Goal: Transaction & Acquisition: Purchase product/service

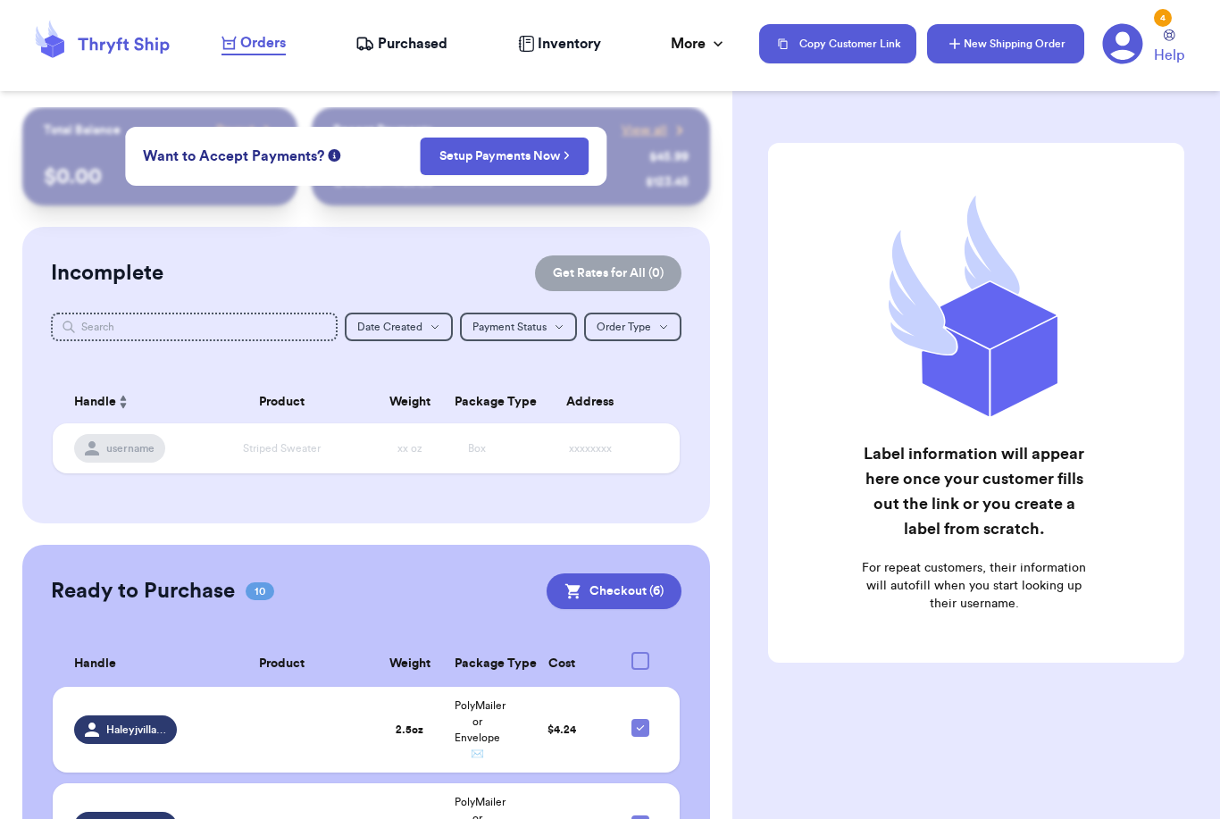
click at [974, 50] on button "New Shipping Order" at bounding box center [1005, 43] width 157 height 39
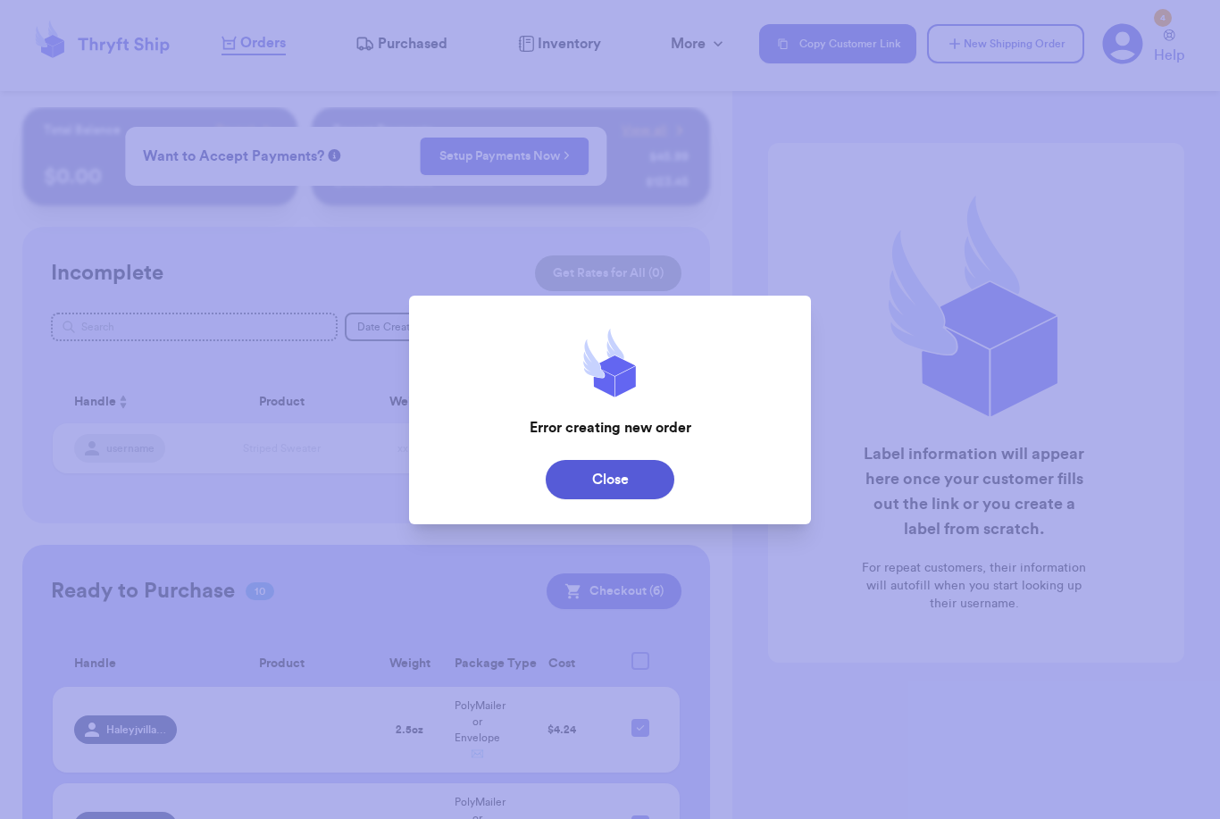
click at [623, 484] on button "Close" at bounding box center [610, 479] width 129 height 39
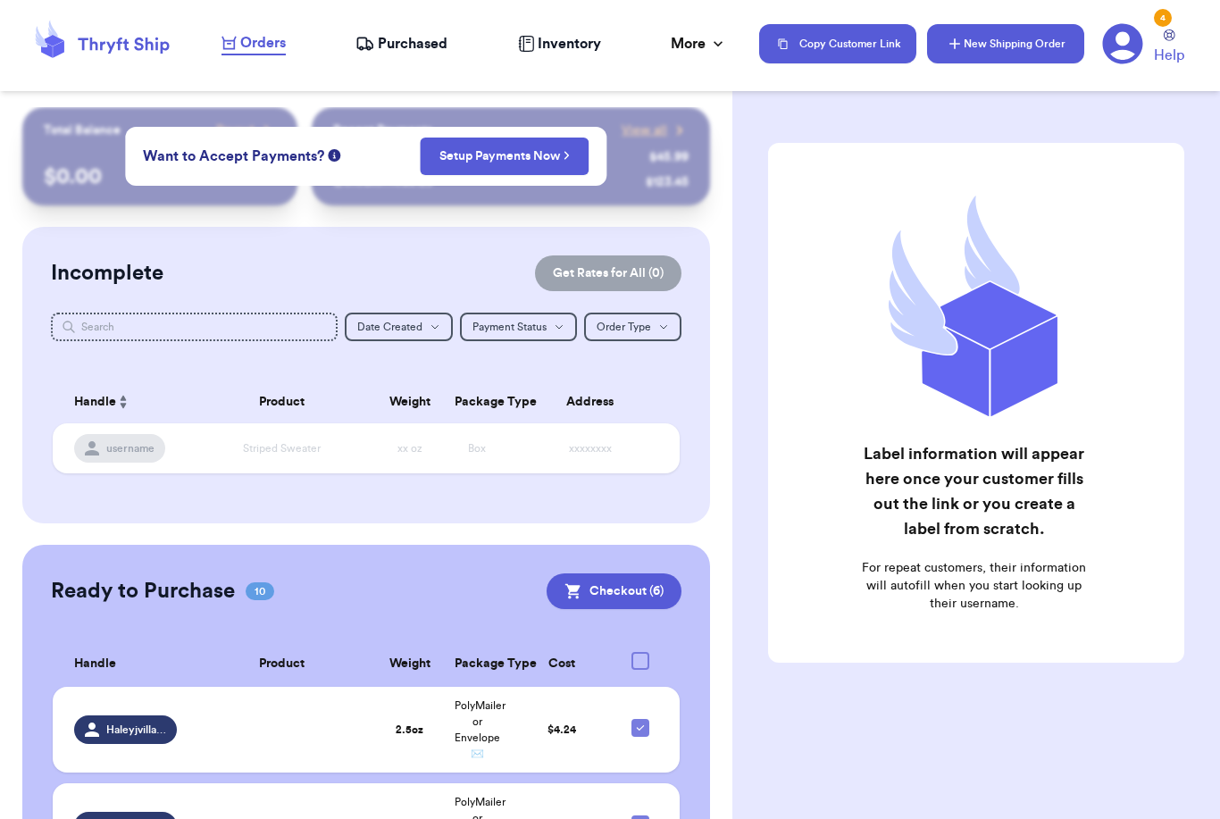
click at [976, 56] on button "New Shipping Order" at bounding box center [1005, 43] width 157 height 39
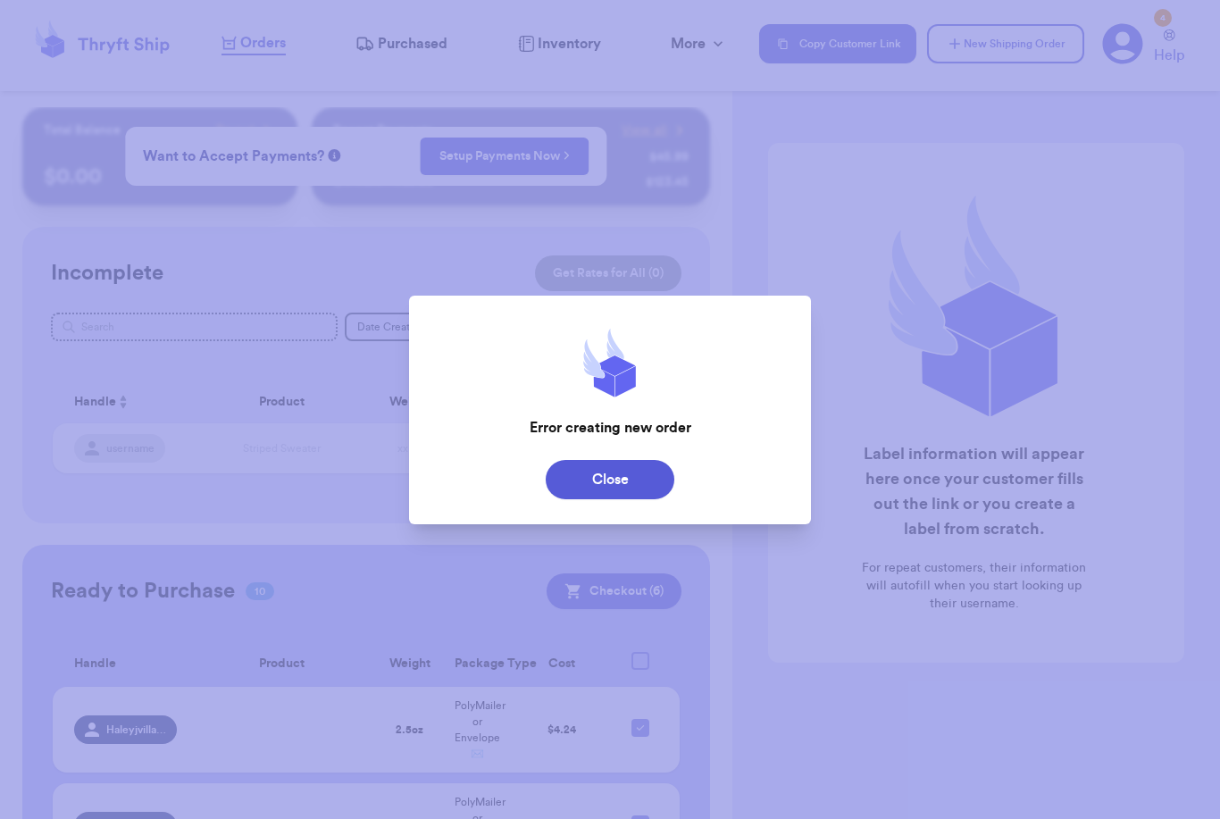
click at [637, 497] on button "Close" at bounding box center [610, 479] width 129 height 39
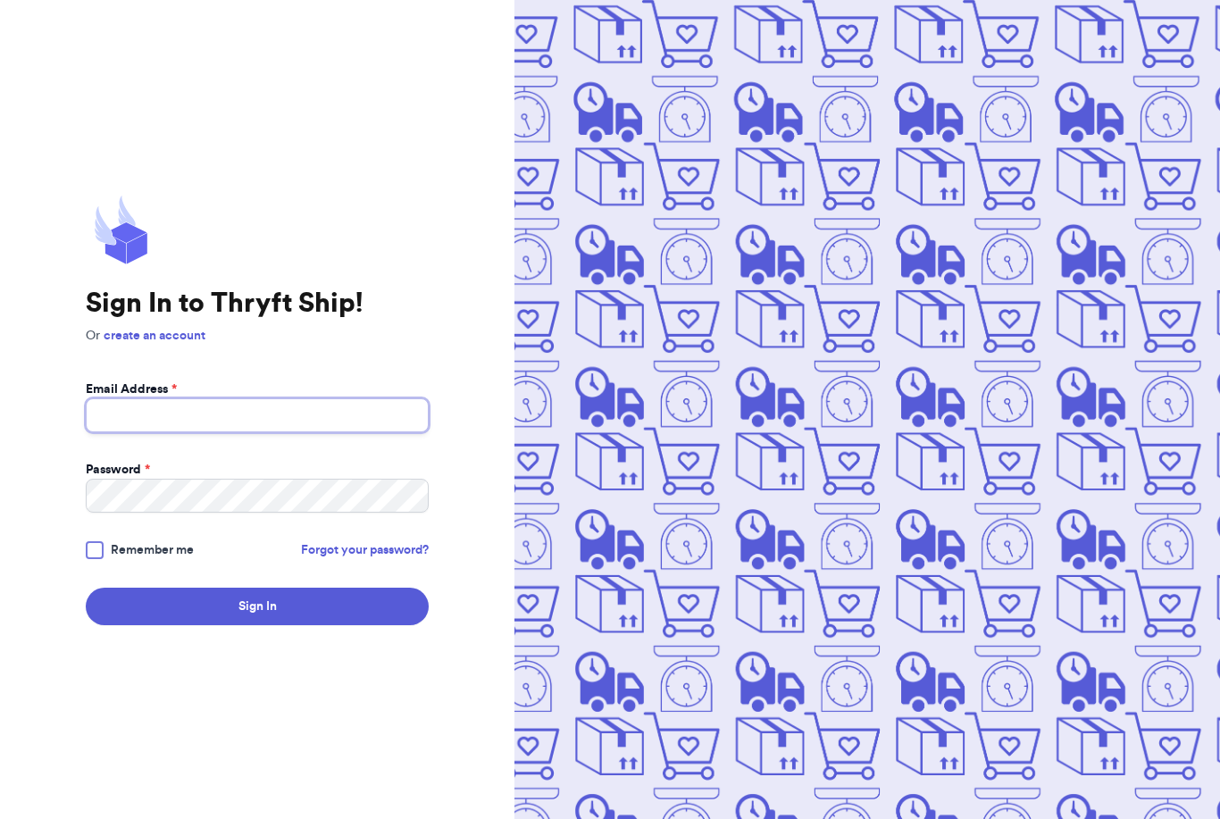
type input "[EMAIL_ADDRESS][DOMAIN_NAME]"
click at [257, 625] on button "Sign In" at bounding box center [257, 607] width 343 height 38
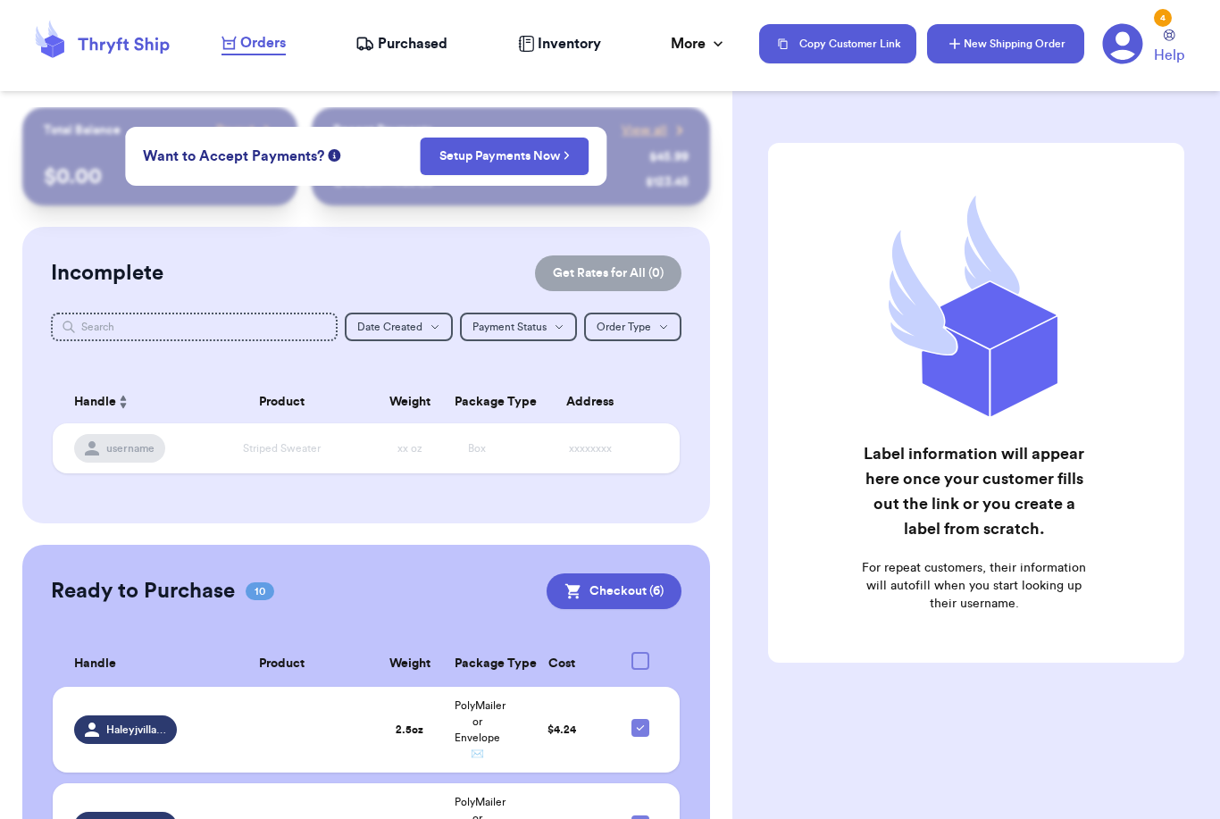
click at [1017, 36] on button "New Shipping Order" at bounding box center [1005, 43] width 157 height 39
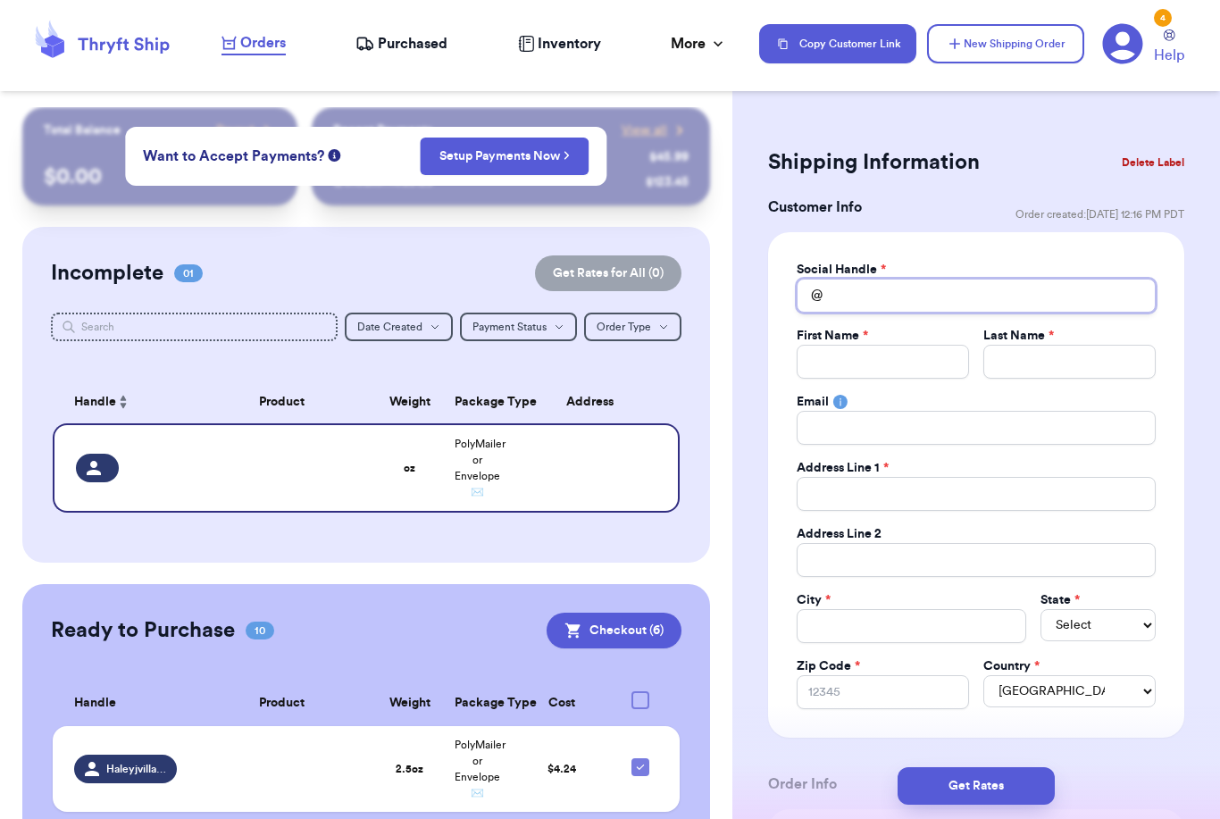
click at [909, 288] on input "Total Amount Paid" at bounding box center [976, 296] width 359 height 34
type input "C"
type input "Cl"
type input "Clo"
type input "Clos"
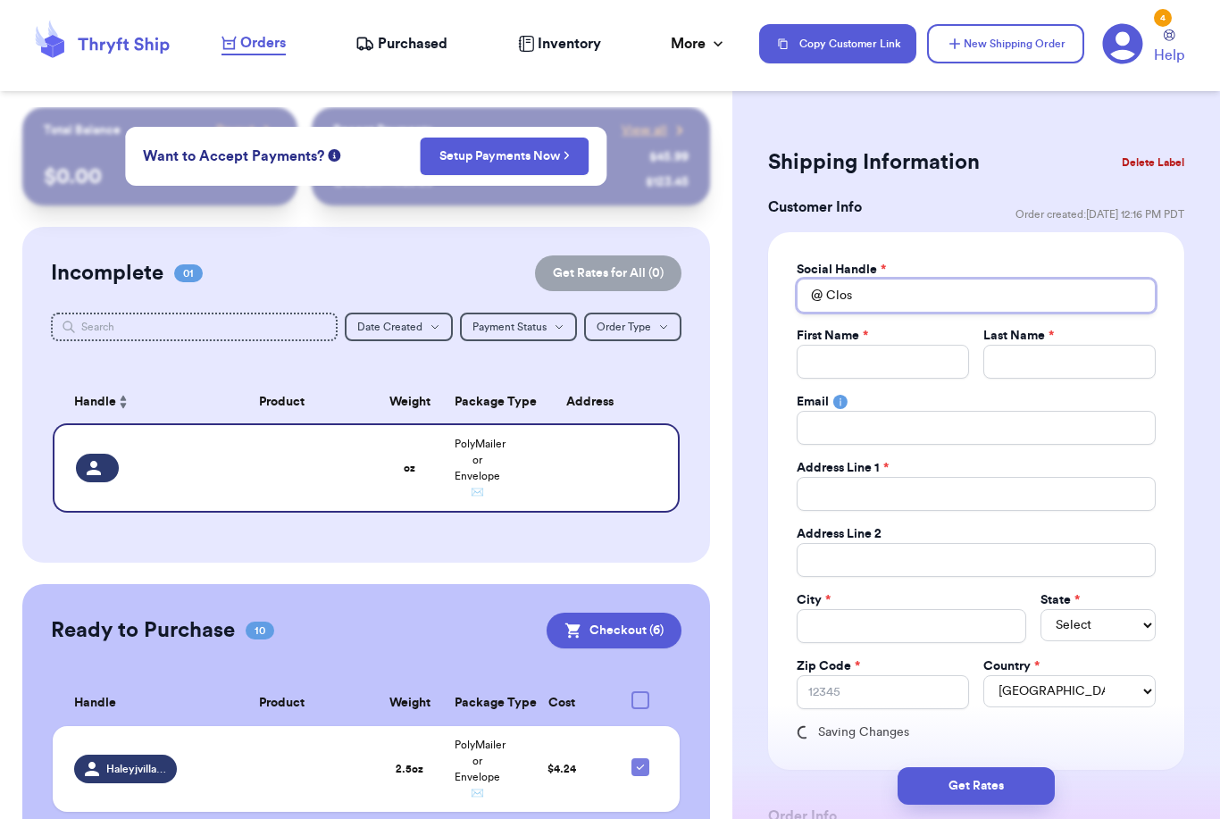
type input "Close"
type input "Closet"
type input "Closetf"
type input "Closetfu"
type input "Closetful"
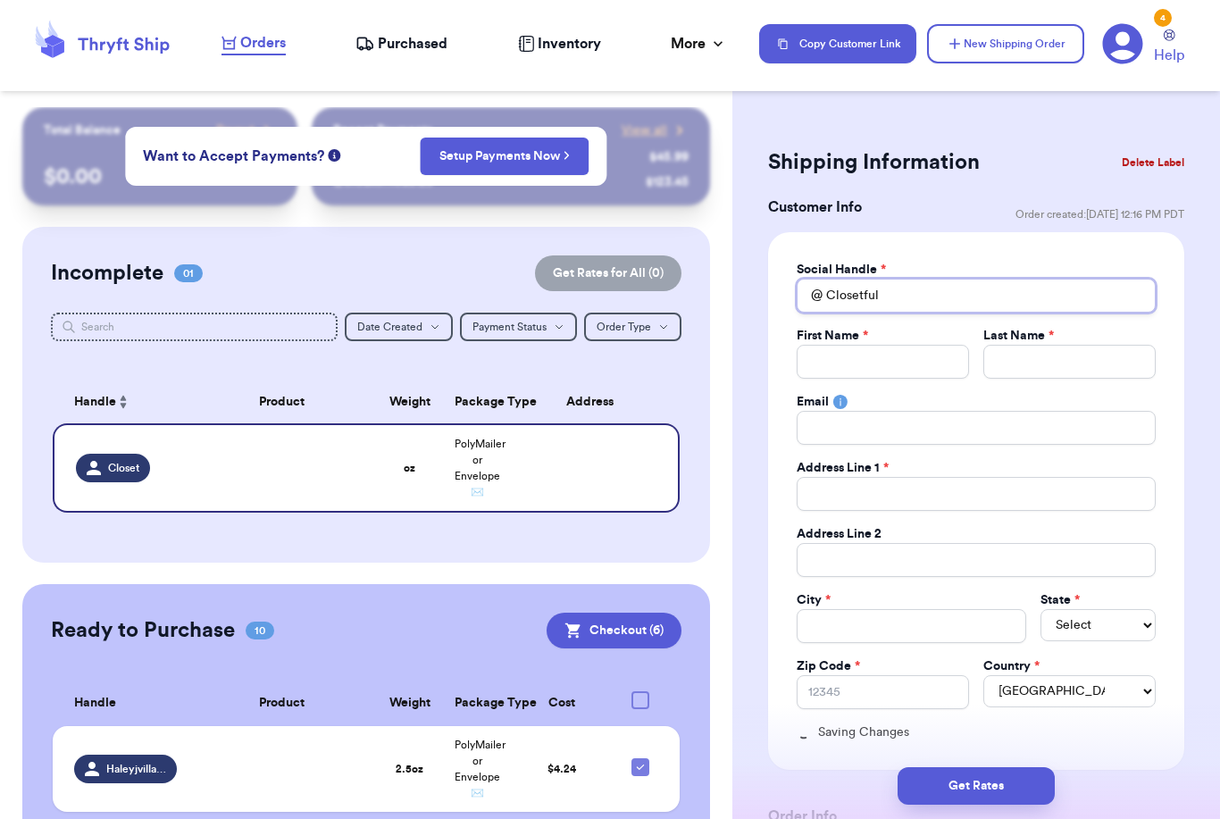
type input "Closetfull"
type input "Closetfullo"
type input "Closetfullof"
type input "Closetfullofj"
type input "Closetfullofjo"
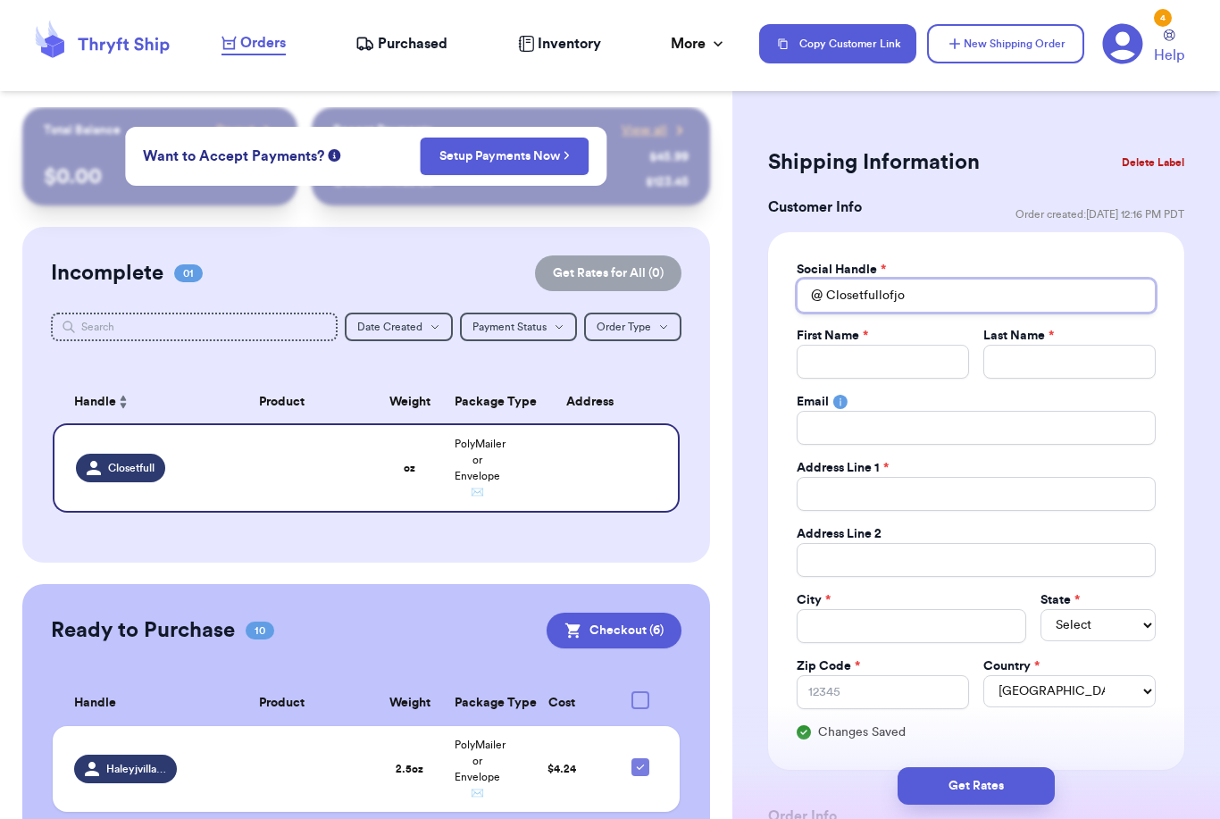
type input "Closetfullofjoy"
type input "C"
type input "Ca"
type input "Cas"
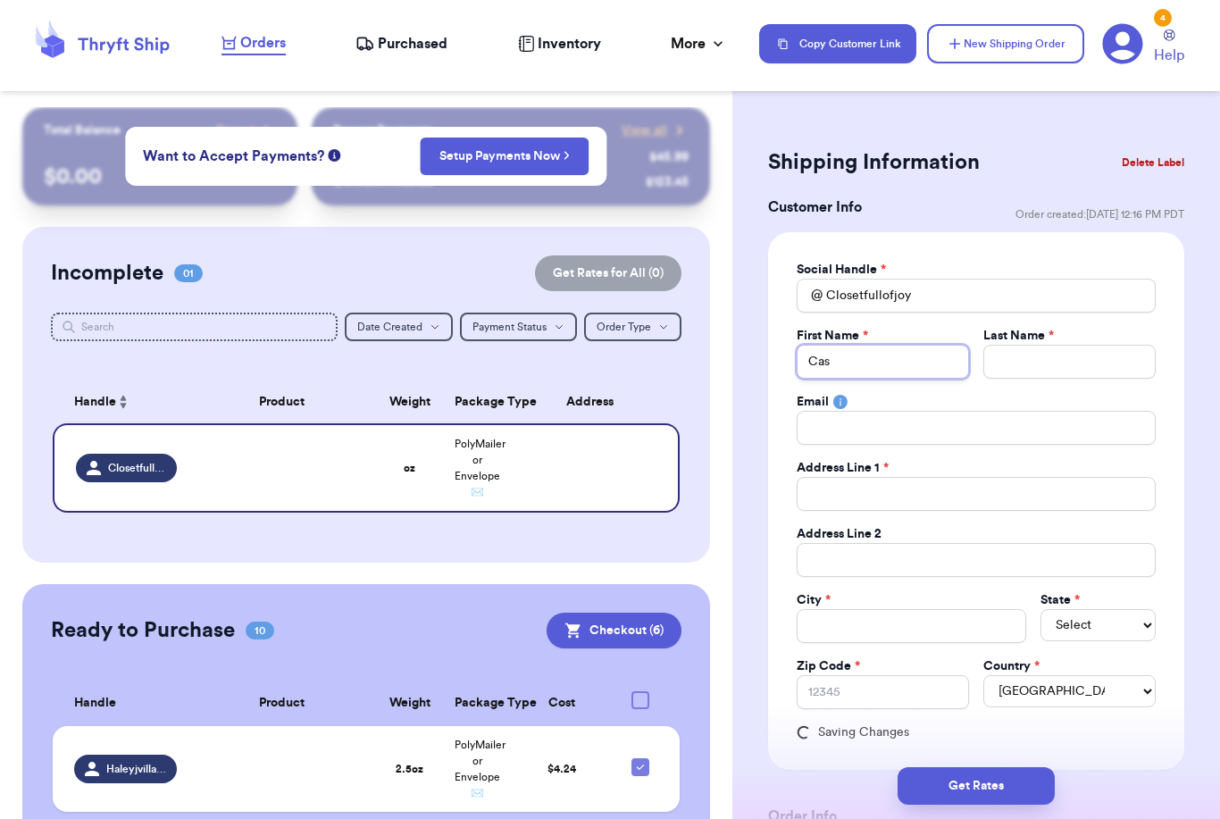
type input "[PERSON_NAME]"
type input "Cassa"
type input "Cassan"
type input "Cassand"
type input "[PERSON_NAME]"
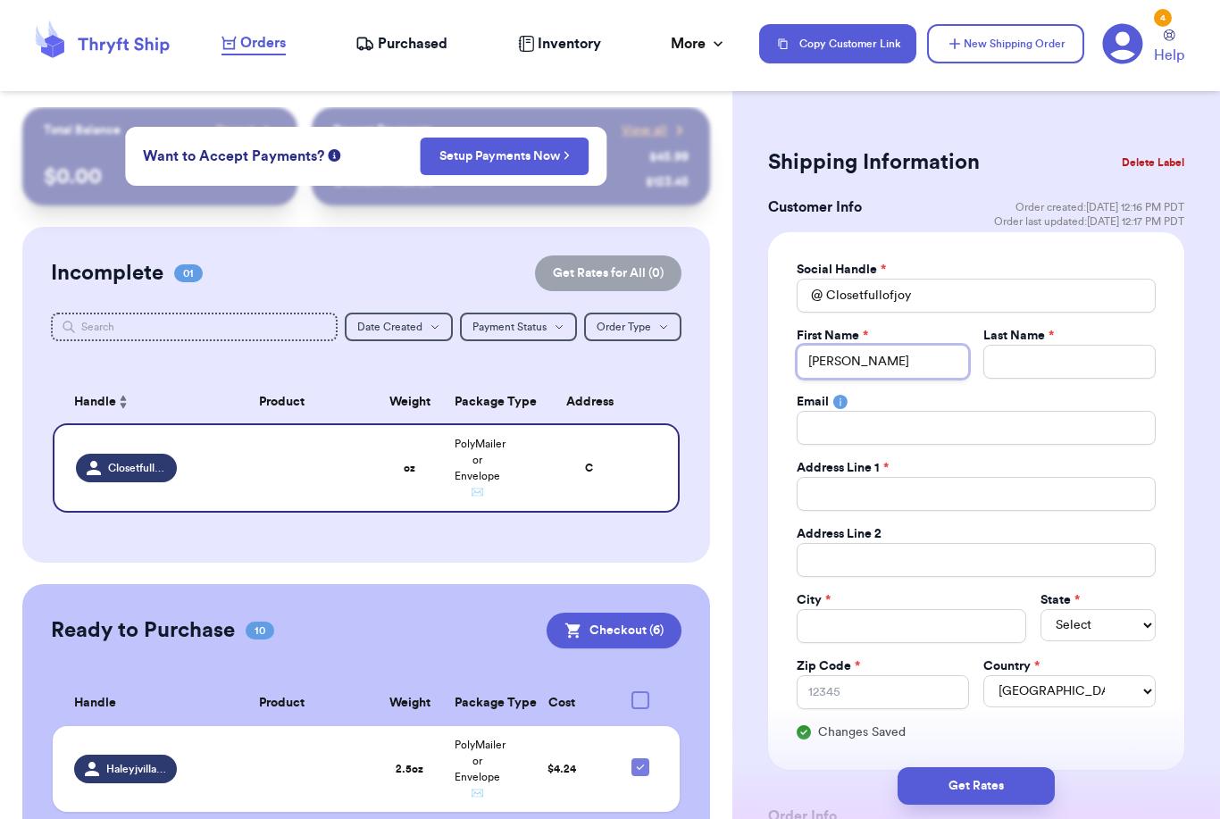
type input "[PERSON_NAME]"
type input "Y"
type input "Yu"
type input "Yur"
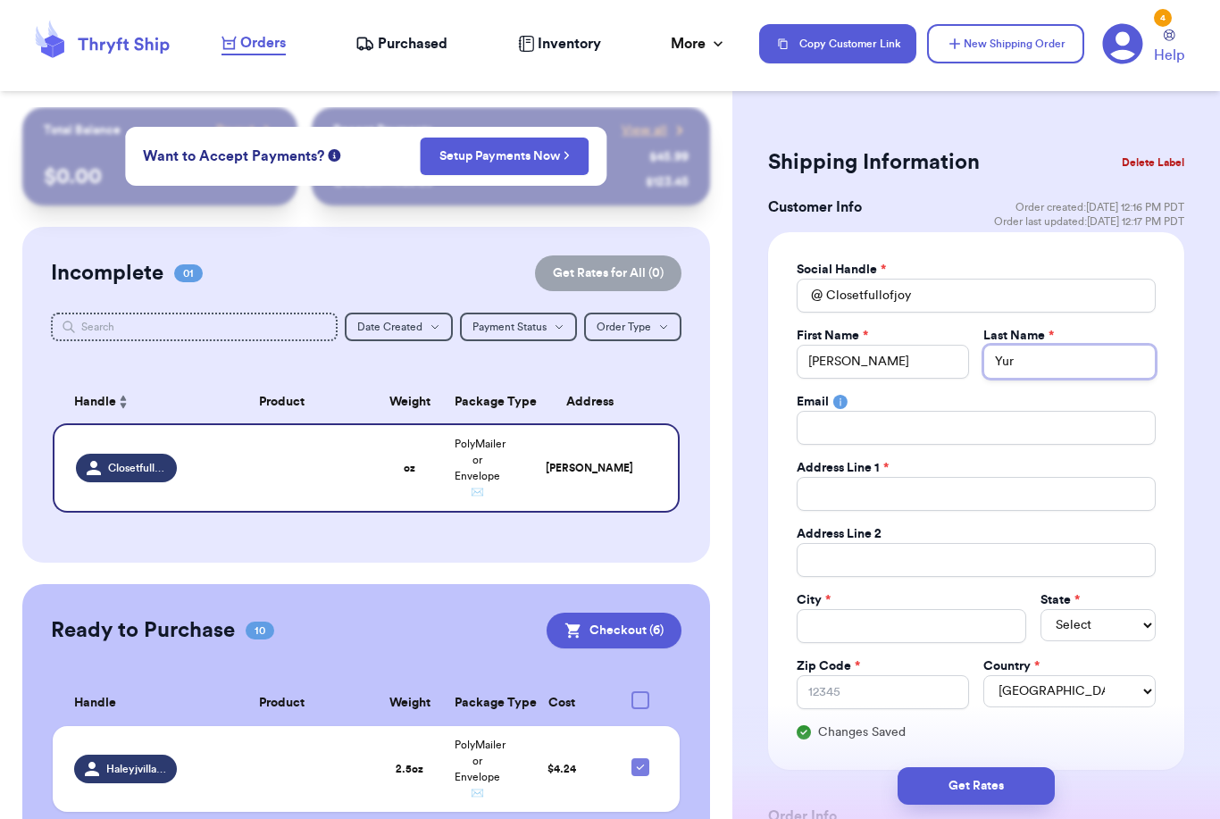
type input "[PERSON_NAME]"
type input "Yuric"
type input "[PERSON_NAME]"
type input "1"
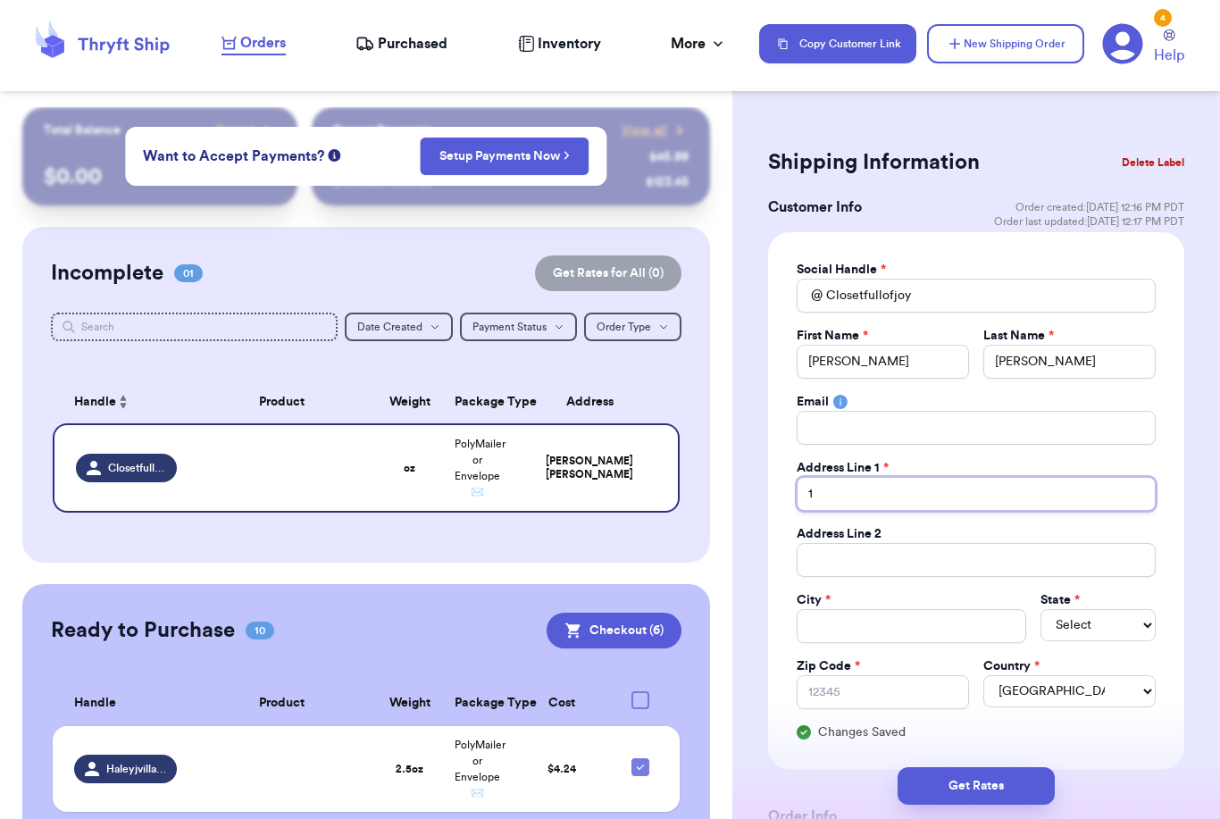
type input "10"
type input "103"
type input "1032"
type input "1032 M"
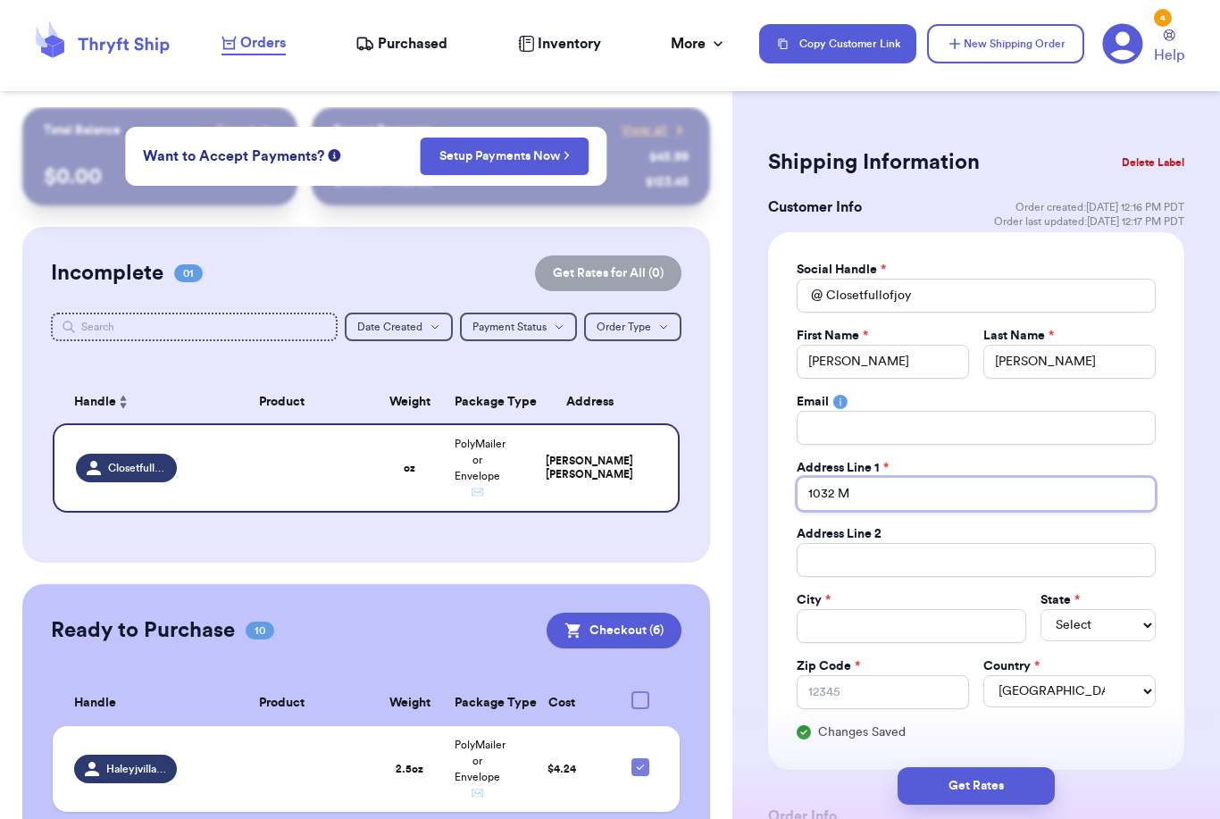
type input "1032 Mo"
type input "1032 Mon"
type input "1032 Mont"
type input "1032 Montr"
type input "1032 Montro"
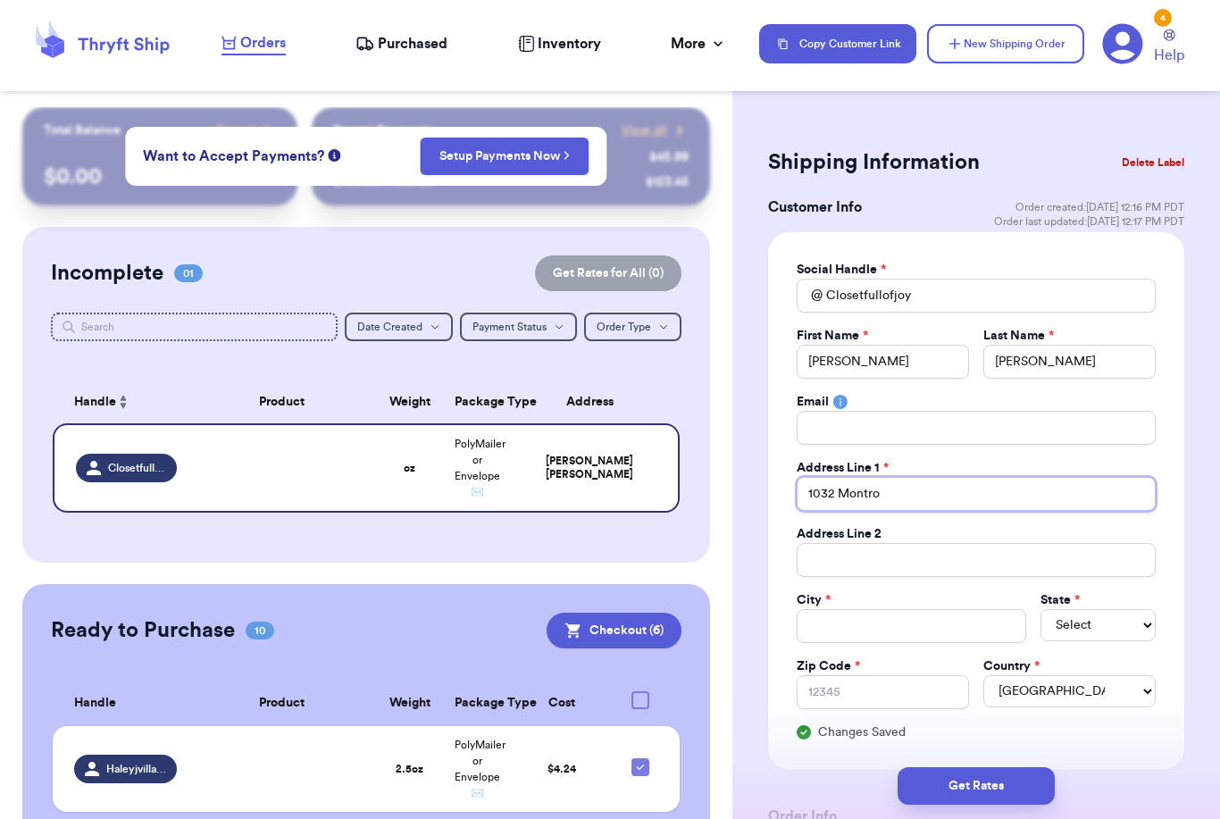
type input "1032 Montros"
type input "1032 Montrose"
type input "1032 Montrose D"
type input "[STREET_ADDRESS]"
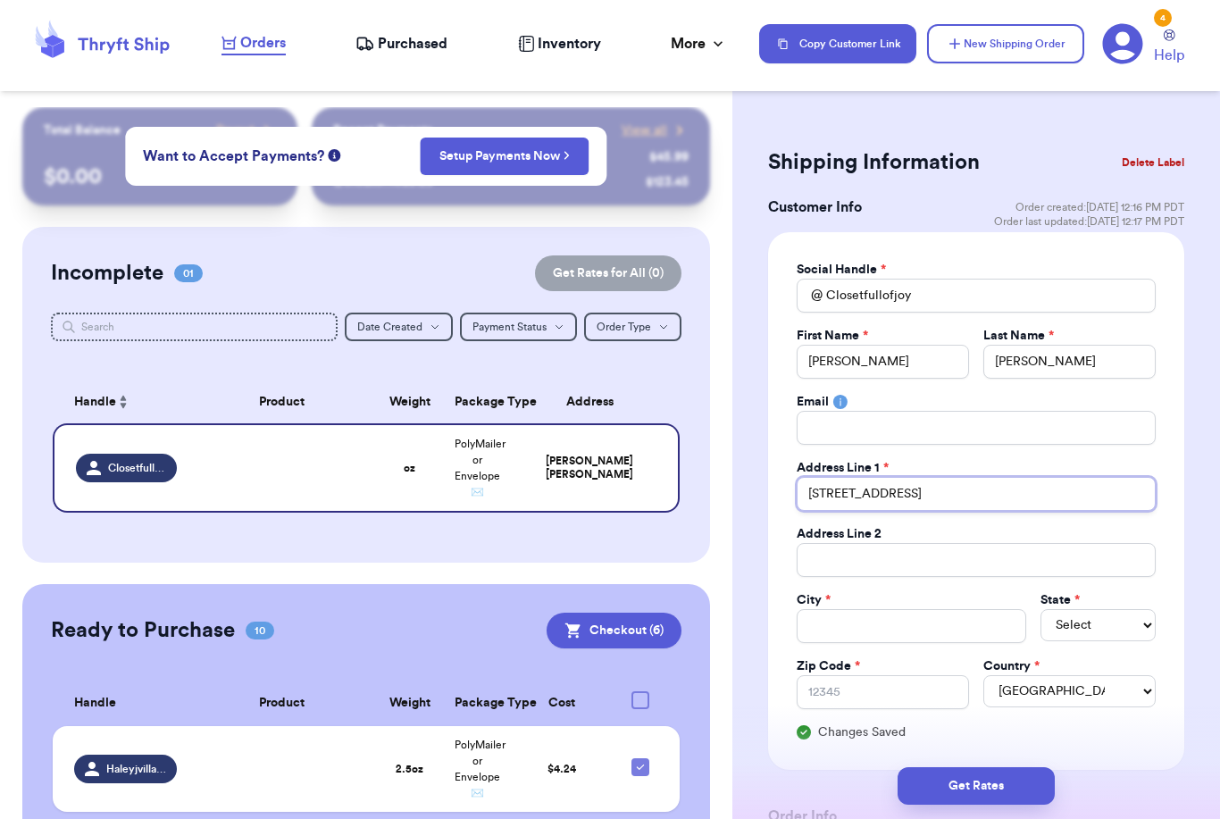
type input "[STREET_ADDRESS]"
type input "G"
type input "Ga"
type input "Gal"
type input "Gall"
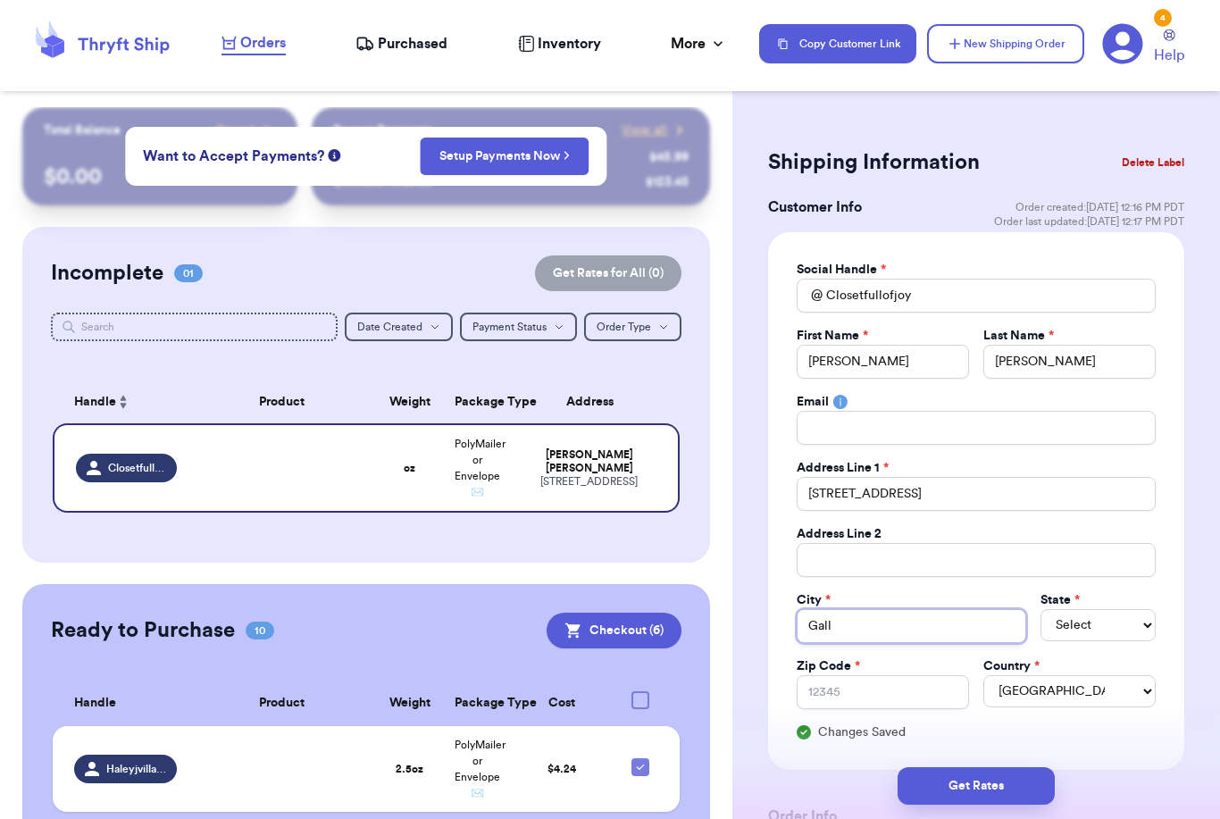
type input "[PERSON_NAME]"
type input "Gallat"
type input "Gallati"
type input "Gallatin"
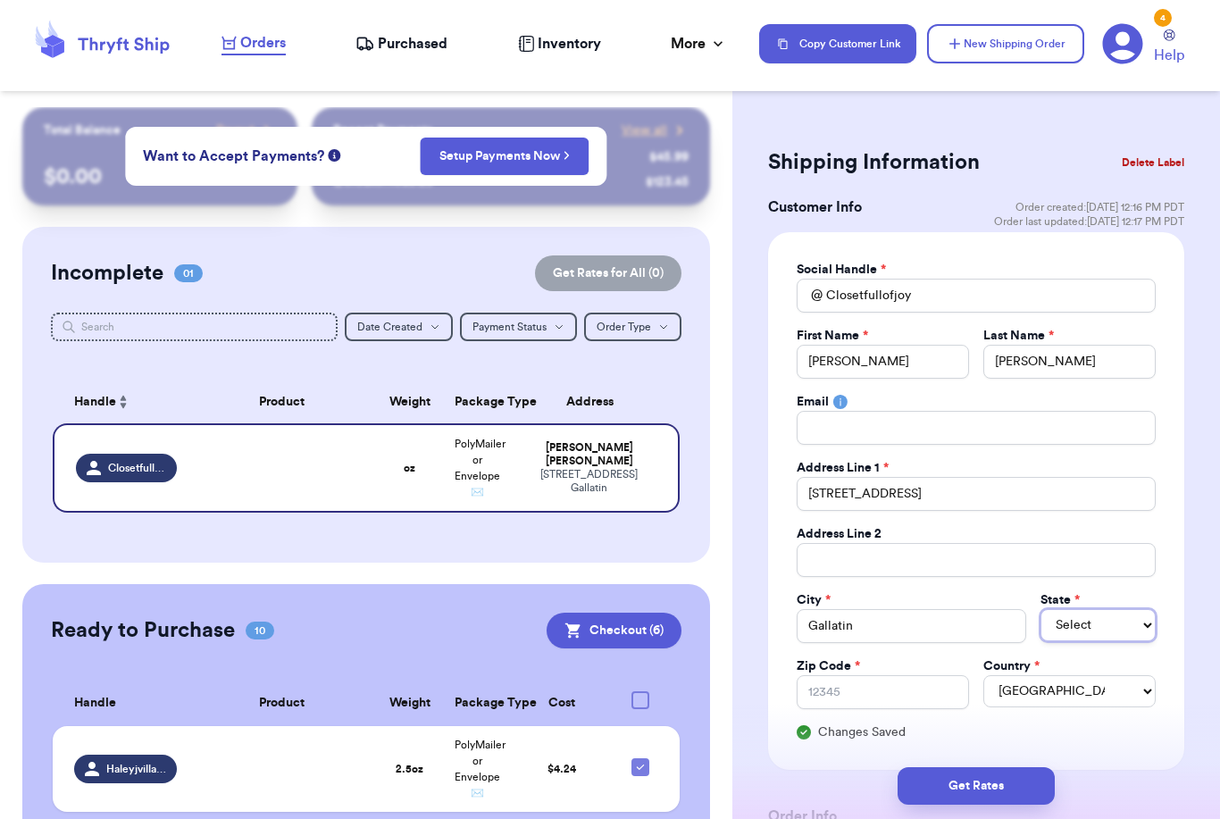
select select "TN"
click at [876, 696] on input "Zip Code *" at bounding box center [883, 692] width 172 height 34
type input "3"
type input "37"
type input "370"
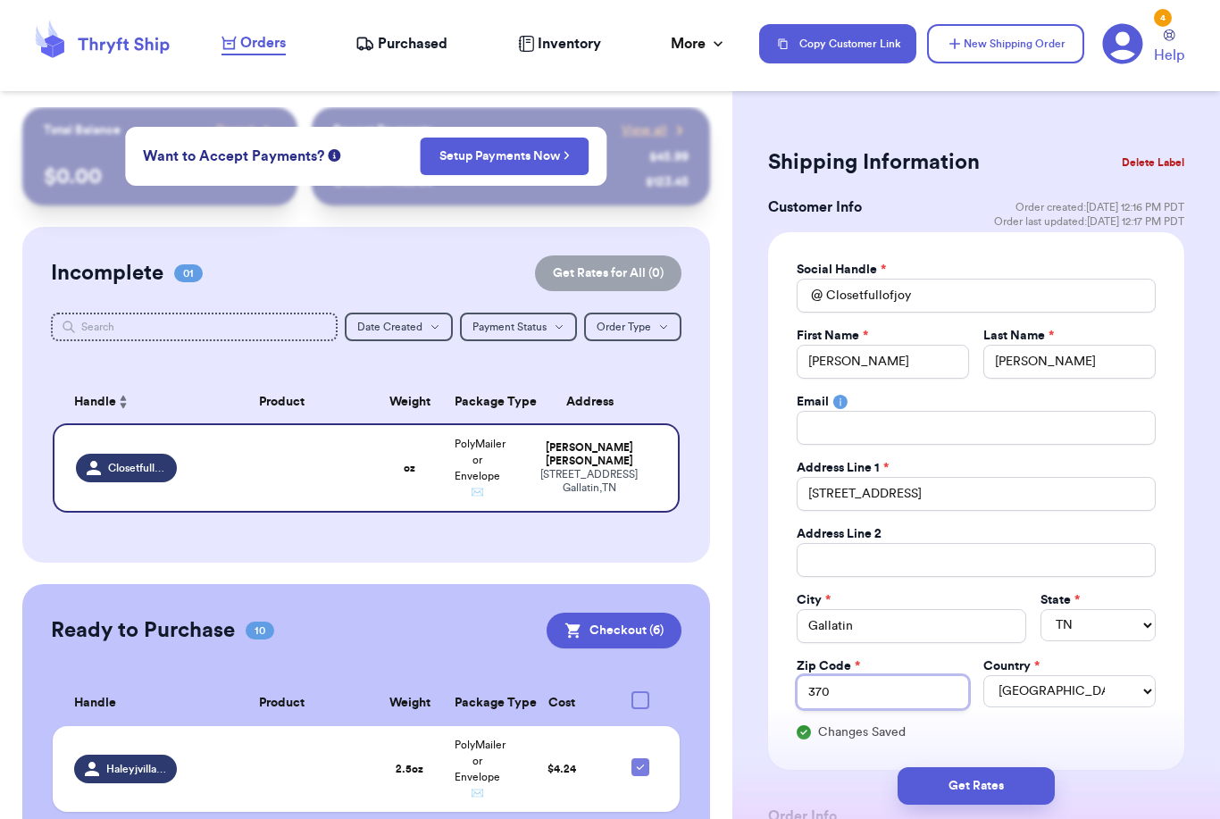
type input "3706"
type input "37066"
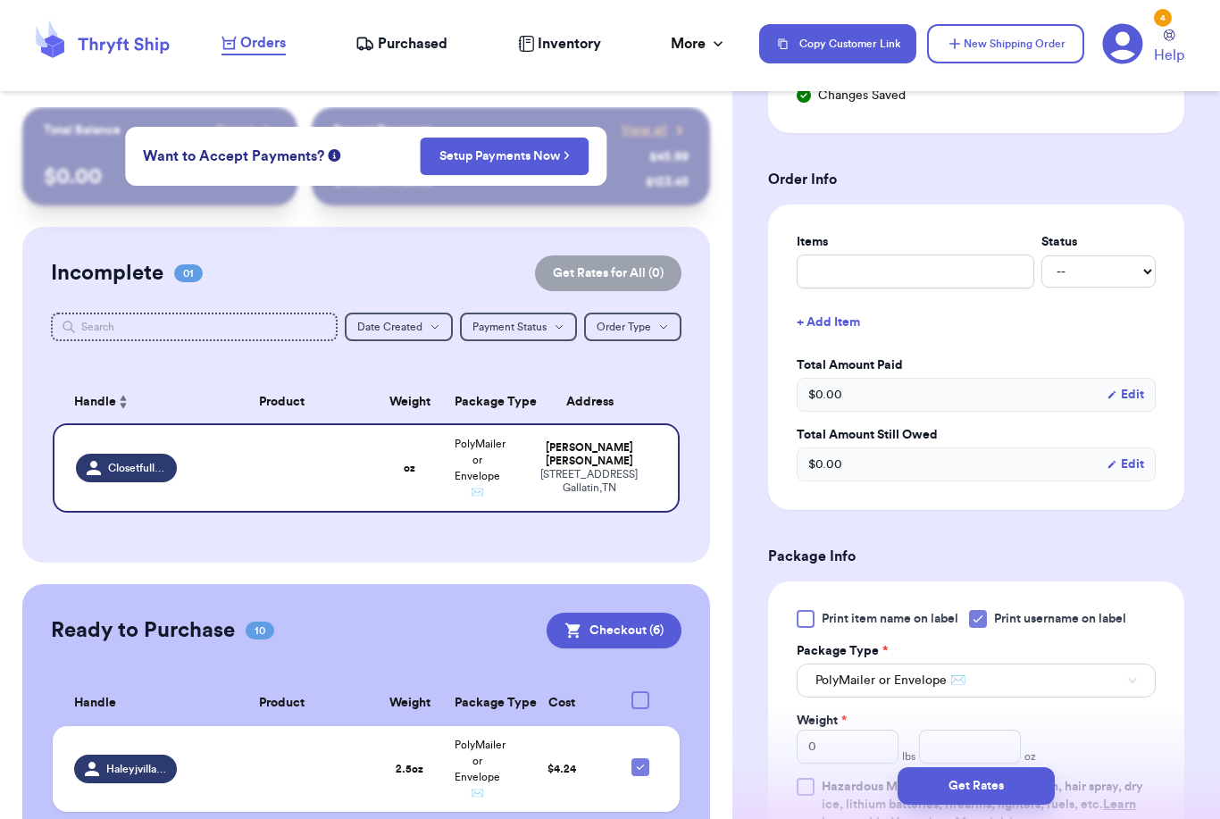
scroll to position [837, 0]
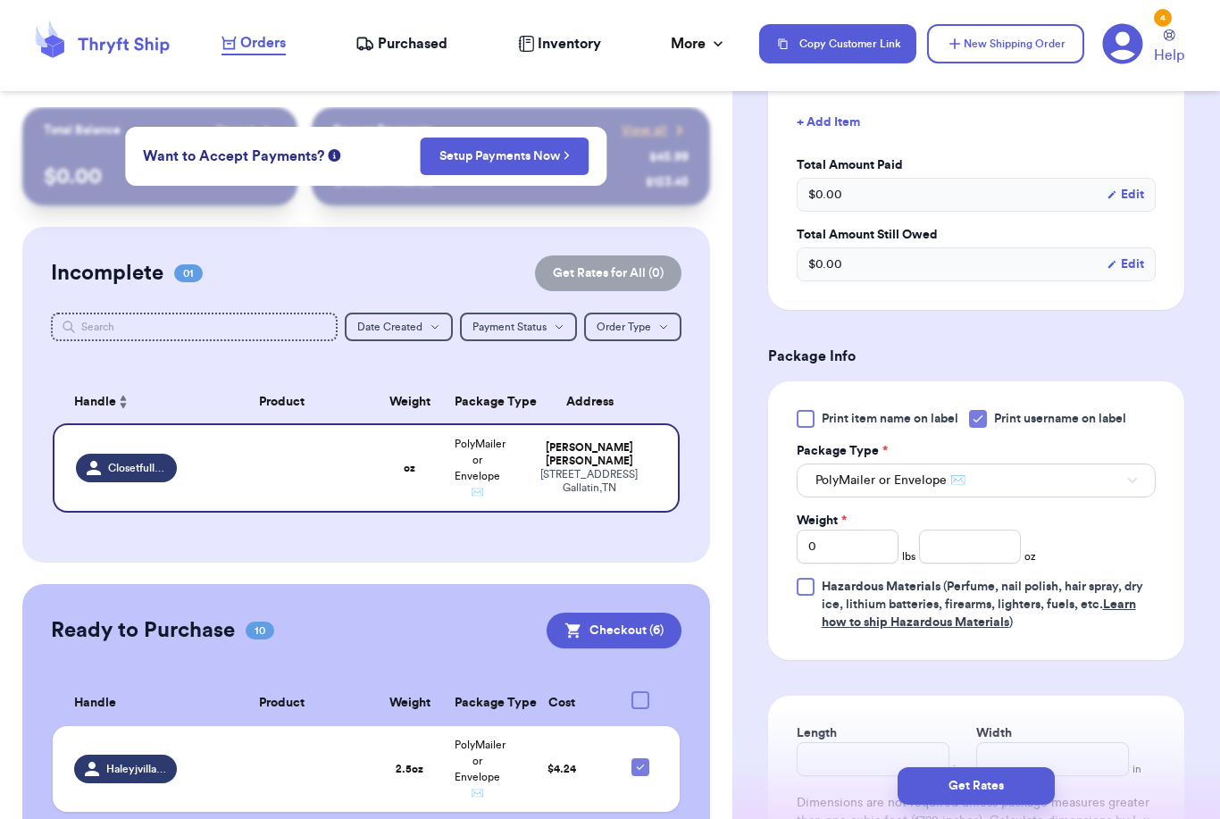
type input "37066"
click at [930, 549] on input "number" at bounding box center [970, 547] width 102 height 34
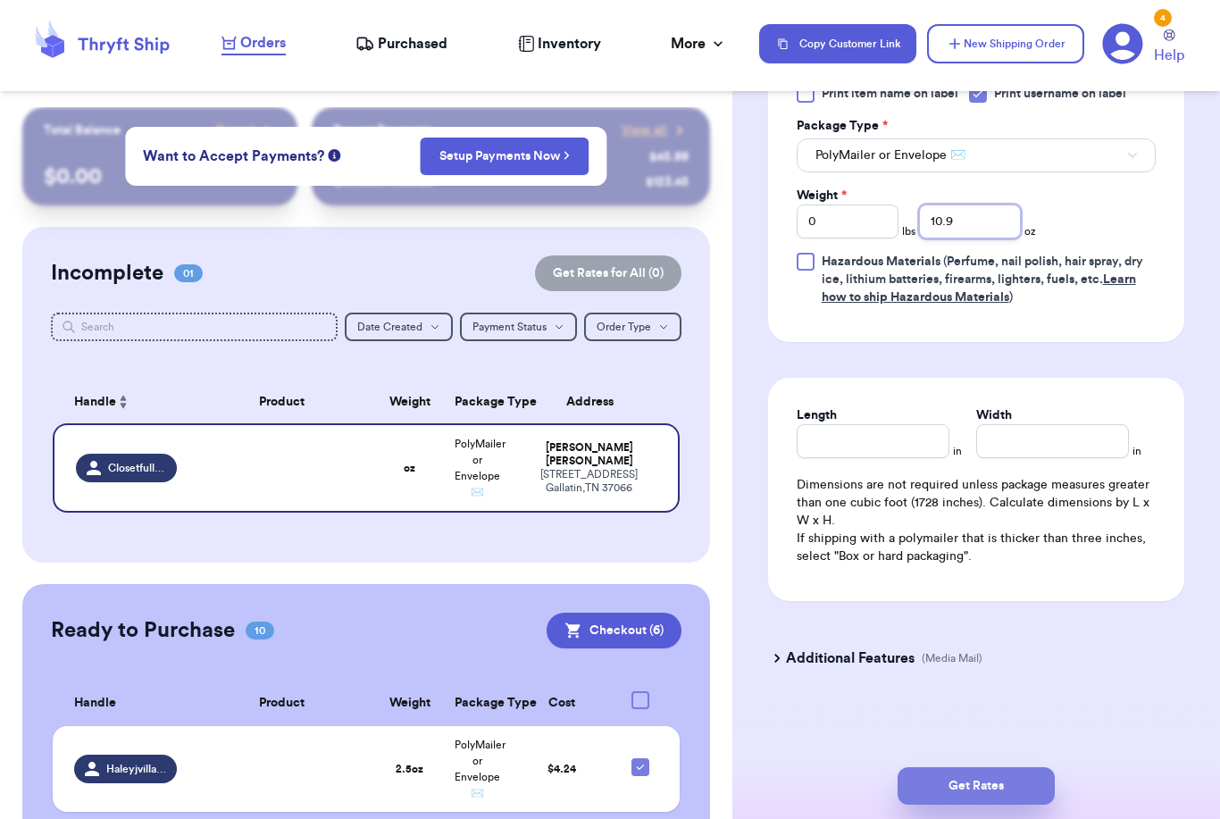
type input "10.9"
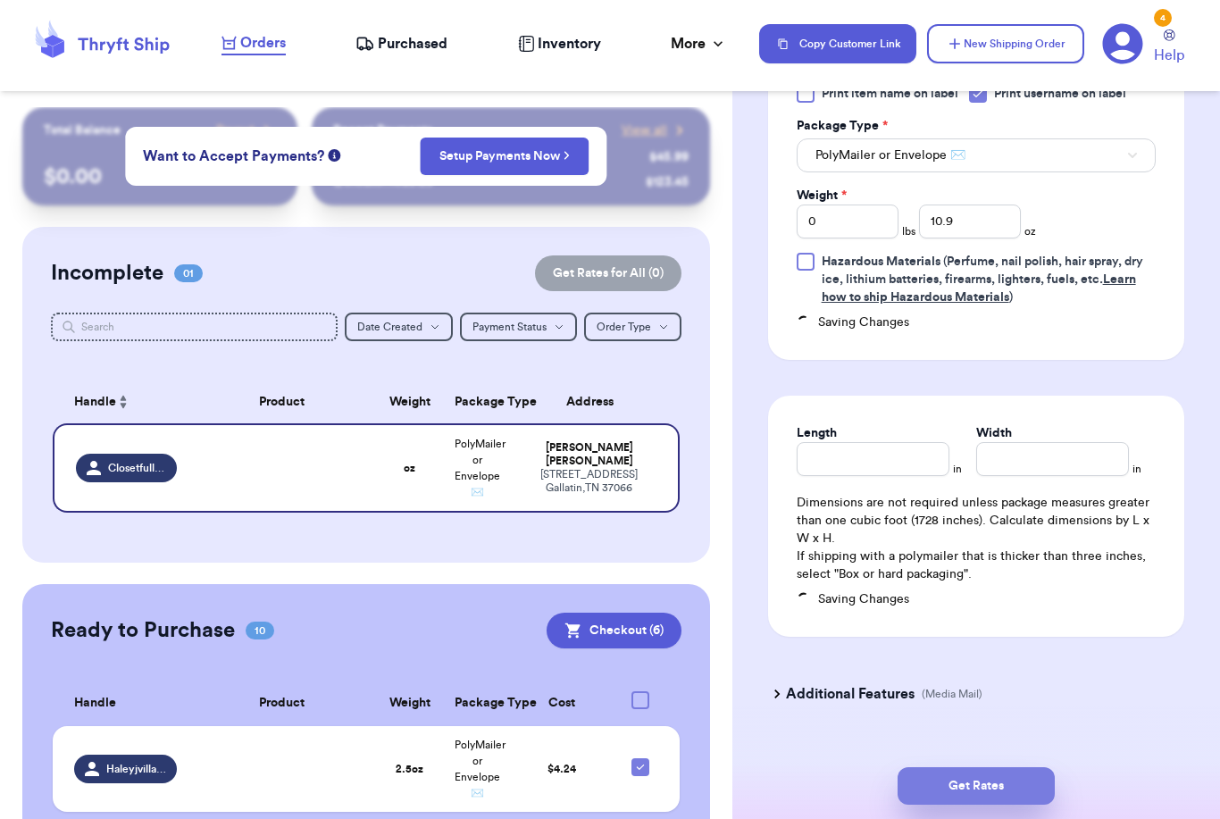
click at [1044, 767] on button "Get Rates" at bounding box center [976, 786] width 157 height 38
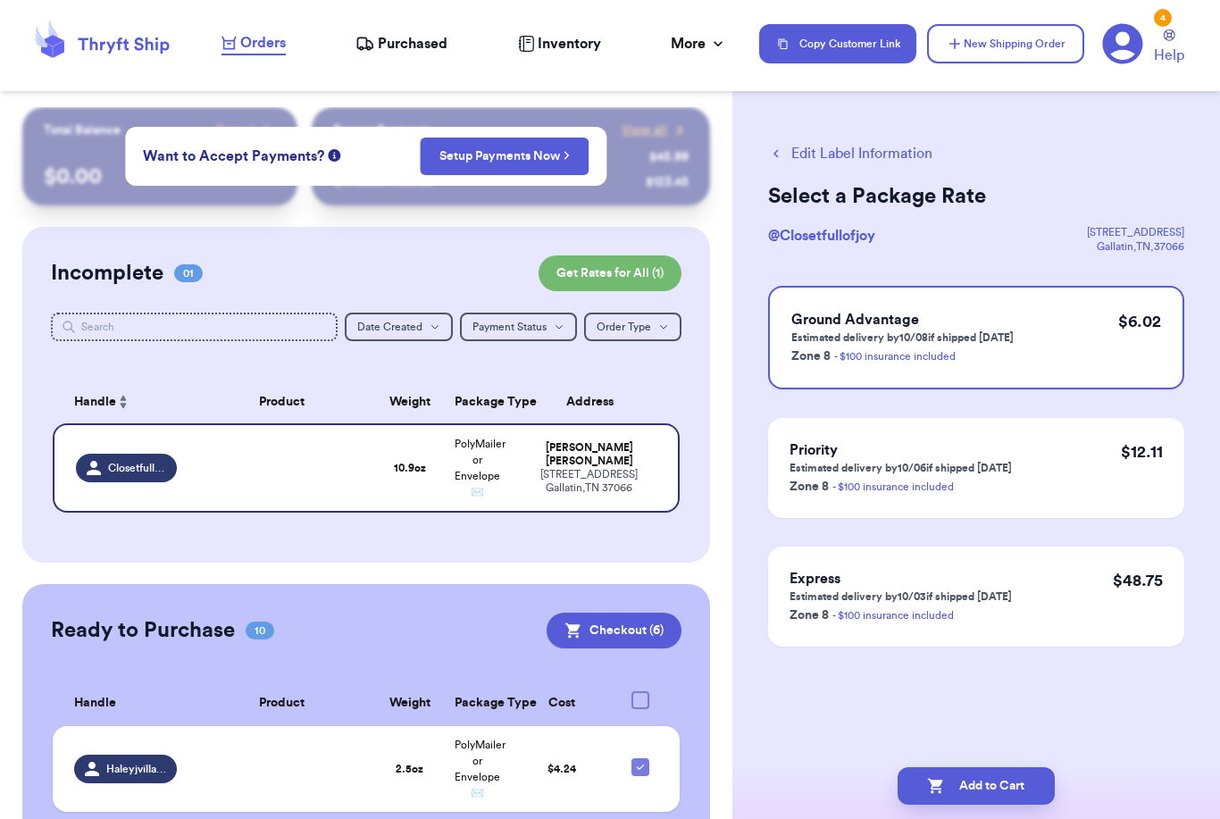
scroll to position [0, 0]
click at [1030, 767] on button "Add to Cart" at bounding box center [976, 786] width 157 height 38
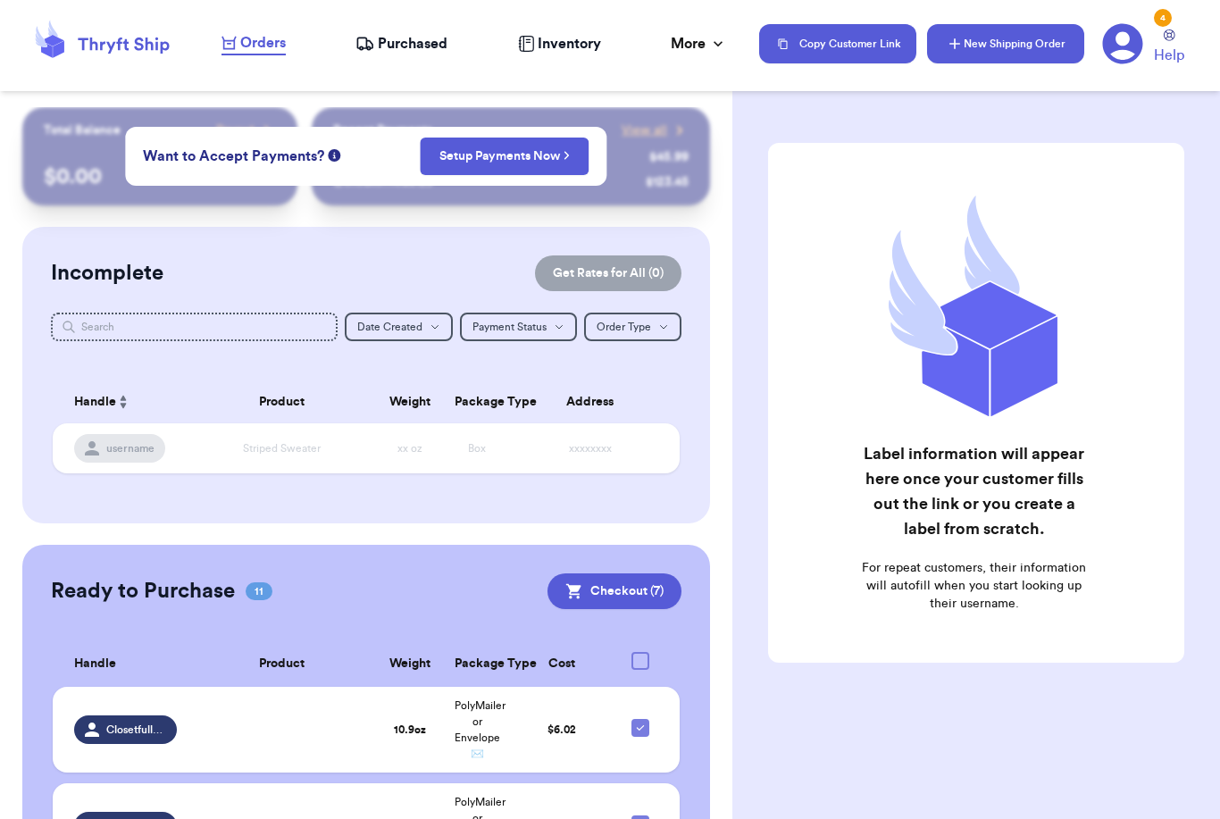
click at [991, 54] on button "New Shipping Order" at bounding box center [1005, 43] width 157 height 39
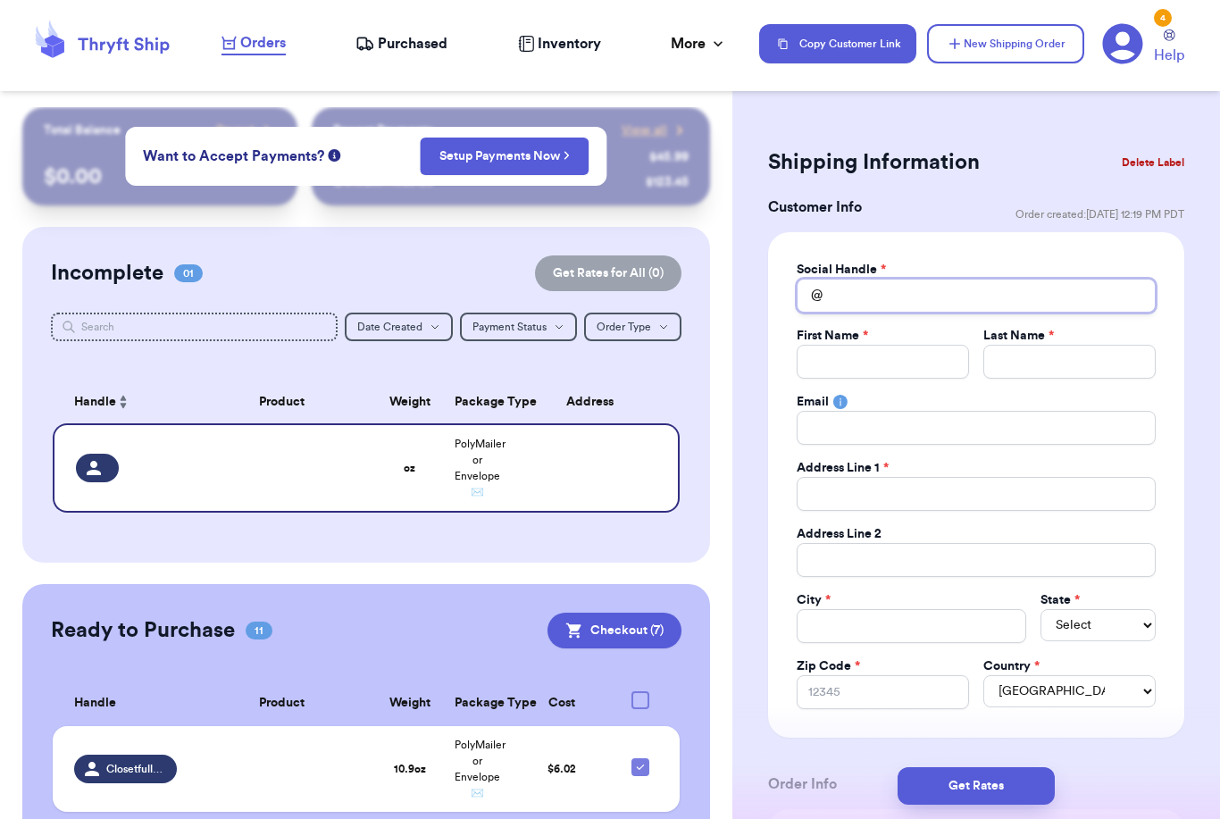
click at [909, 284] on input "Total Amount Paid" at bounding box center [976, 296] width 359 height 34
type input "A"
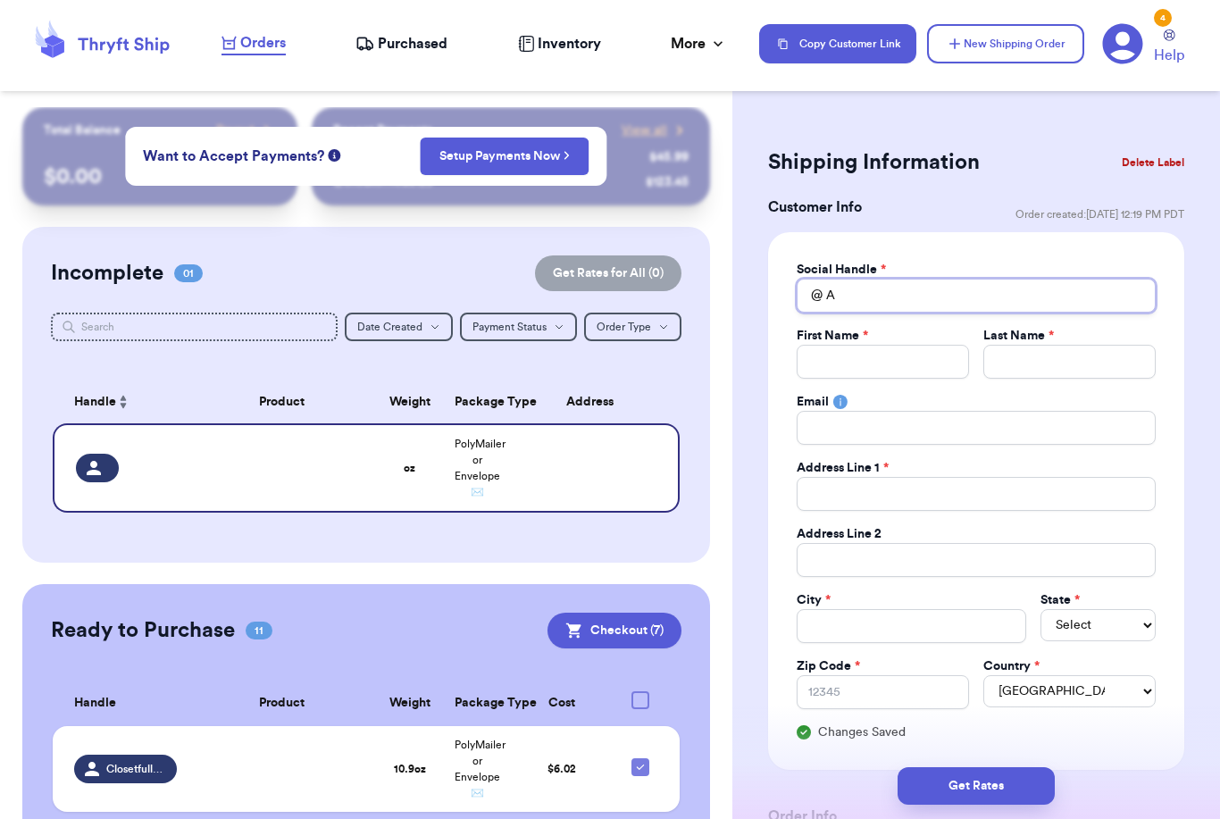
type input "Al"
type input "Ale"
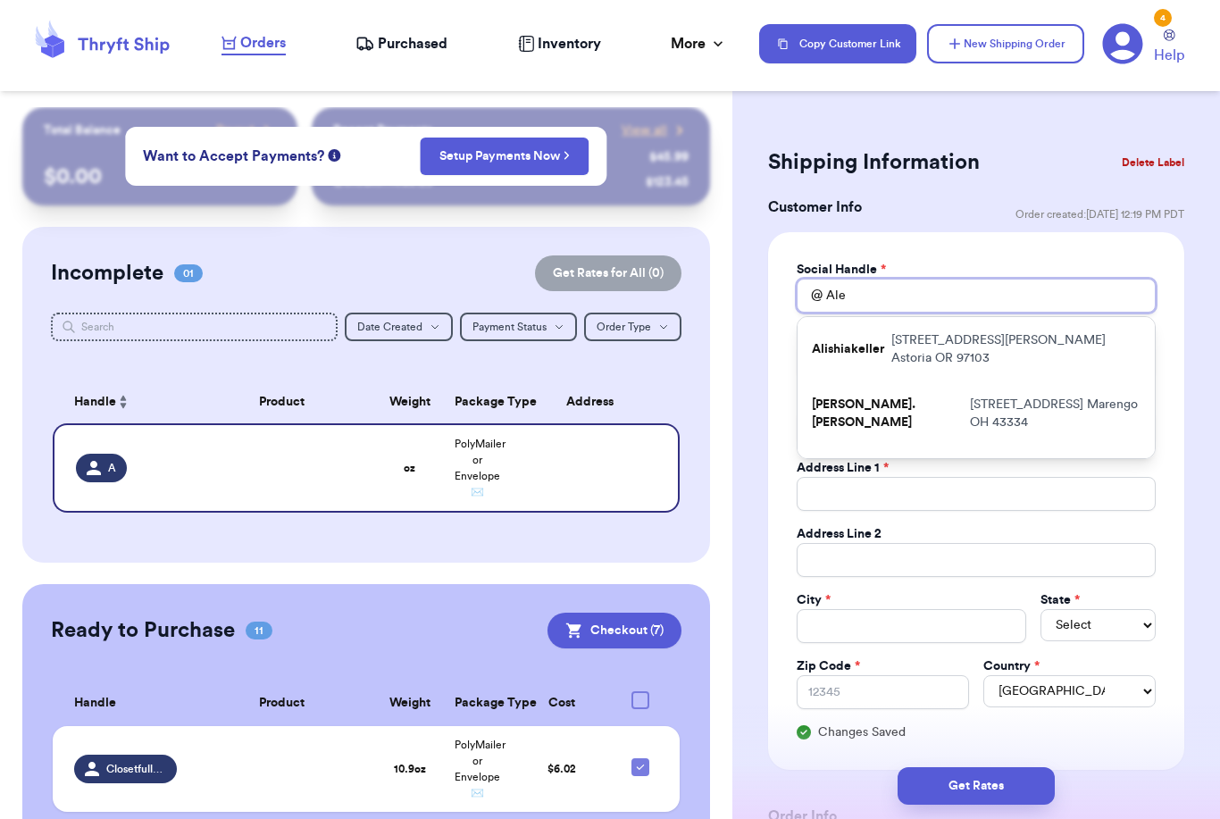
type input "[PERSON_NAME]"
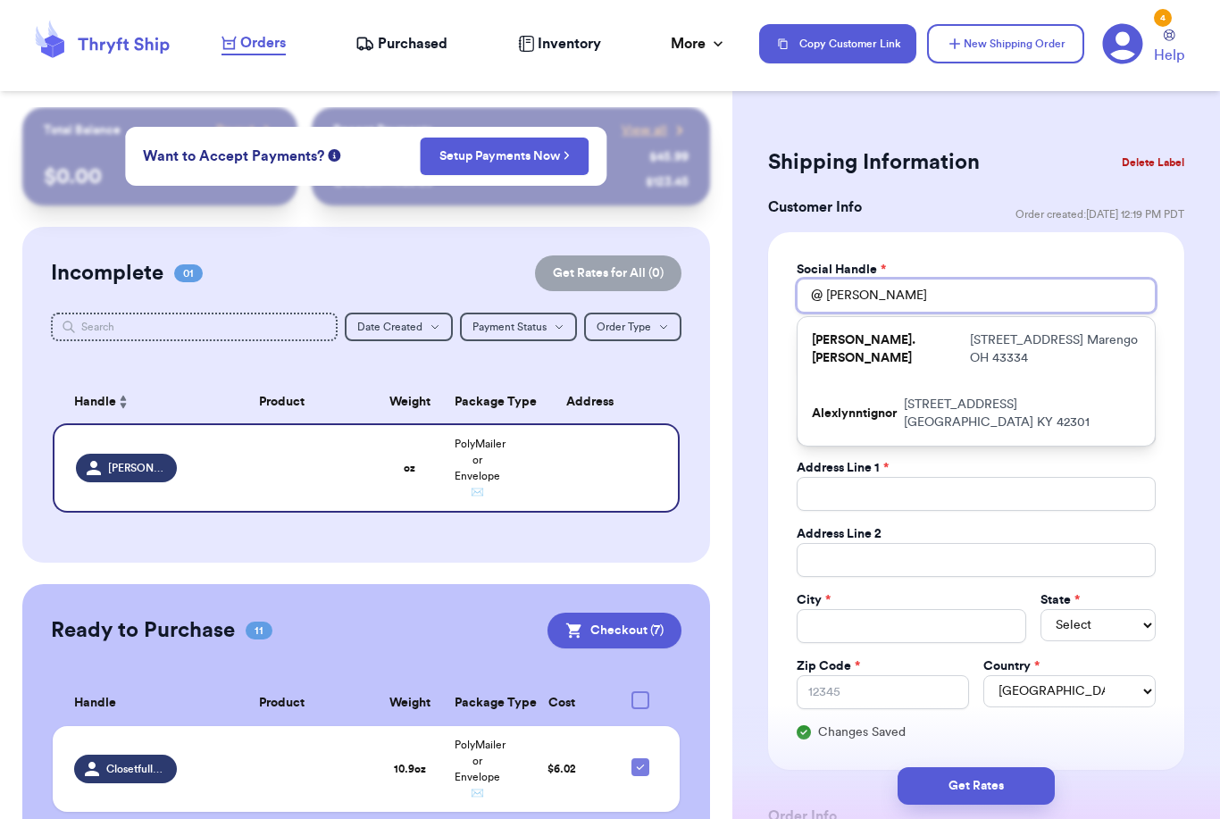
type input "[PERSON_NAME]"
type input "[PERSON_NAME]."
type input "[PERSON_NAME].t"
type input "[DOMAIN_NAME]"
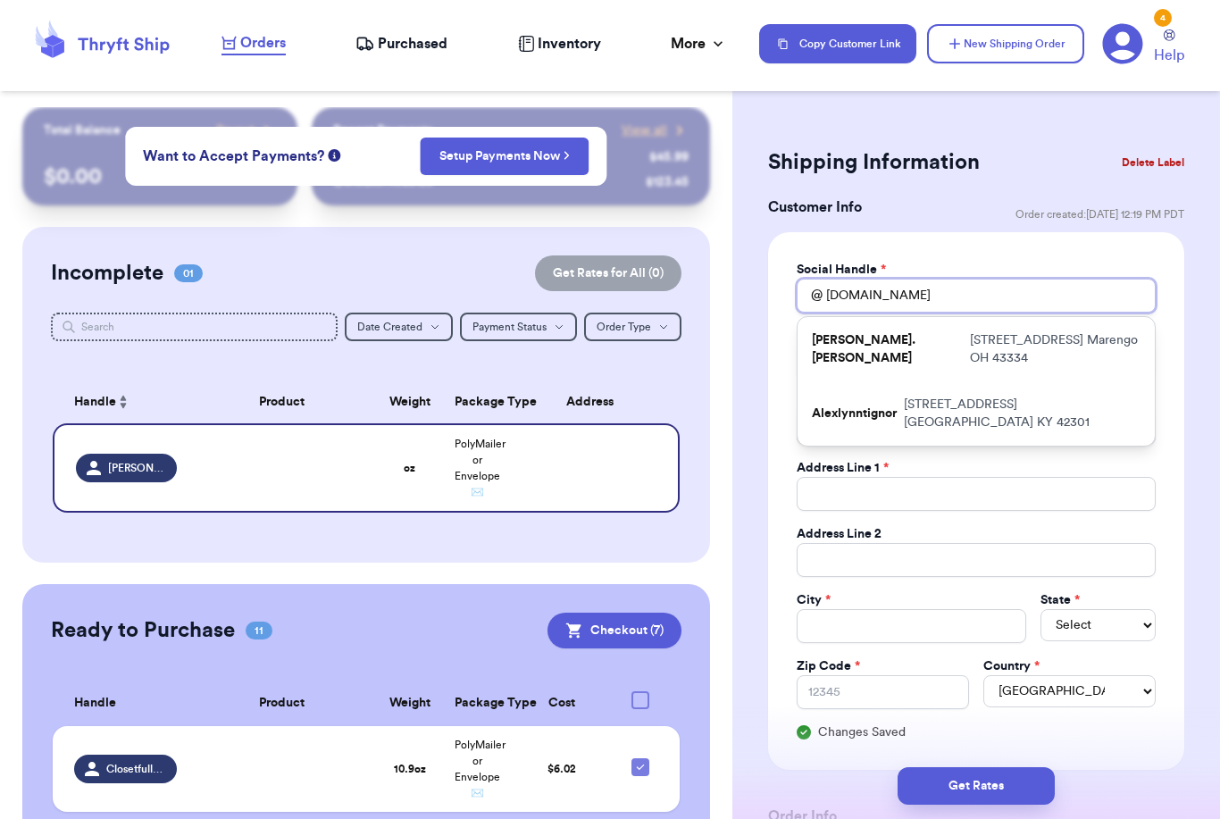
type input "[PERSON_NAME].thu"
type input "[PERSON_NAME].thur"
type input "[PERSON_NAME].thuri"
type input "[PERSON_NAME].[PERSON_NAME]"
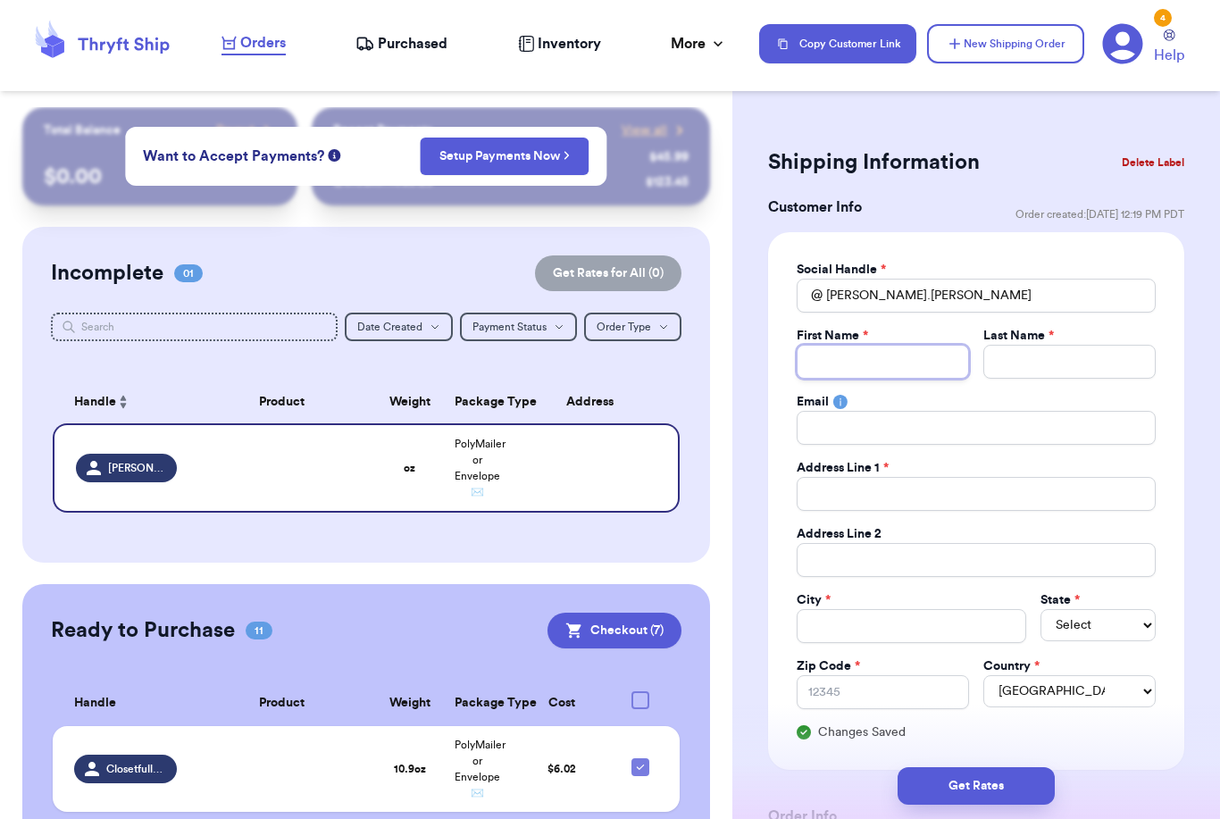
type input "A"
type input "Al"
type input "Ale"
type input "[PERSON_NAME]"
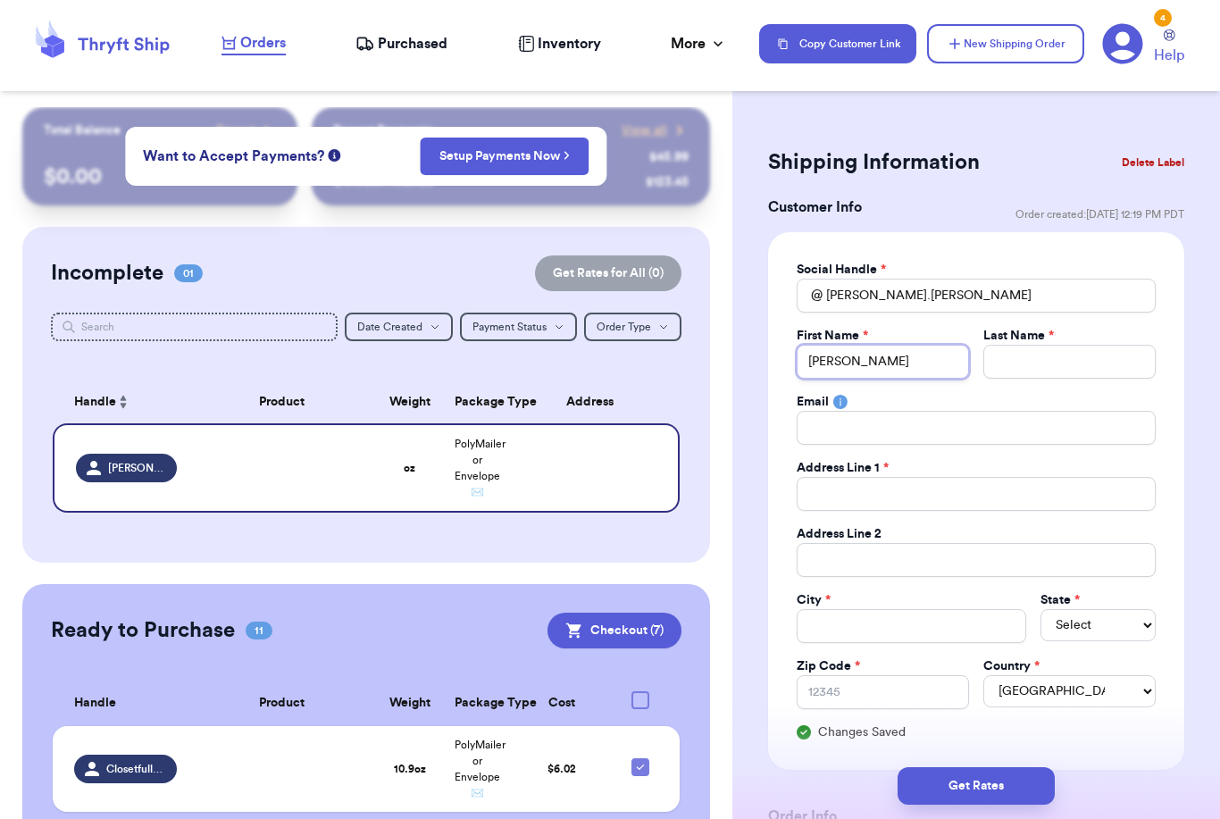
type input "[PERSON_NAME]"
type input "T"
type input "Th"
type input "Thu"
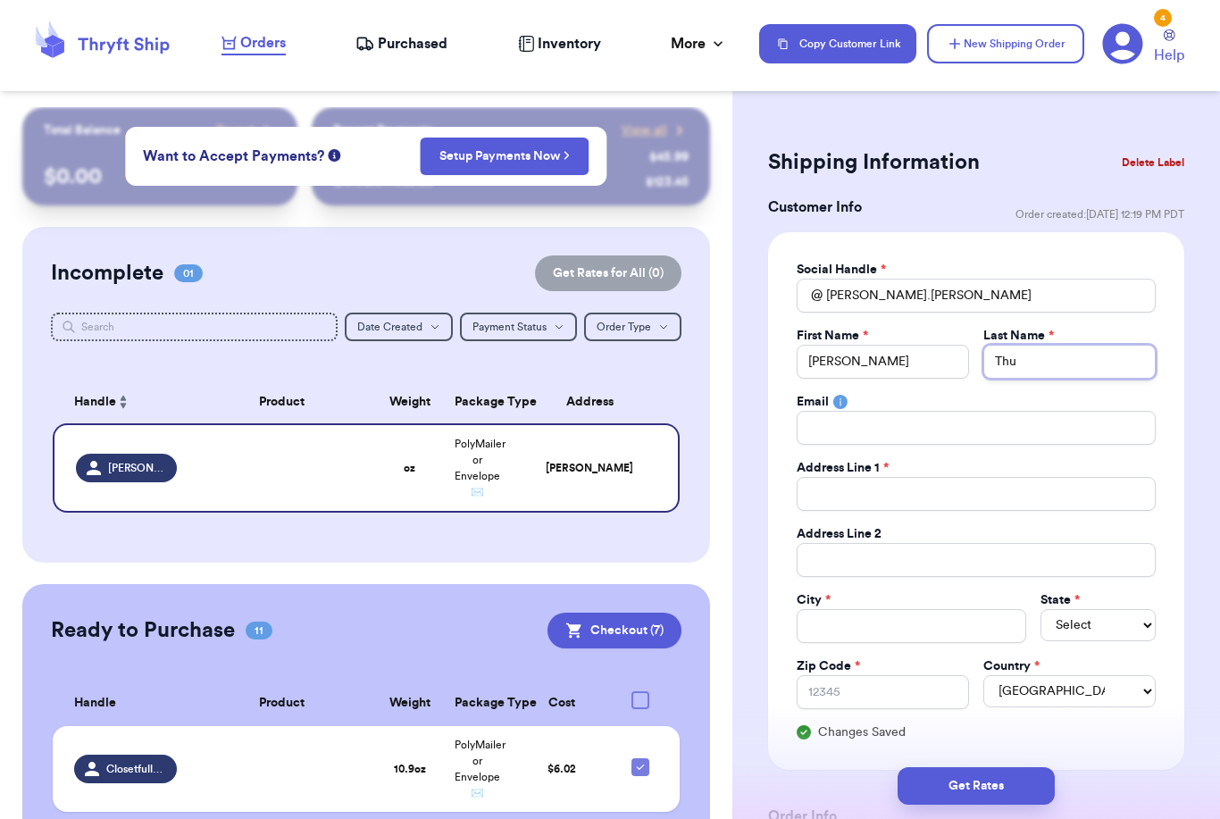
type input "Thur"
type input "Thuri"
type input "[PERSON_NAME]"
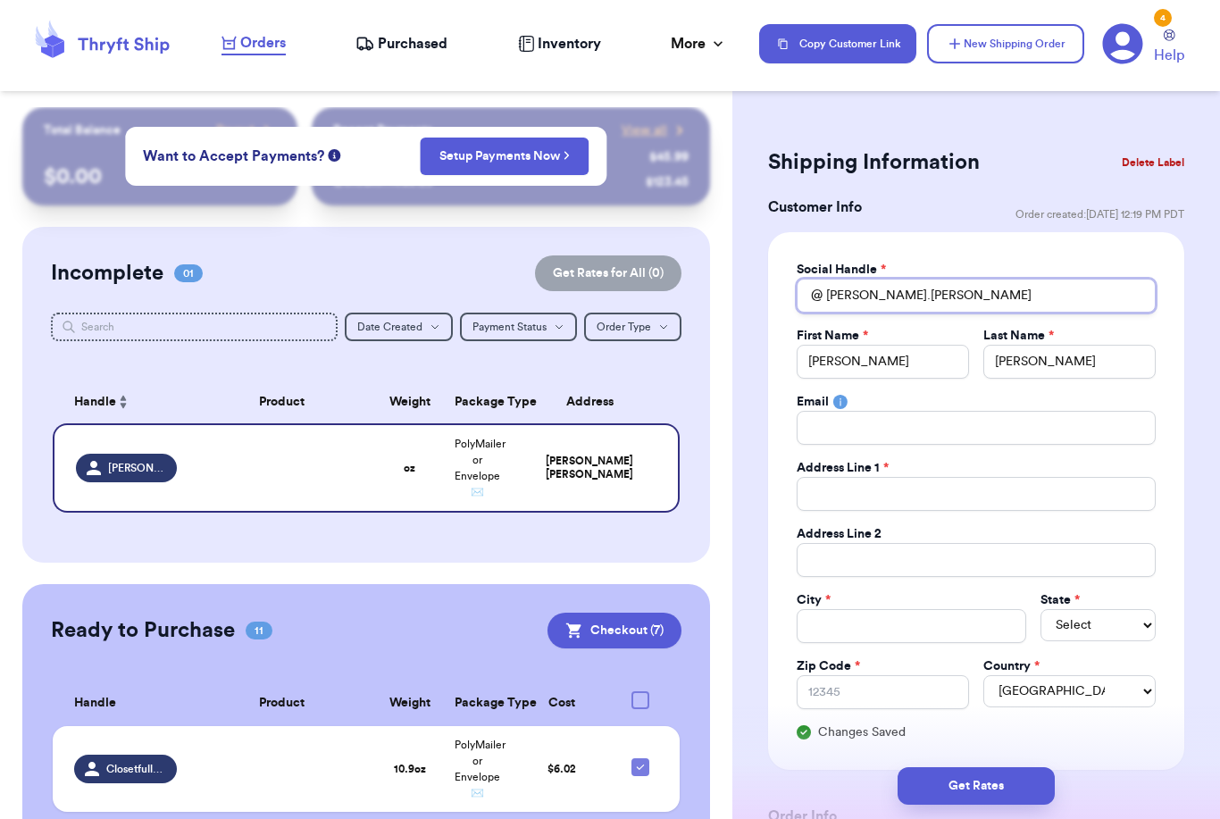
click at [896, 292] on input "[PERSON_NAME].[PERSON_NAME]" at bounding box center [976, 296] width 359 height 34
drag, startPoint x: 941, startPoint y: 297, endPoint x: 395, endPoint y: 261, distance: 547.8
click at [441, 261] on div "Customer Link New Order Total Balance Payout $ 0.00 Recent Payments View all @ …" at bounding box center [610, 409] width 1220 height 819
click at [1031, 286] on input "[PERSON_NAME].[PERSON_NAME]" at bounding box center [976, 296] width 359 height 34
drag, startPoint x: 1031, startPoint y: 296, endPoint x: 504, endPoint y: 280, distance: 527.2
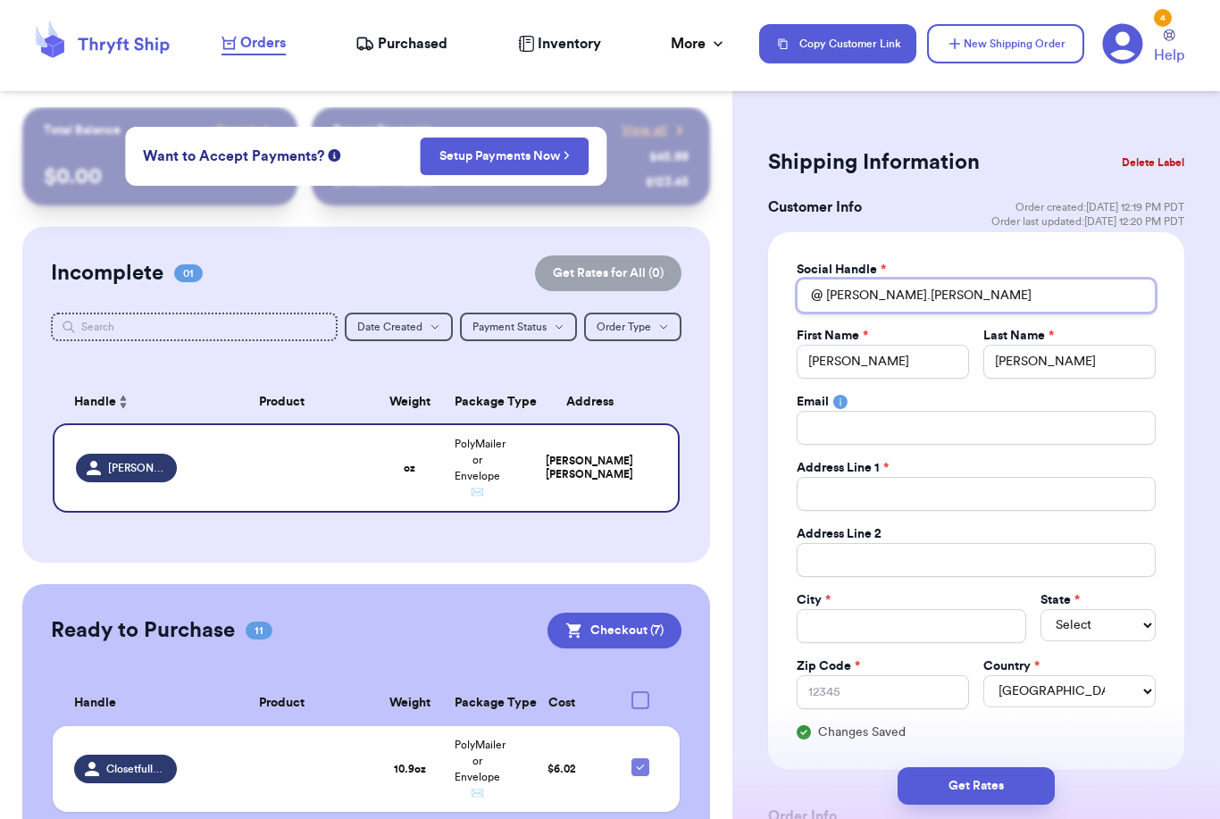
click at [518, 280] on div "Customer Link New Order Total Balance Payout $ 0.00 Recent Payments View all @ …" at bounding box center [610, 409] width 1220 height 819
click at [892, 280] on input "[PERSON_NAME].[PERSON_NAME]" at bounding box center [976, 296] width 359 height 34
drag, startPoint x: 902, startPoint y: 305, endPoint x: 805, endPoint y: 285, distance: 99.3
click at [805, 285] on div "@ [PERSON_NAME].[PERSON_NAME]" at bounding box center [976, 296] width 359 height 34
click at [915, 289] on input "[PERSON_NAME].[PERSON_NAME]" at bounding box center [976, 296] width 359 height 34
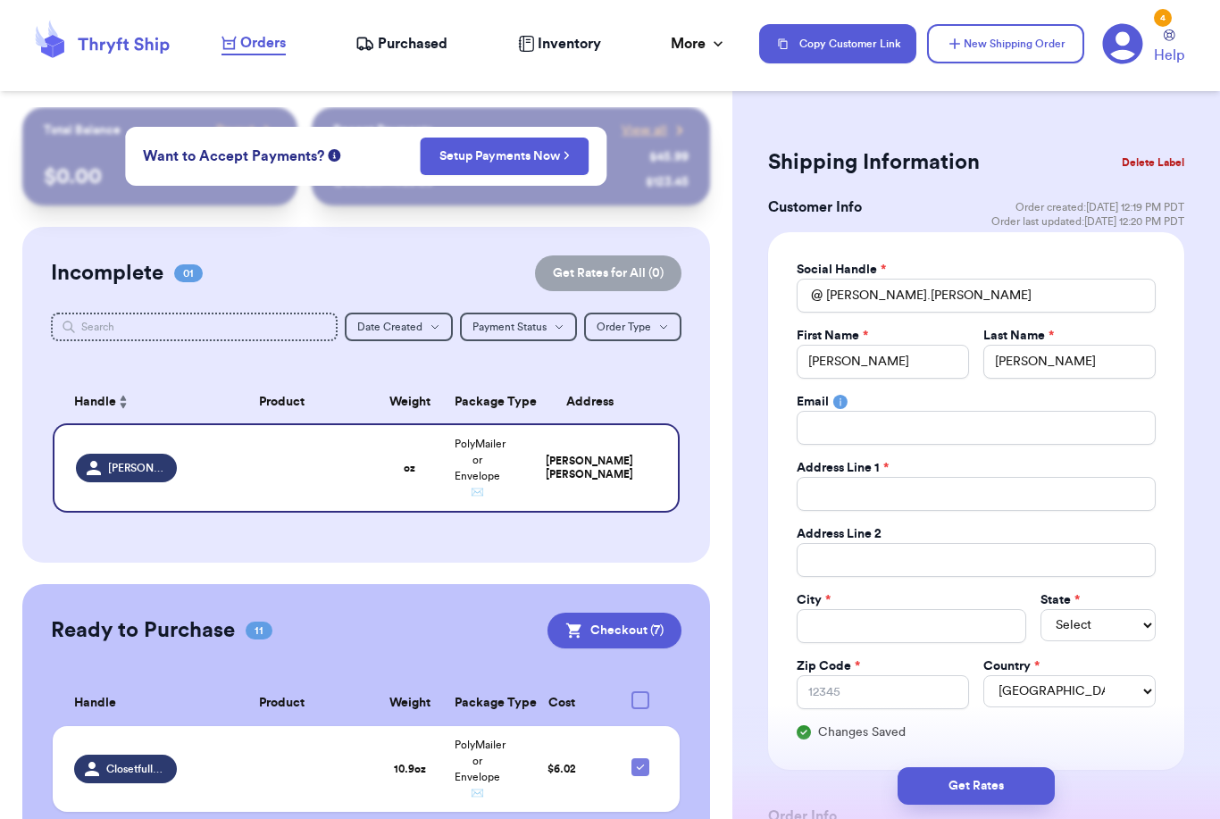
drag, startPoint x: 915, startPoint y: 295, endPoint x: 868, endPoint y: 376, distance: 93.6
click at [0, 0] on html "Orders Purchased Inventory More Stats Completed Orders Payments Payouts Copy Cu…" at bounding box center [610, 409] width 1220 height 819
click at [868, 376] on input "[PERSON_NAME]" at bounding box center [883, 362] width 172 height 34
click at [874, 416] on input "Total Amount Paid" at bounding box center [976, 428] width 359 height 34
click at [865, 503] on input "Total Amount Paid" at bounding box center [976, 494] width 359 height 34
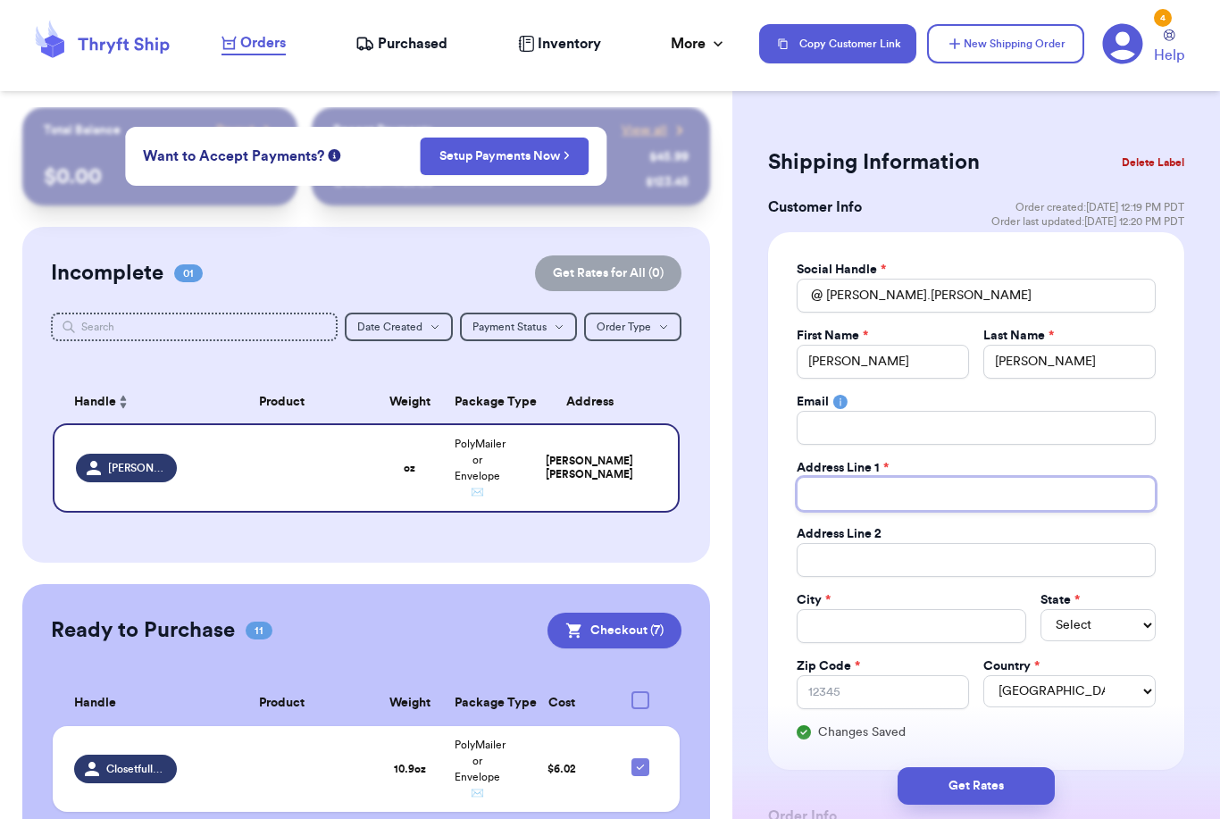
type input "1"
type input "11"
type input "116"
type input "1162"
type input "11629"
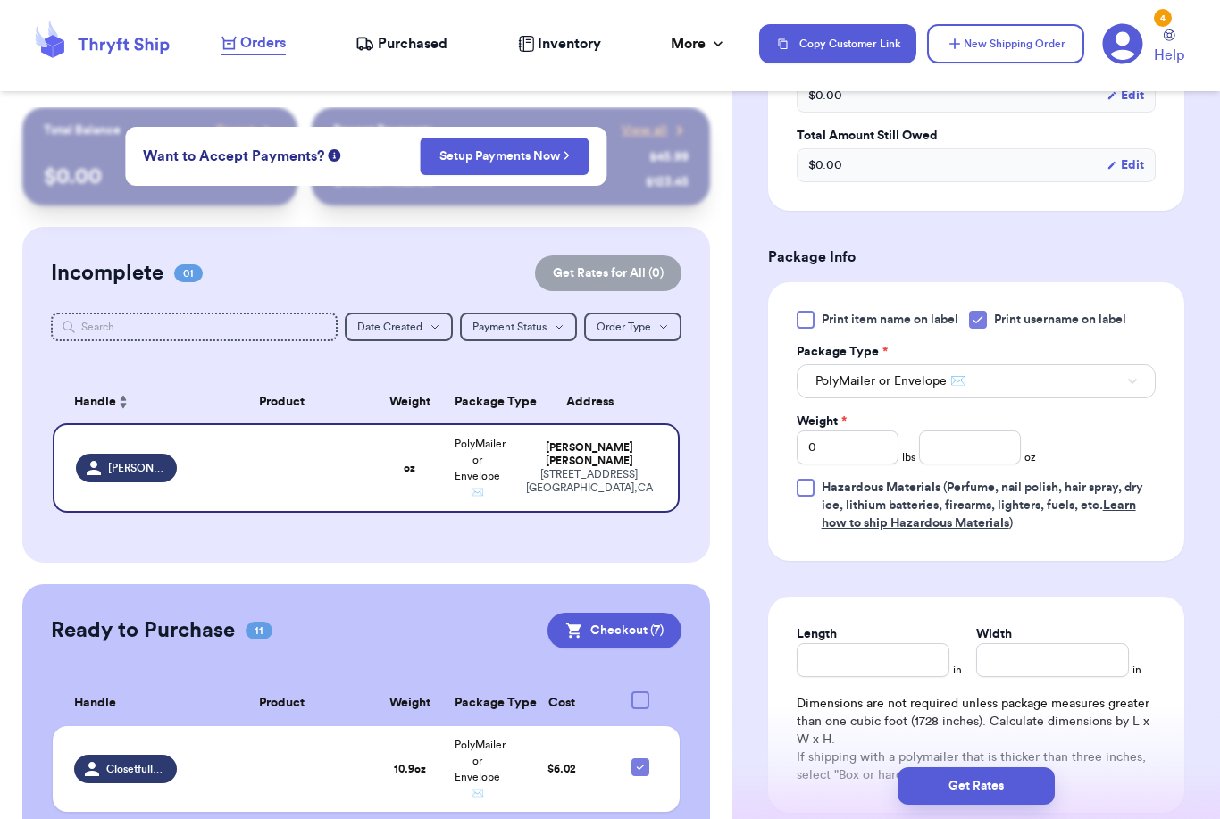
scroll to position [941, 0]
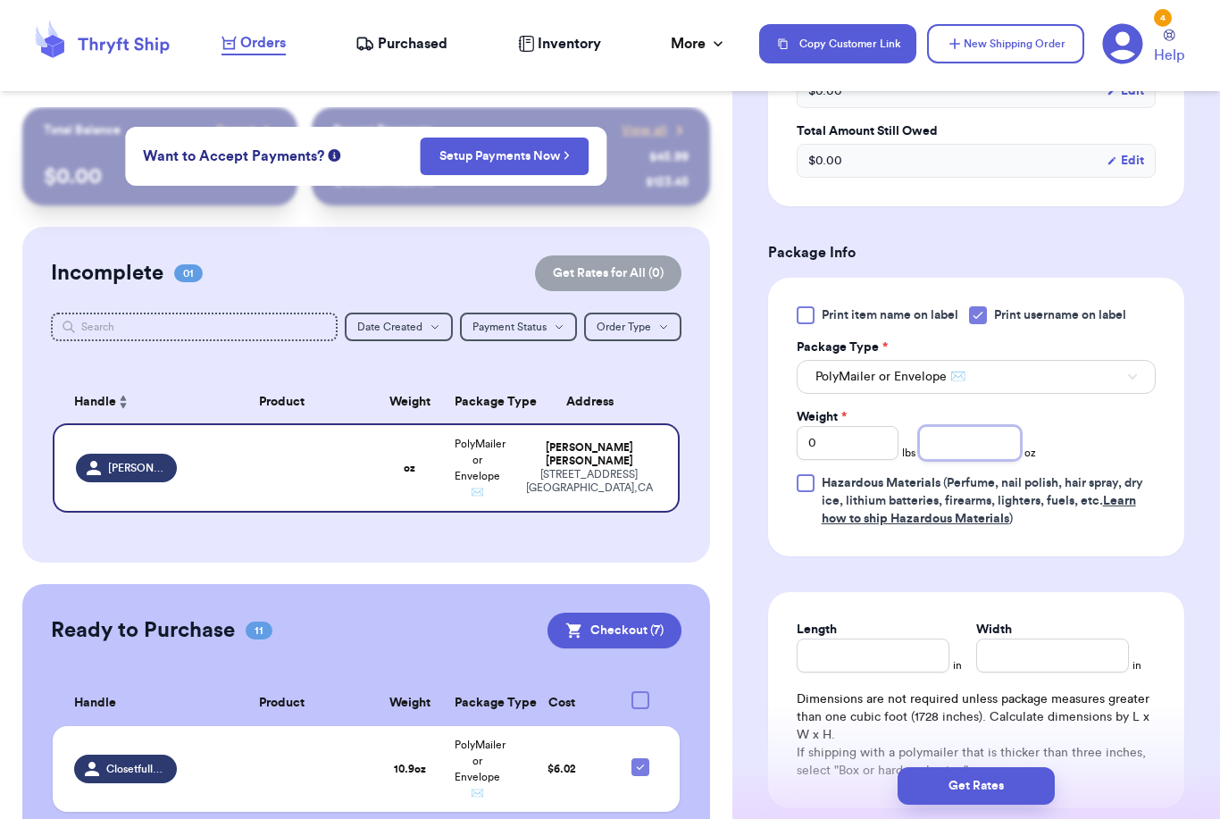
click at [984, 446] on input "number" at bounding box center [970, 443] width 102 height 34
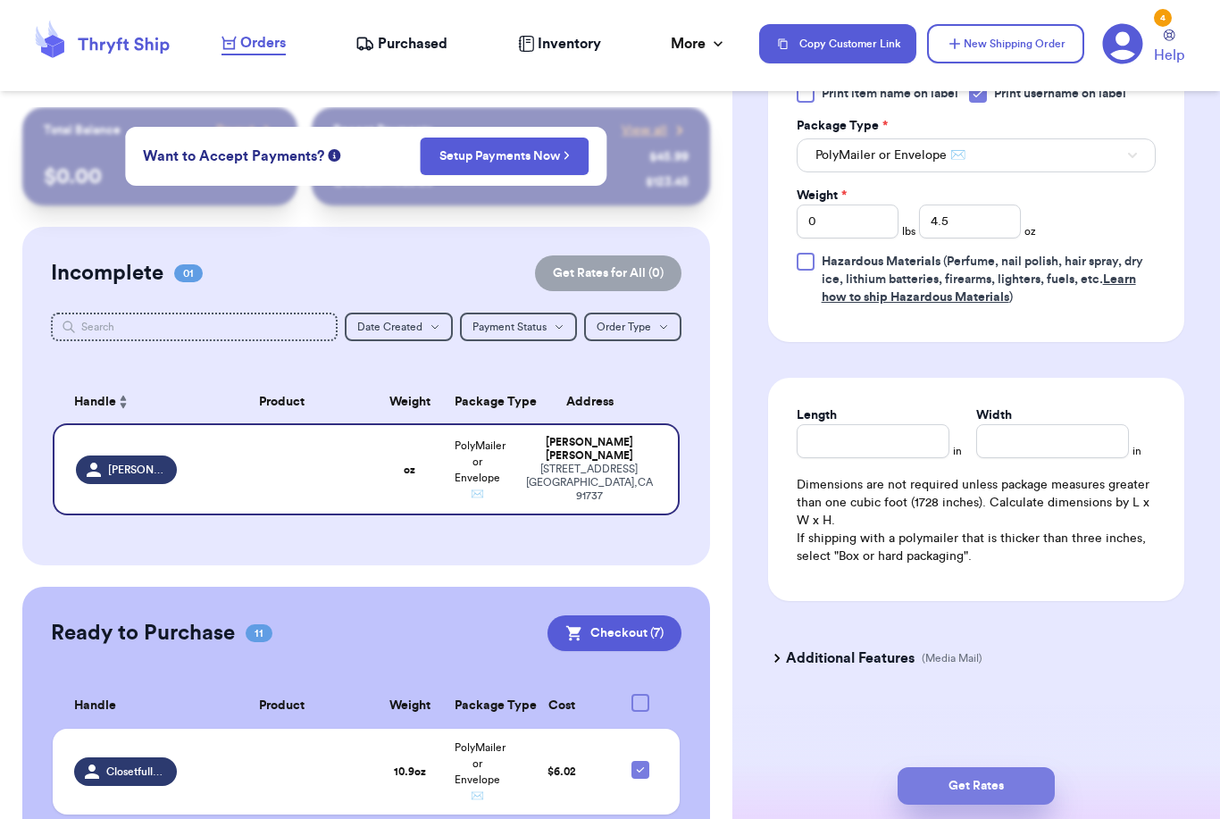
click at [1035, 767] on button "Get Rates" at bounding box center [976, 786] width 157 height 38
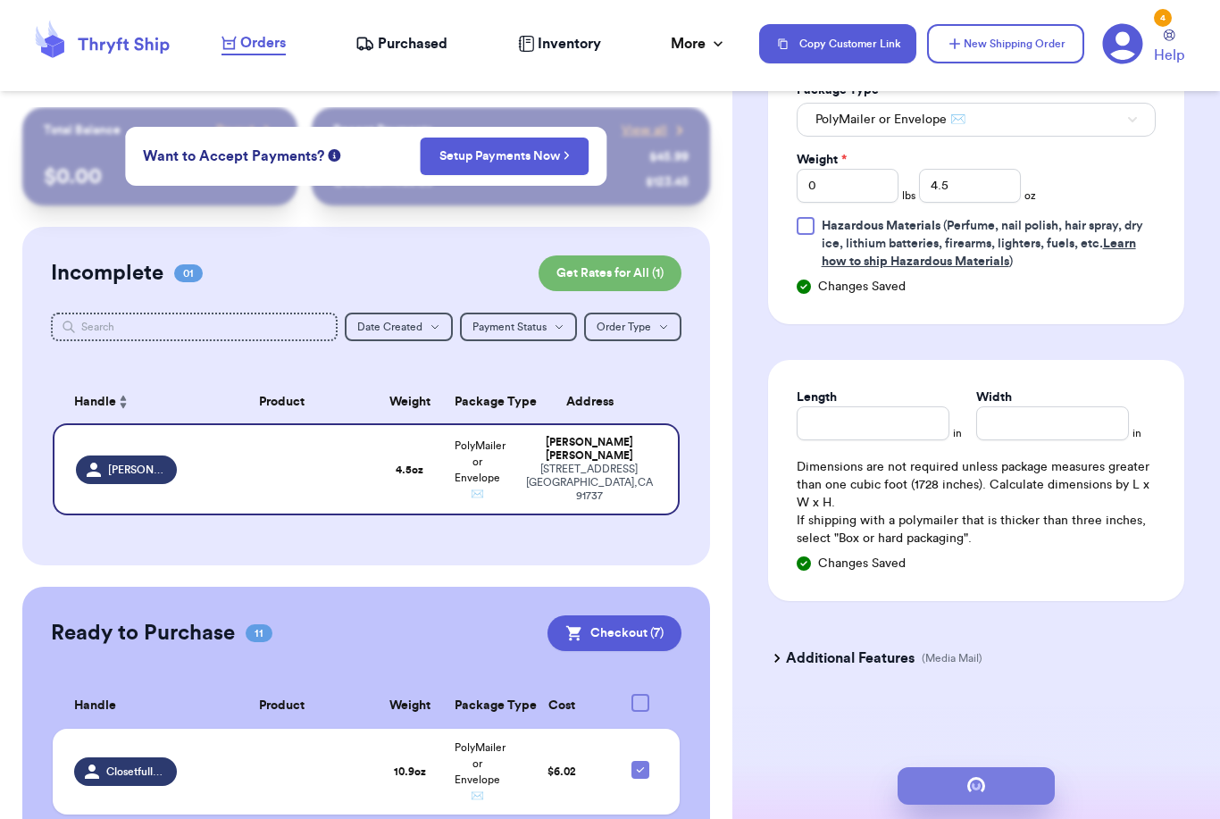
scroll to position [0, 0]
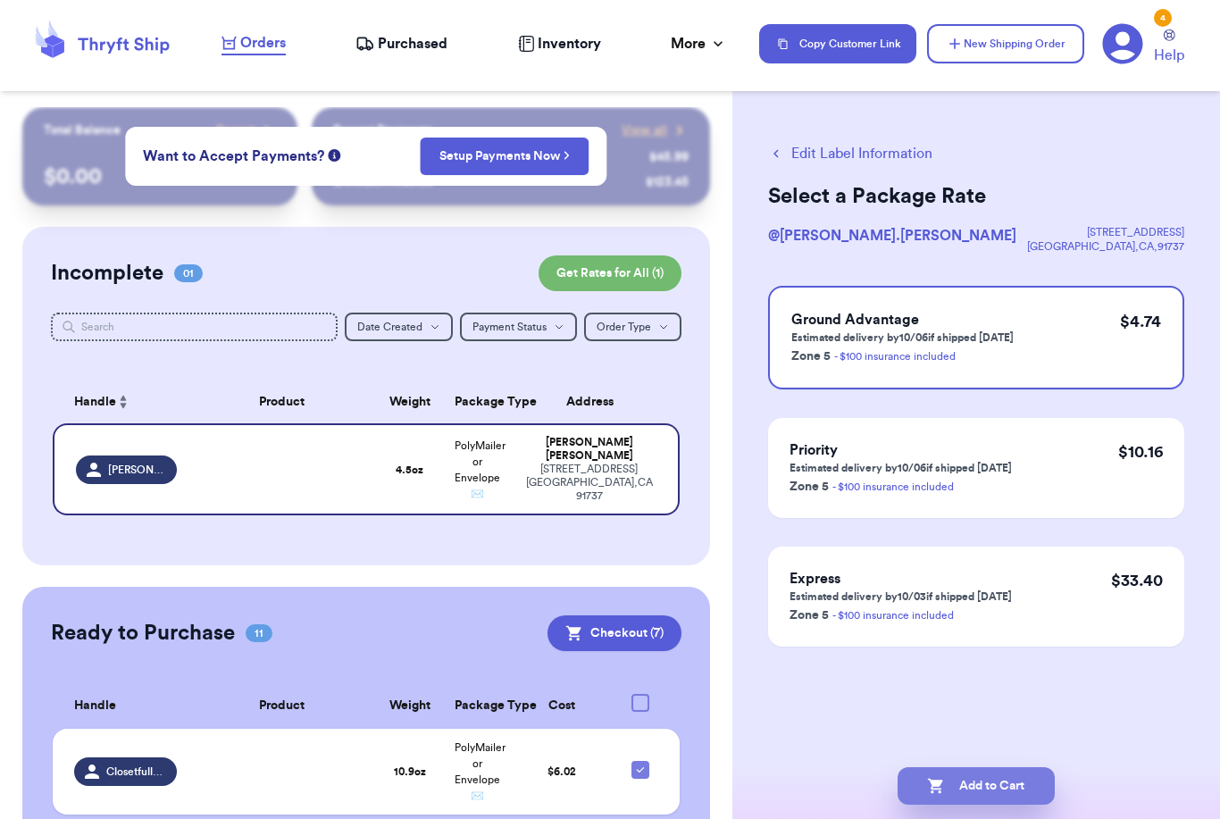
click at [1021, 767] on button "Add to Cart" at bounding box center [976, 786] width 157 height 38
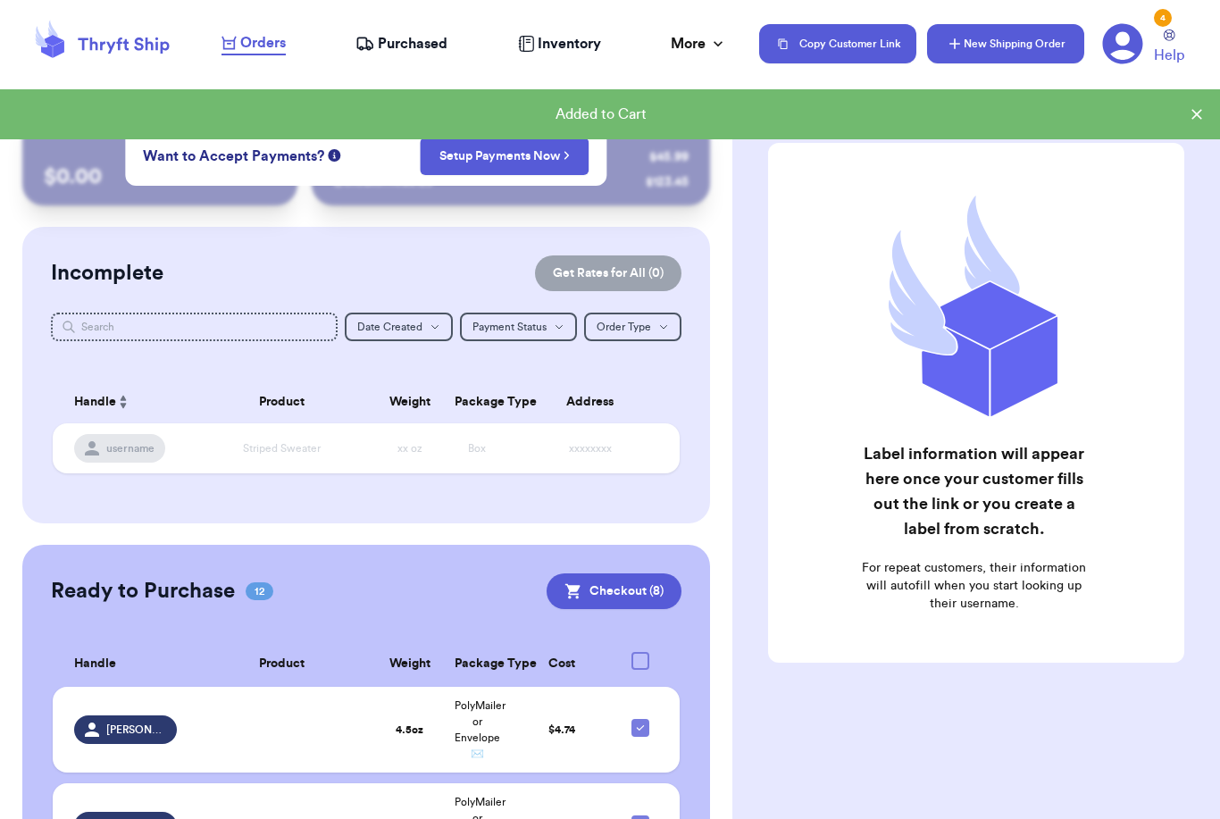
click at [961, 40] on icon "button" at bounding box center [955, 44] width 18 height 18
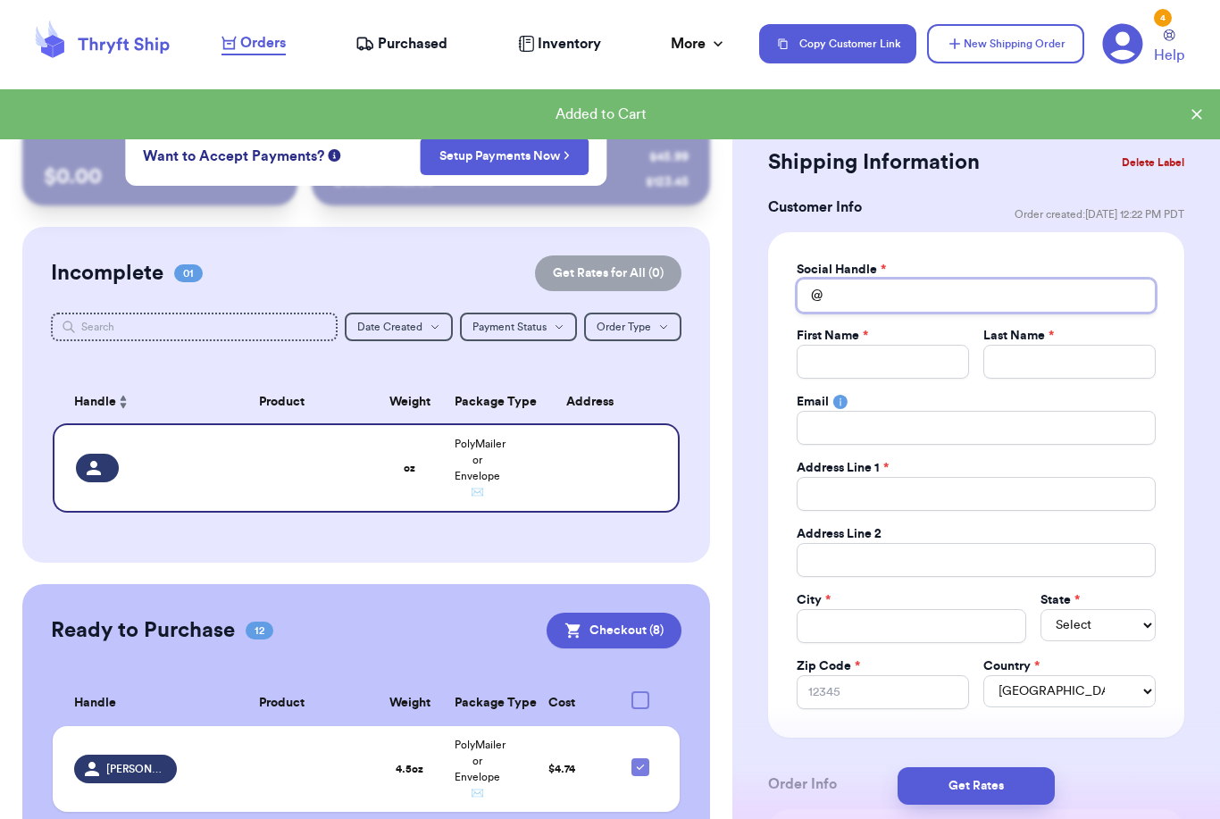
click at [867, 286] on input "Total Amount Paid" at bounding box center [976, 296] width 359 height 34
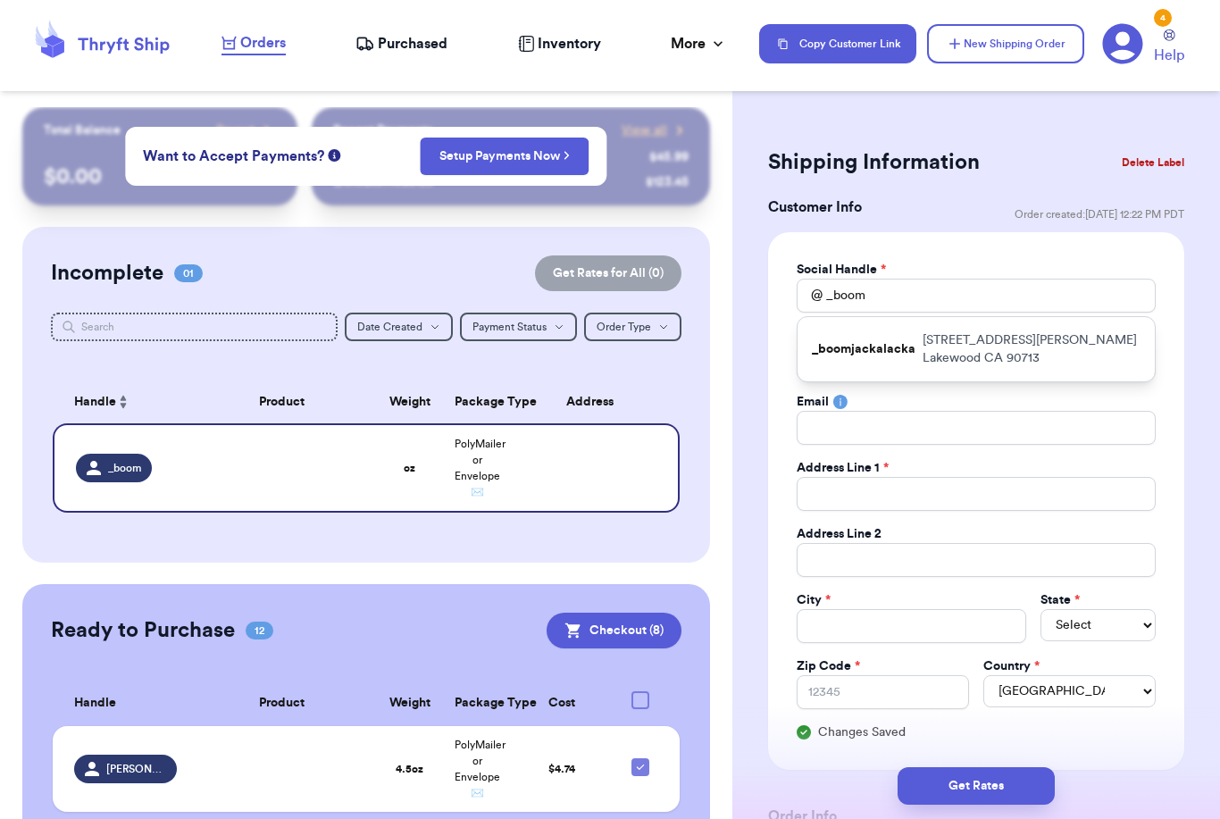
click at [887, 340] on p "_boomjackalacka" at bounding box center [864, 349] width 104 height 18
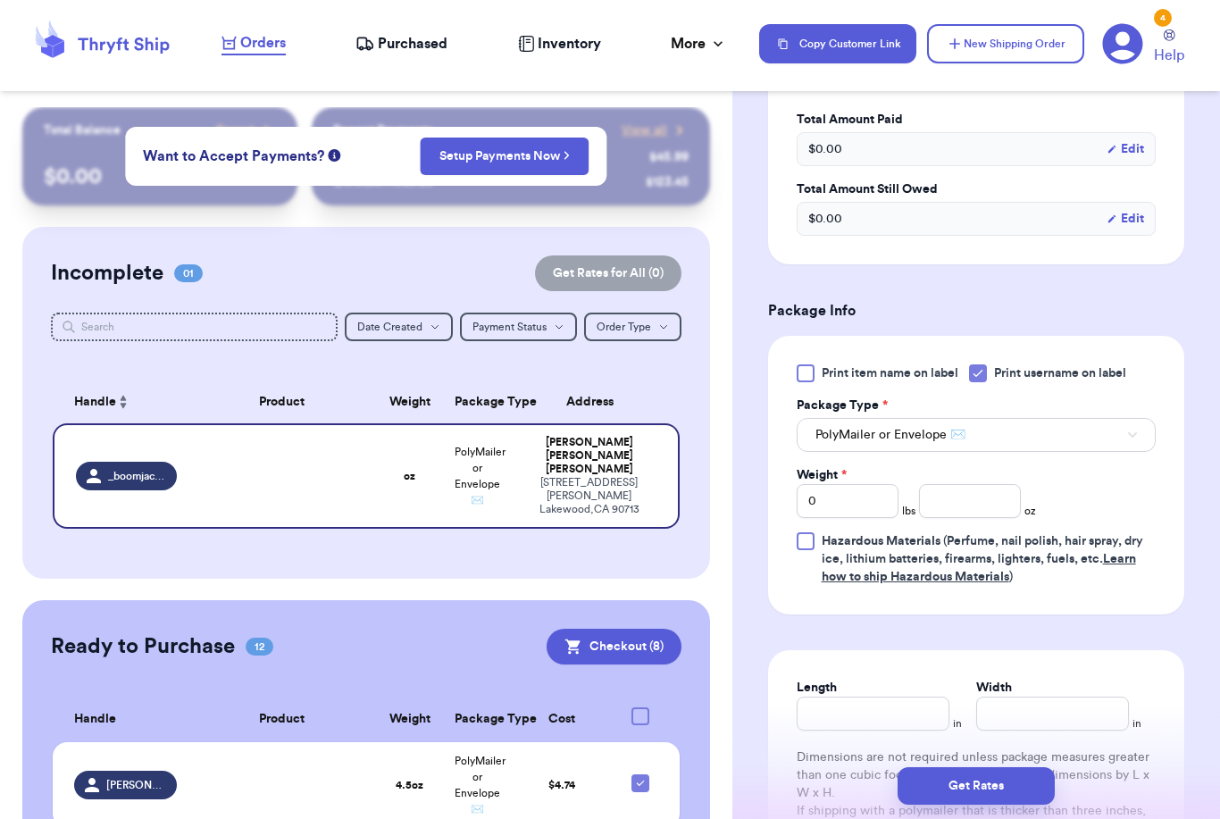
scroll to position [899, 0]
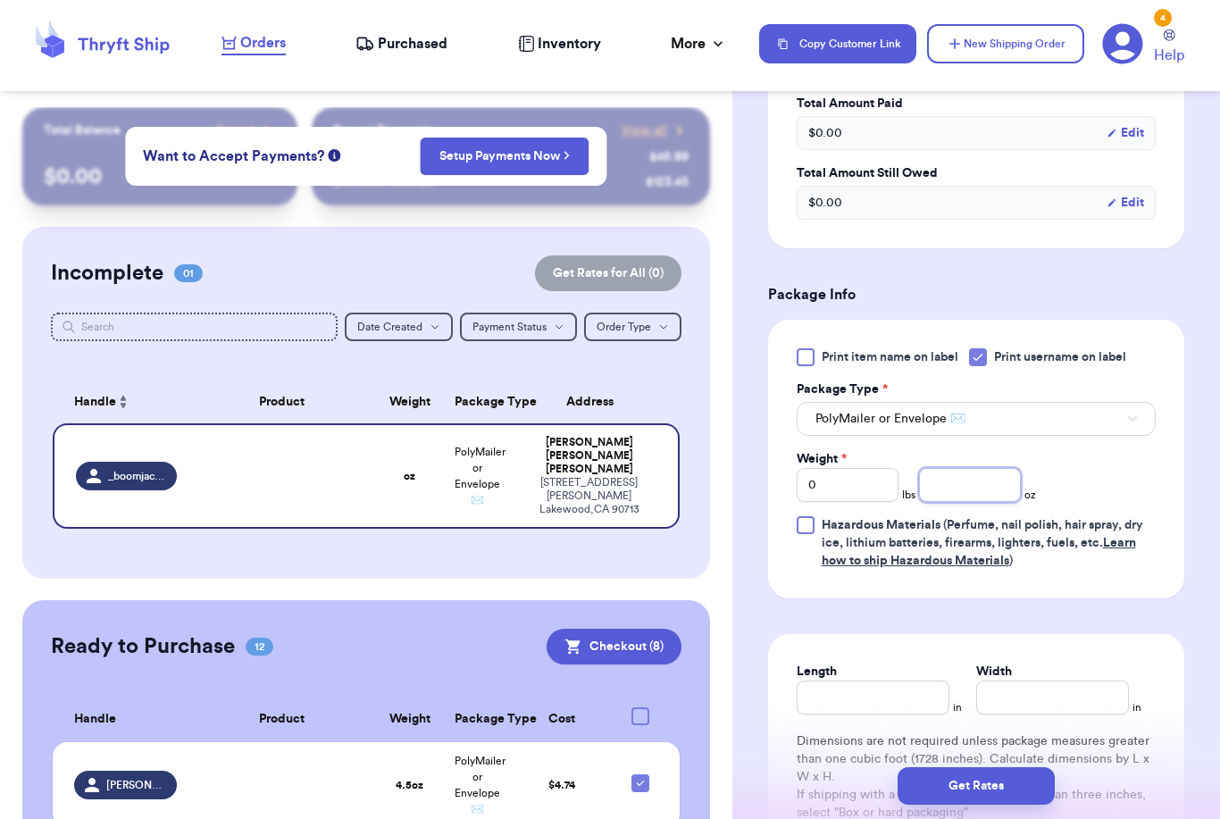
click at [940, 483] on input "number" at bounding box center [970, 485] width 102 height 34
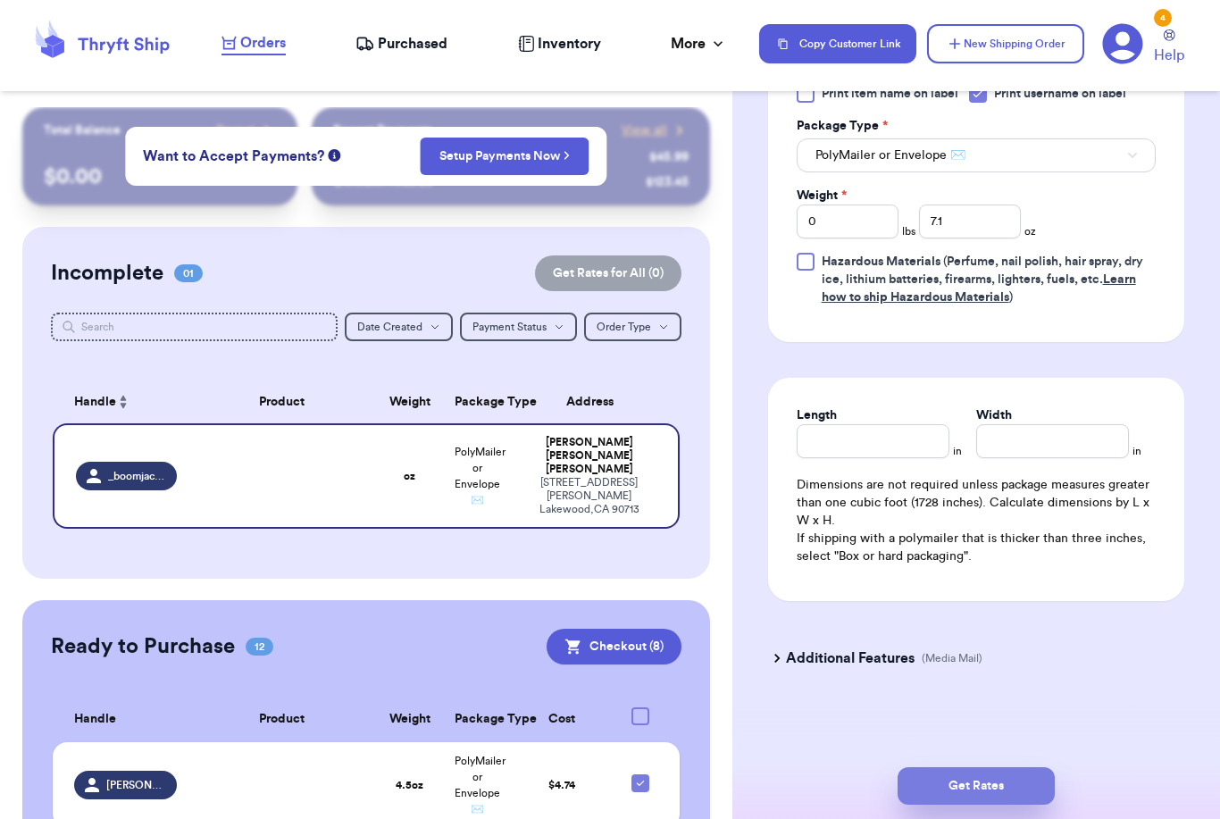
click at [1021, 767] on button "Get Rates" at bounding box center [976, 786] width 157 height 38
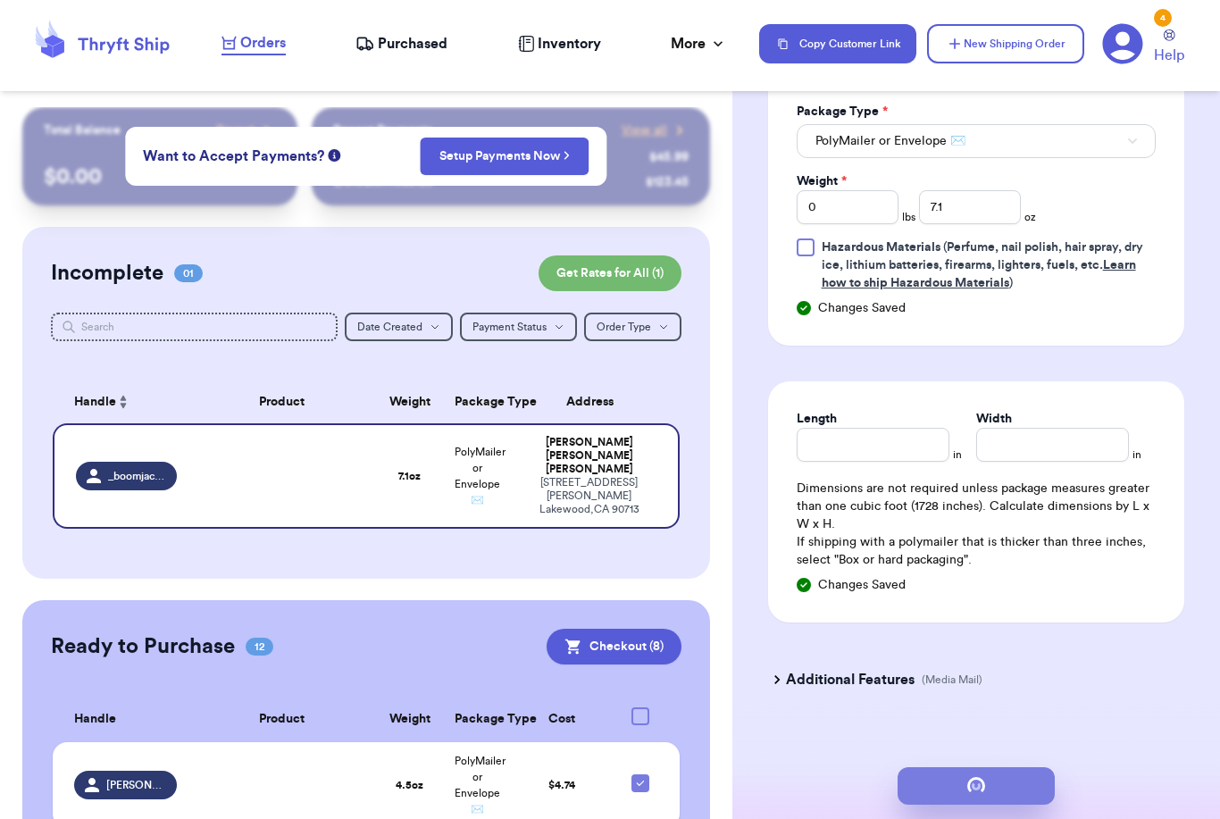
scroll to position [0, 0]
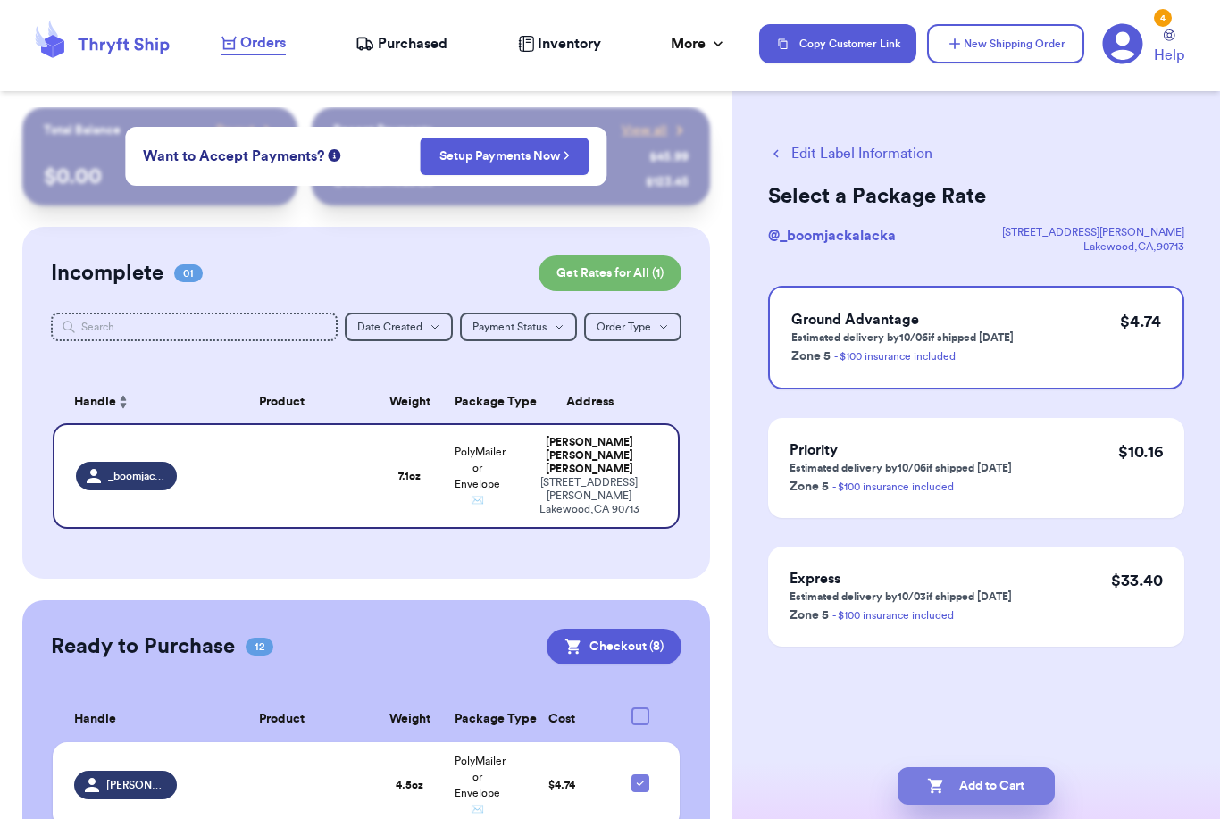
click at [1006, 767] on button "Add to Cart" at bounding box center [976, 786] width 157 height 38
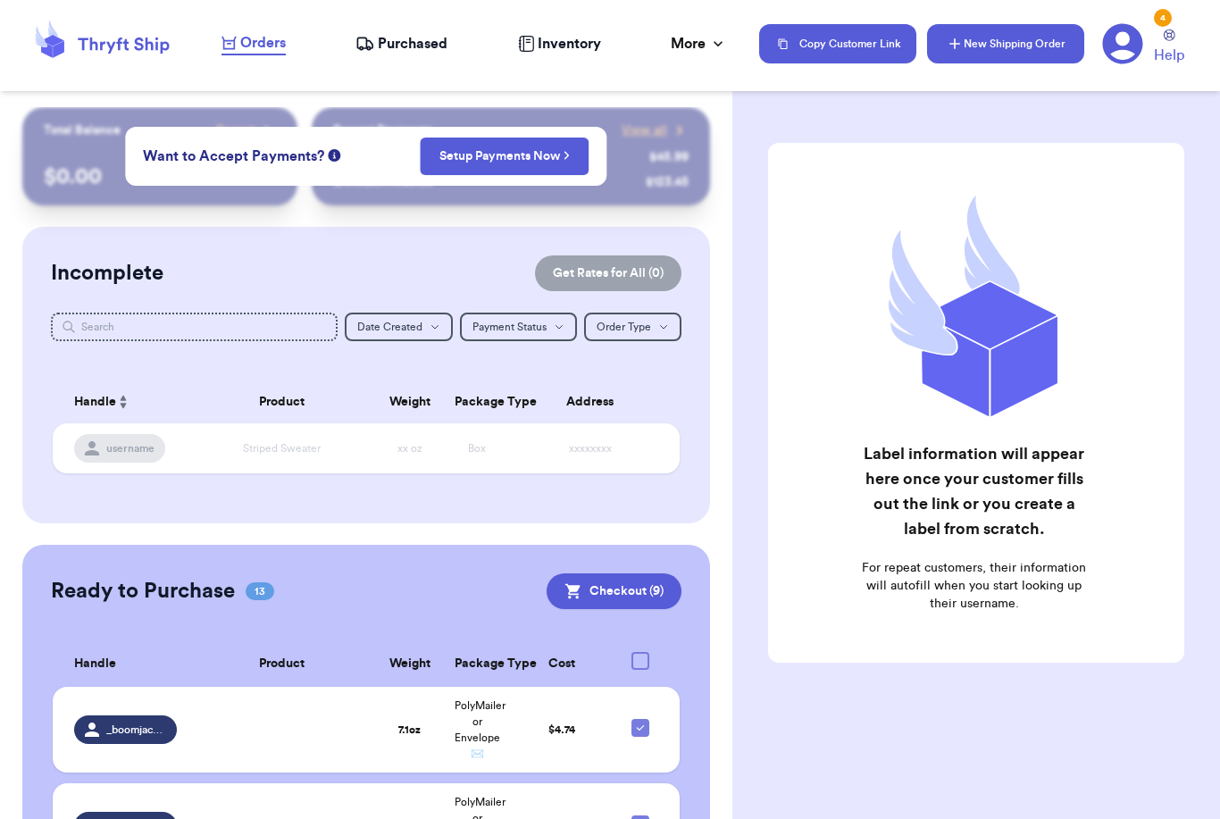
click at [1057, 45] on button "New Shipping Order" at bounding box center [1005, 43] width 157 height 39
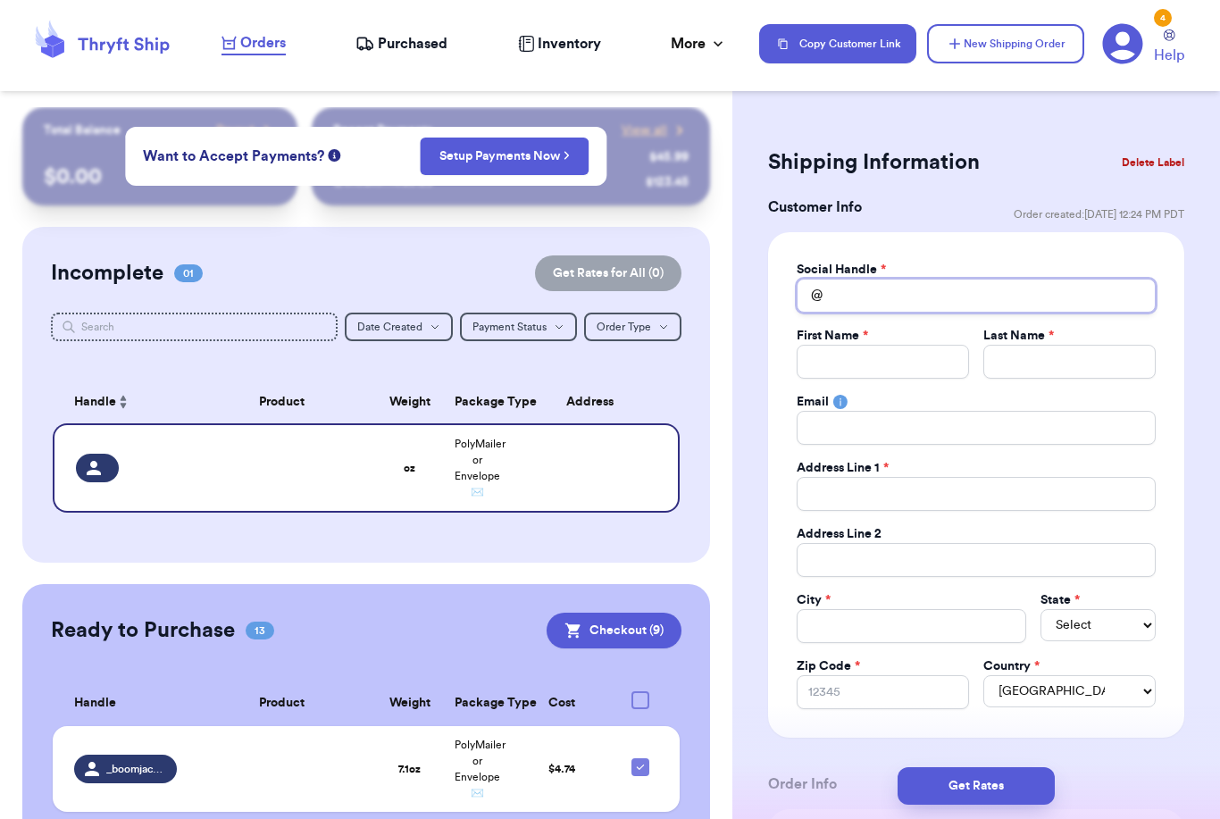
click at [903, 302] on input "Total Amount Paid" at bounding box center [976, 296] width 359 height 34
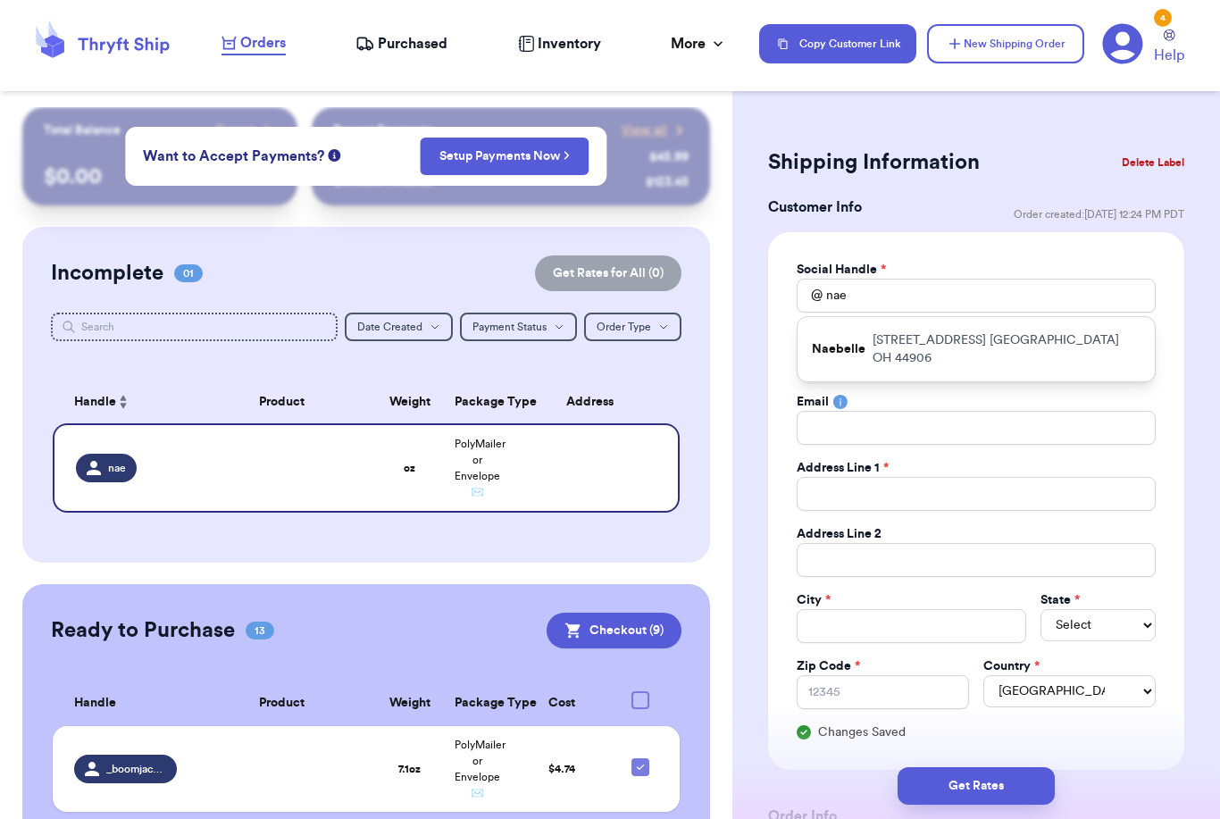
click at [912, 358] on div "Naebelle [STREET_ADDRESS]" at bounding box center [976, 349] width 357 height 64
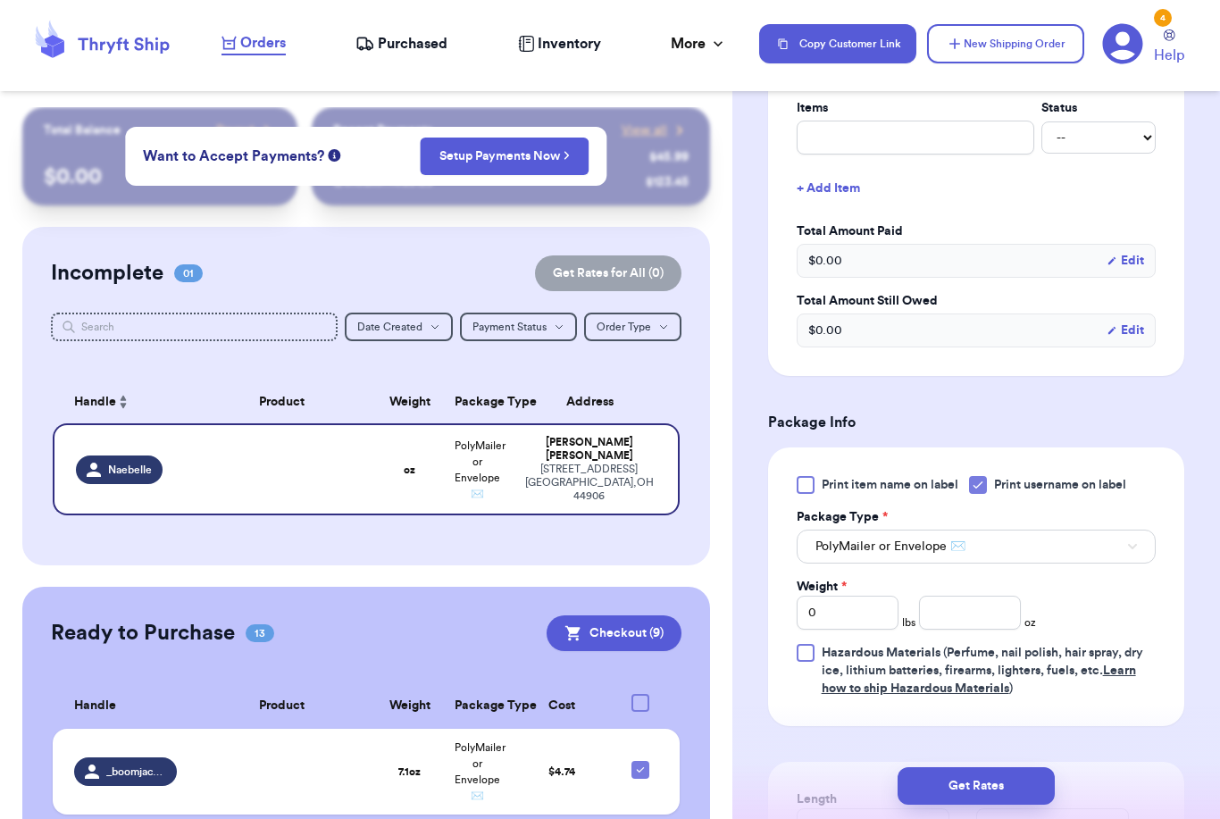
scroll to position [803, 0]
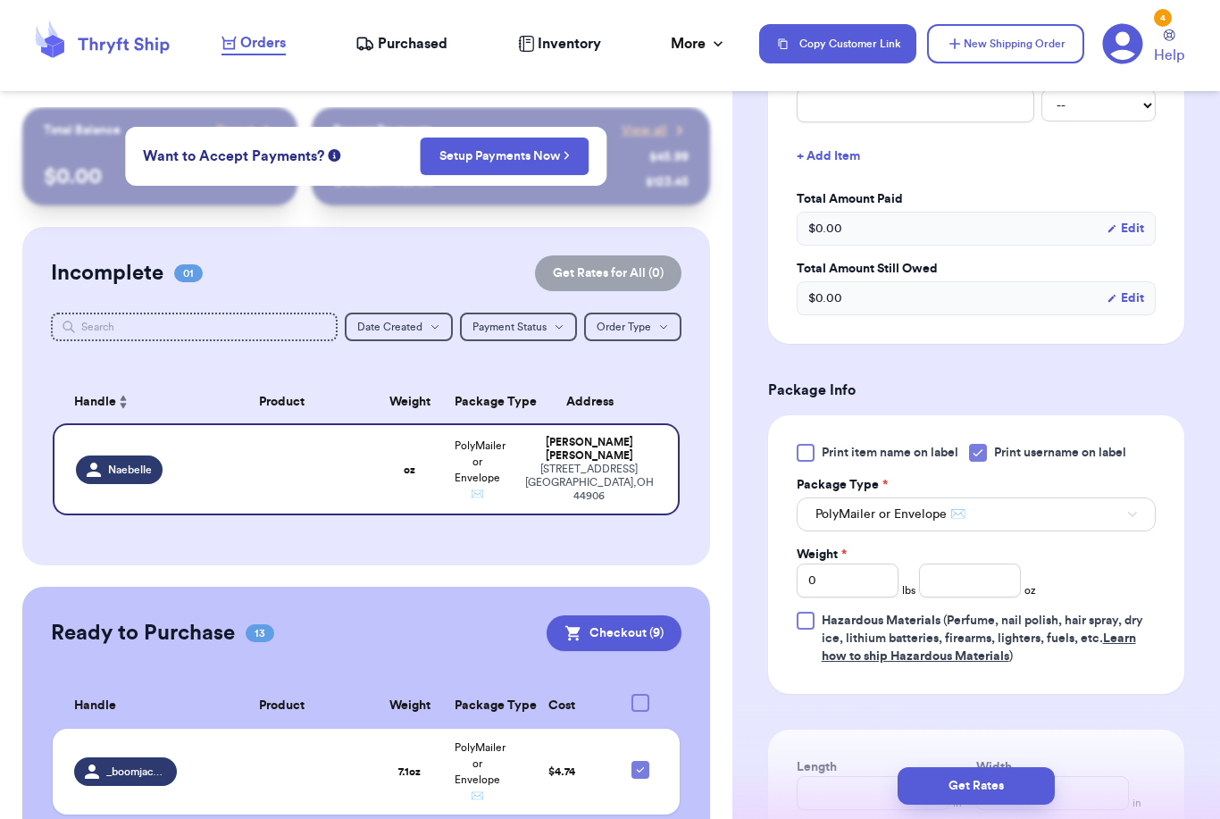
click at [869, 603] on div "Print item name on label Print username on label Package Type * PolyMailer or E…" at bounding box center [976, 555] width 359 height 222
click at [857, 589] on input "0" at bounding box center [848, 581] width 102 height 34
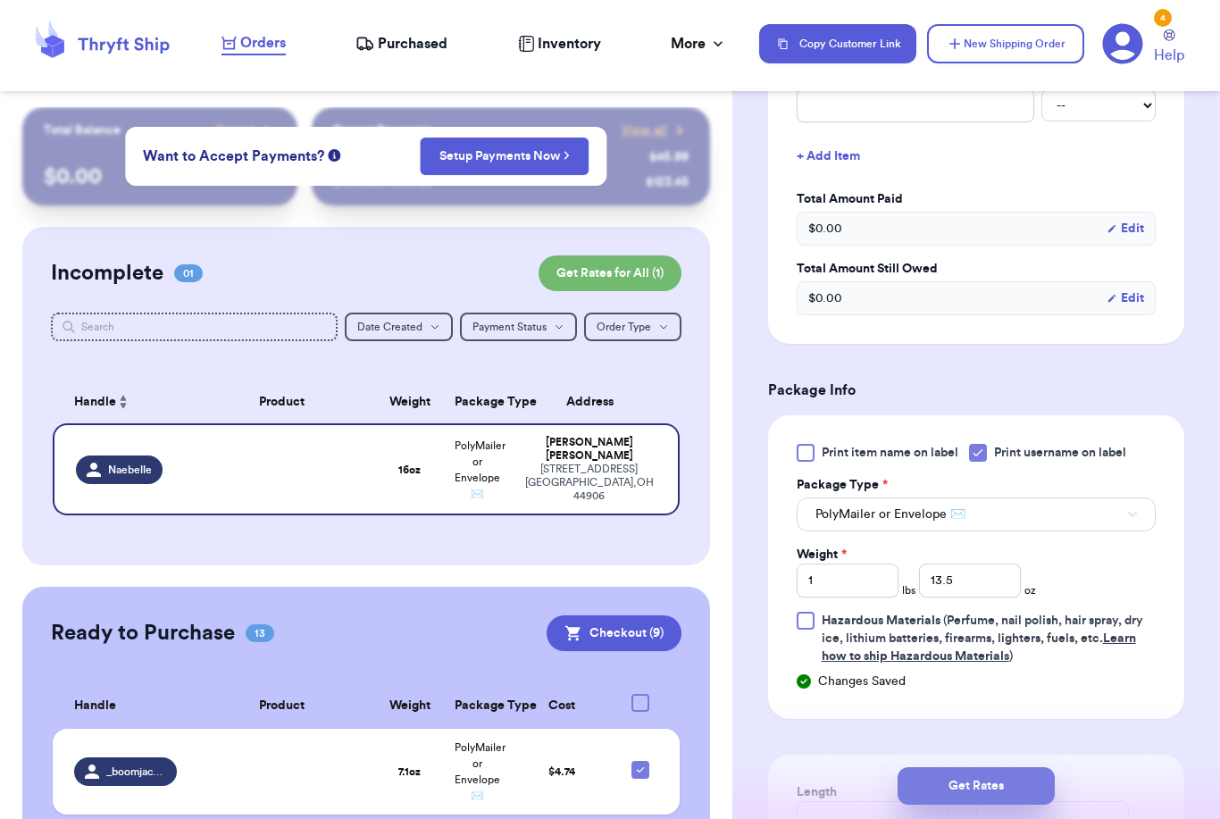
click at [1035, 767] on button "Get Rates" at bounding box center [976, 786] width 157 height 38
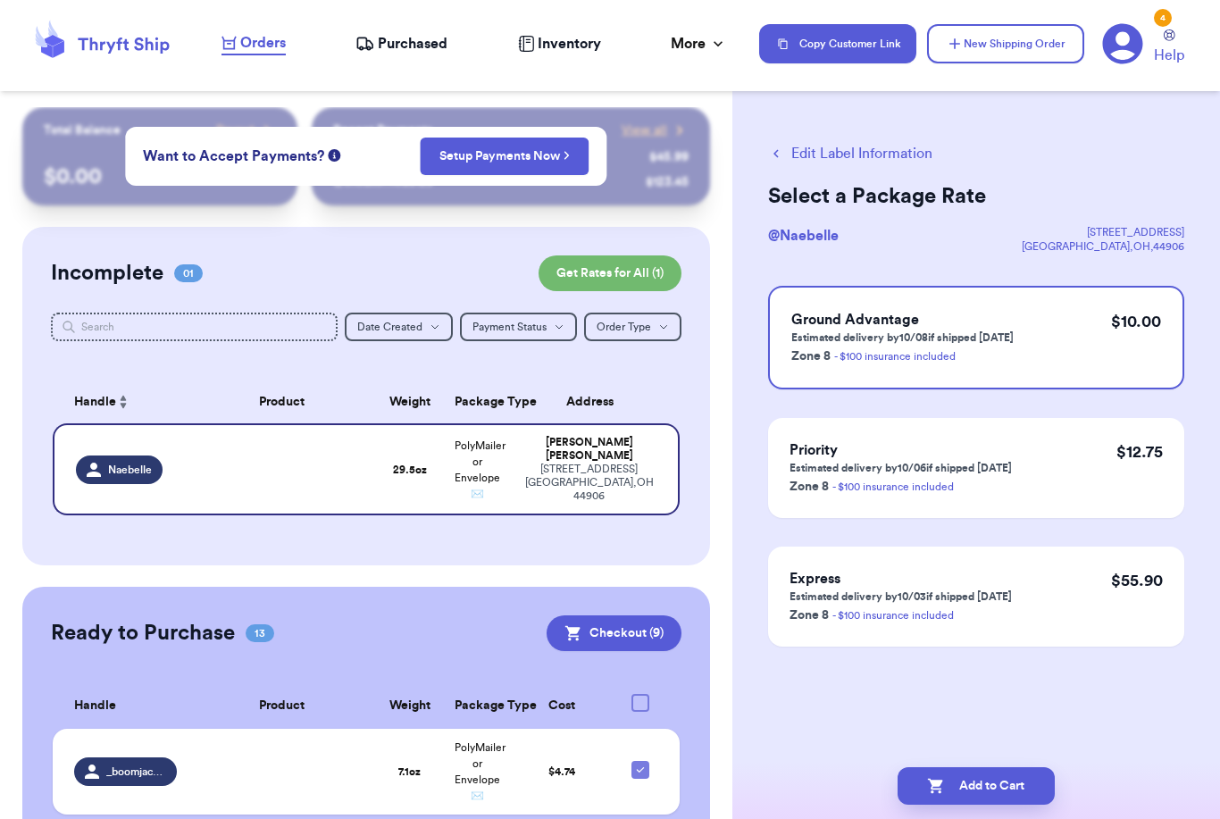
scroll to position [57, 0]
click at [1031, 773] on button "Add to Cart" at bounding box center [976, 786] width 157 height 38
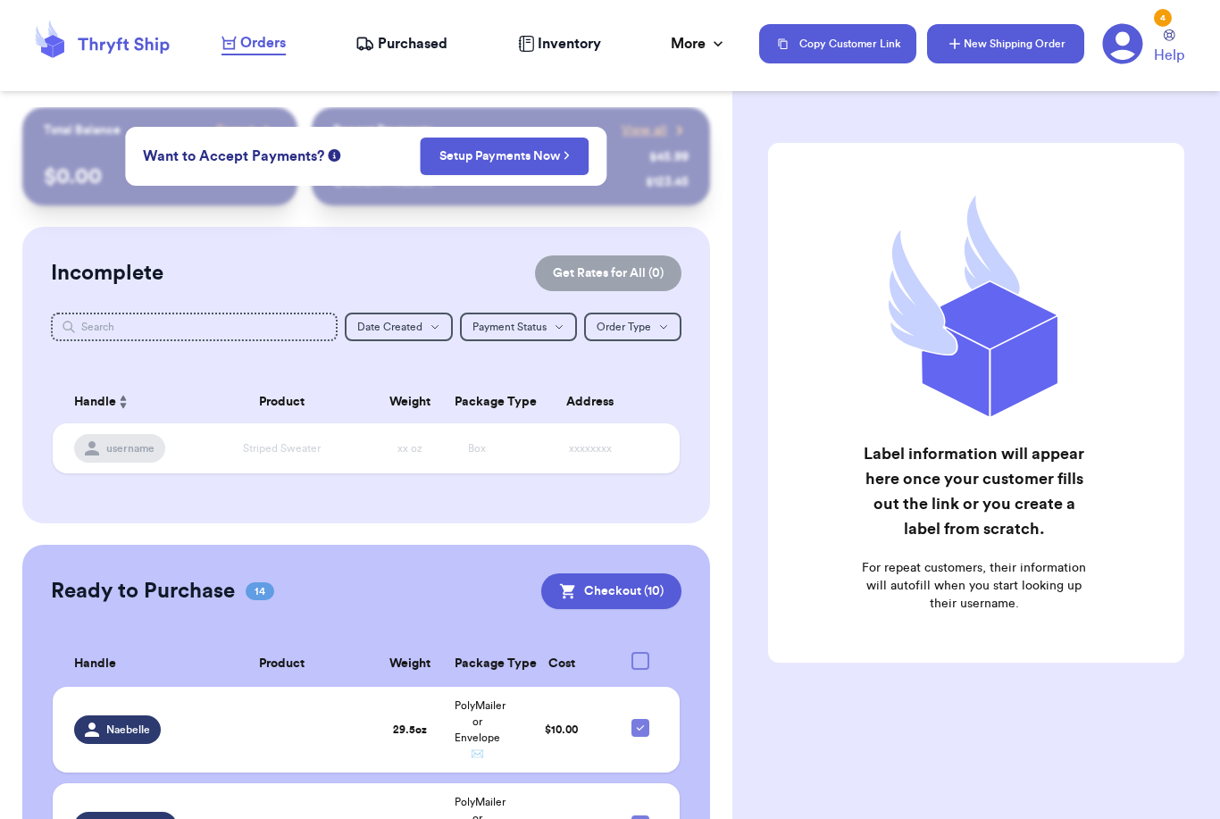
click at [1009, 41] on button "New Shipping Order" at bounding box center [1005, 43] width 157 height 39
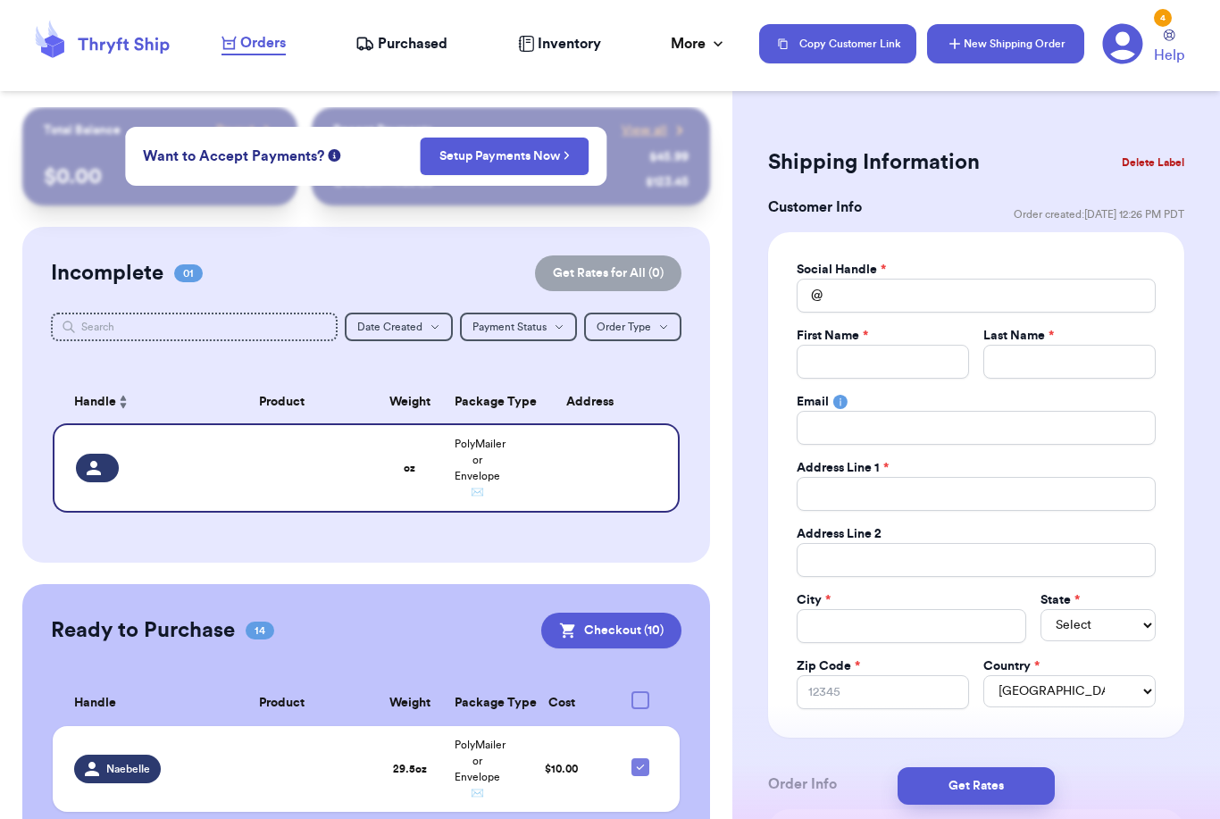
scroll to position [0, 0]
drag, startPoint x: 930, startPoint y: 352, endPoint x: 930, endPoint y: 304, distance: 48.2
click at [930, 295] on div "Social Handle * @ First Name * Last Name * Email Address Line 1 * Address Line …" at bounding box center [976, 485] width 359 height 448
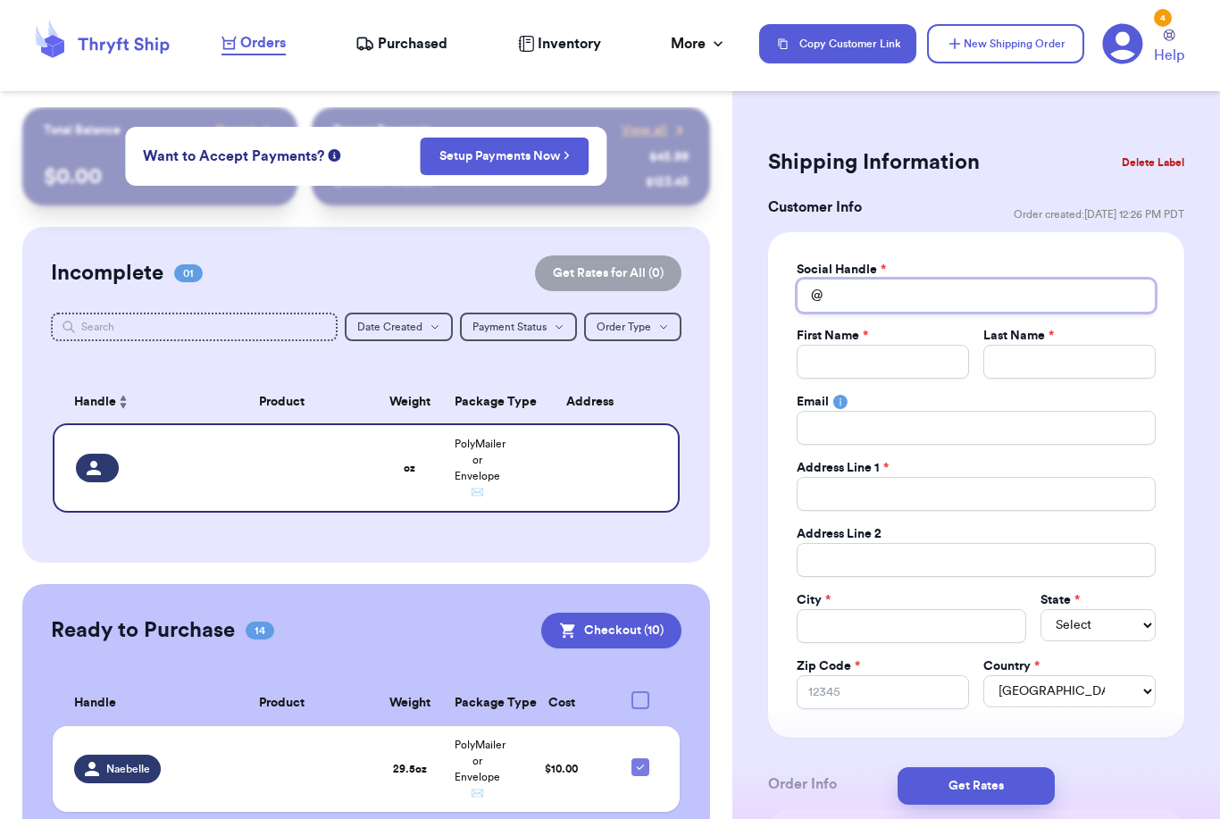
click at [927, 302] on input "Total Amount Paid" at bounding box center [976, 296] width 359 height 34
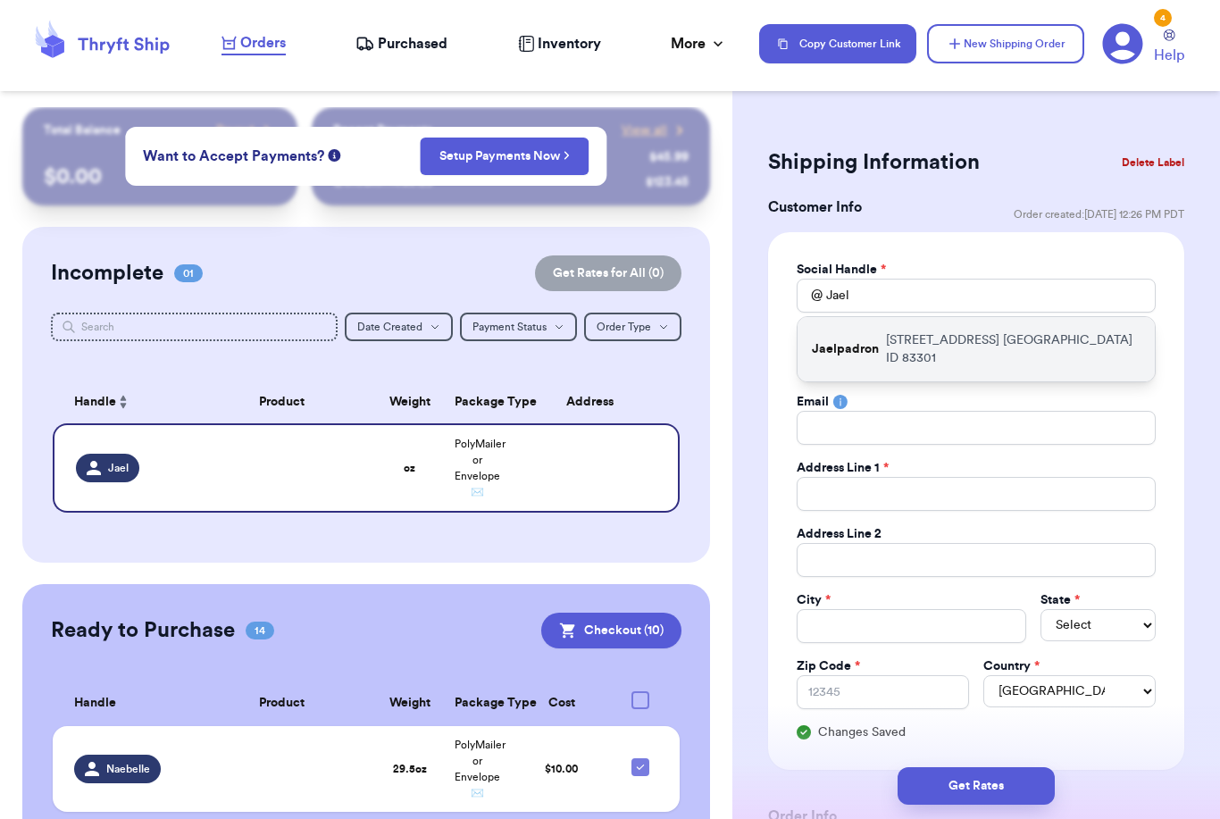
click at [942, 336] on p "[STREET_ADDRESS]" at bounding box center [1013, 349] width 255 height 36
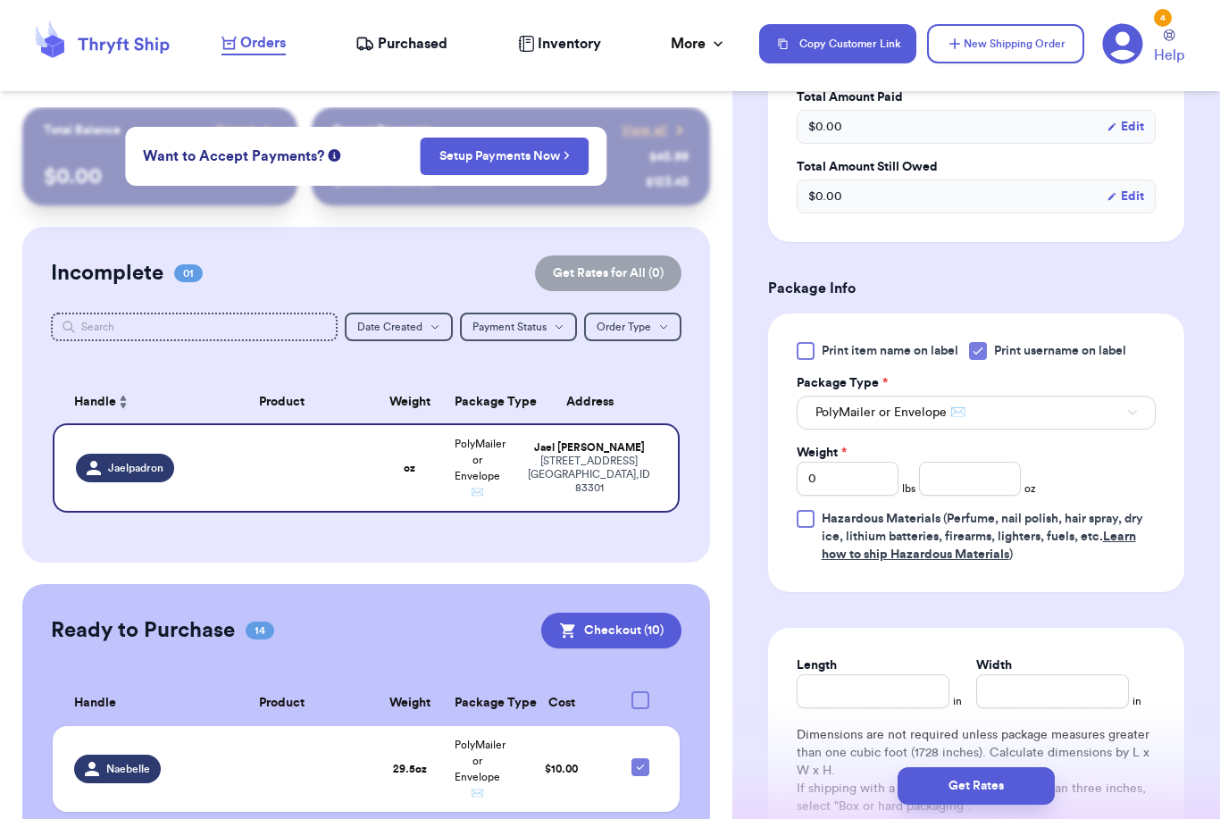
scroll to position [907, 0]
click at [873, 476] on input "0" at bounding box center [848, 477] width 102 height 34
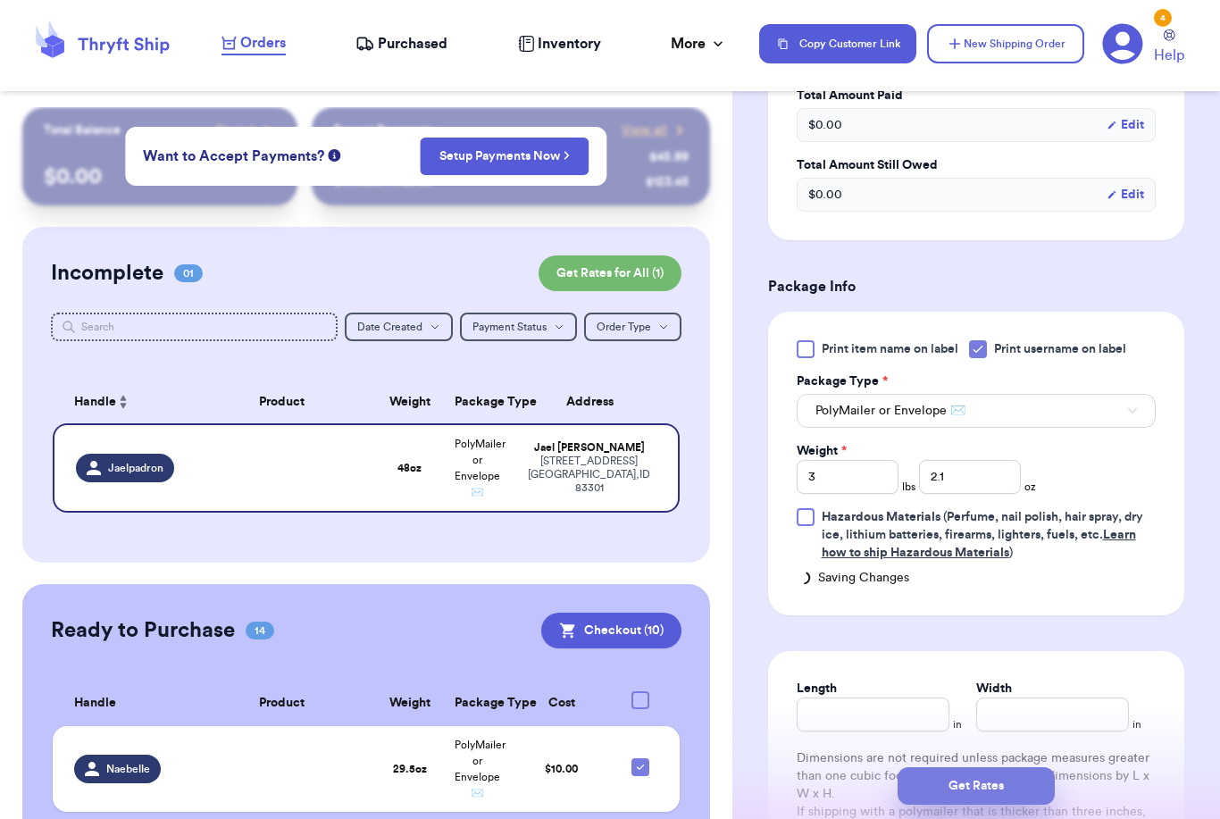
click at [1035, 768] on button "Get Rates" at bounding box center [976, 786] width 157 height 38
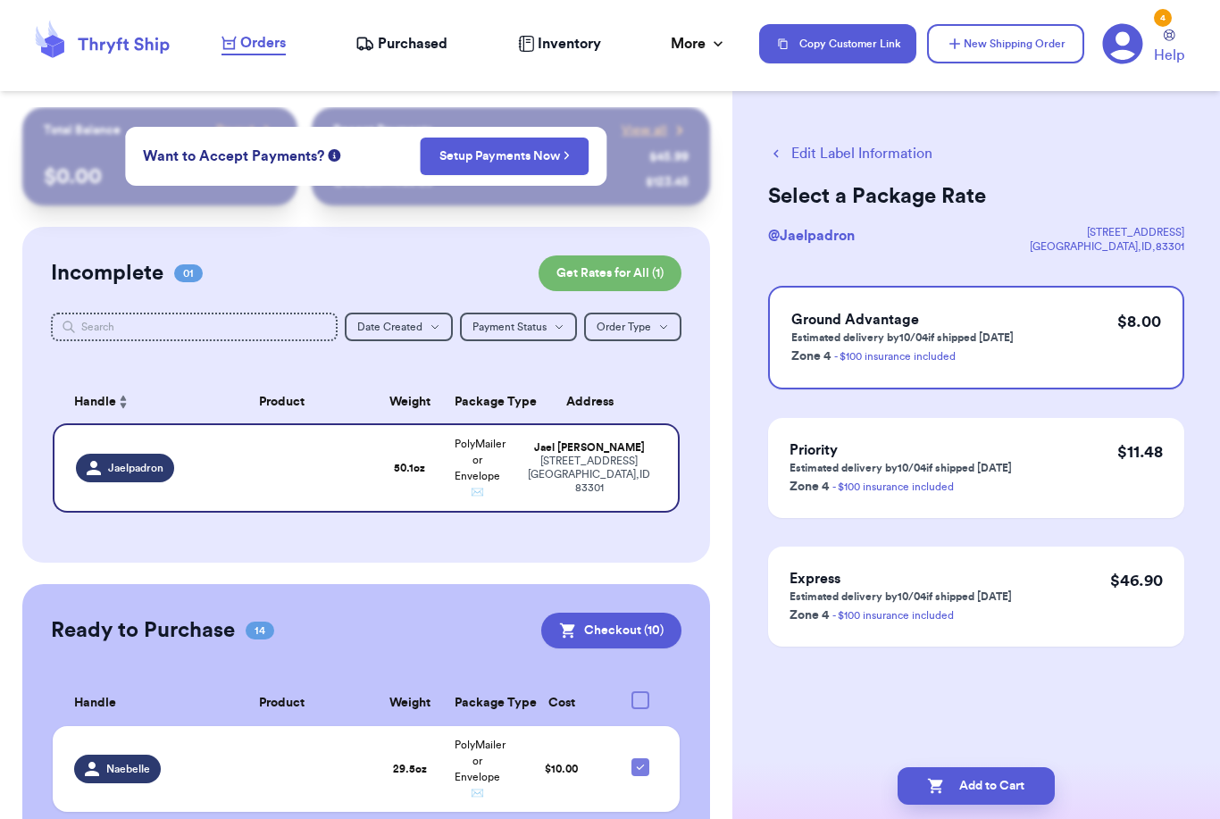
scroll to position [0, 0]
click at [1024, 767] on button "Add to Cart" at bounding box center [976, 786] width 157 height 38
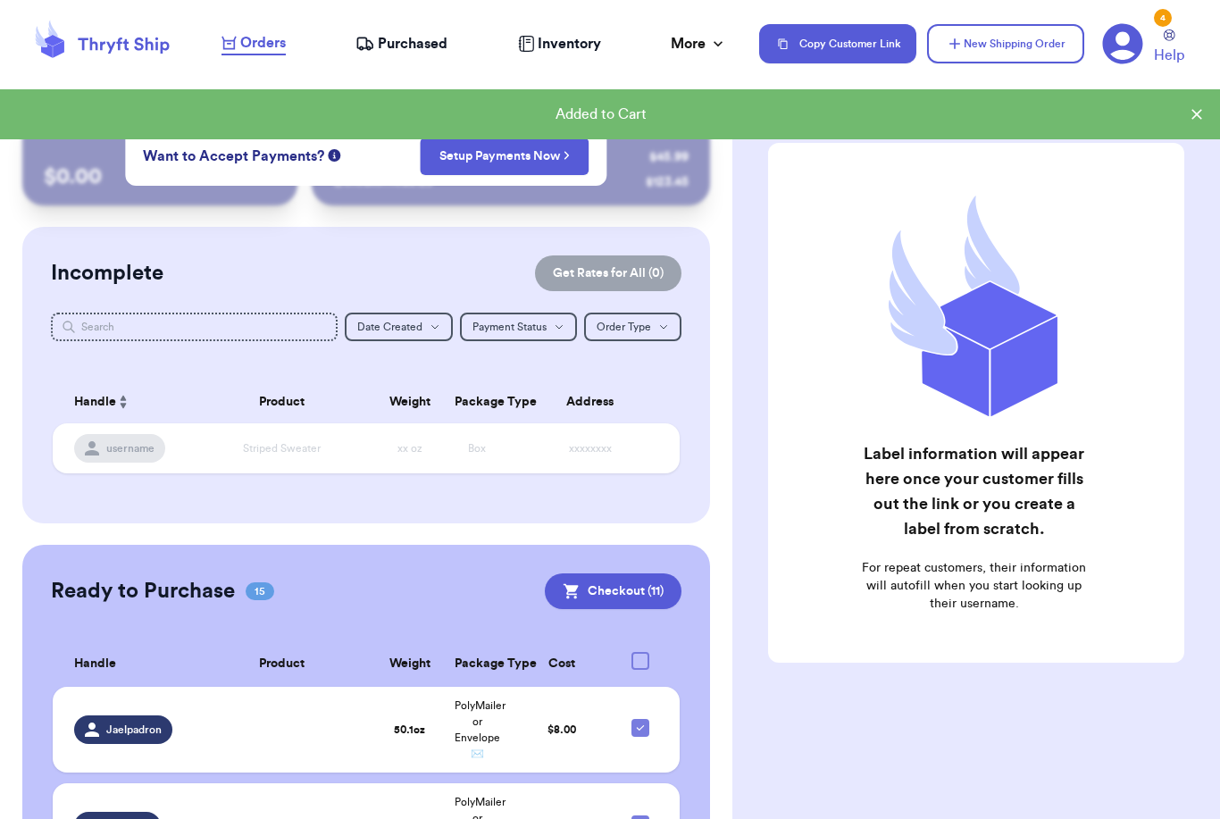
click at [640, 652] on div at bounding box center [640, 661] width 18 height 18
click at [640, 651] on input "checkbox" at bounding box center [640, 651] width 1 height 1
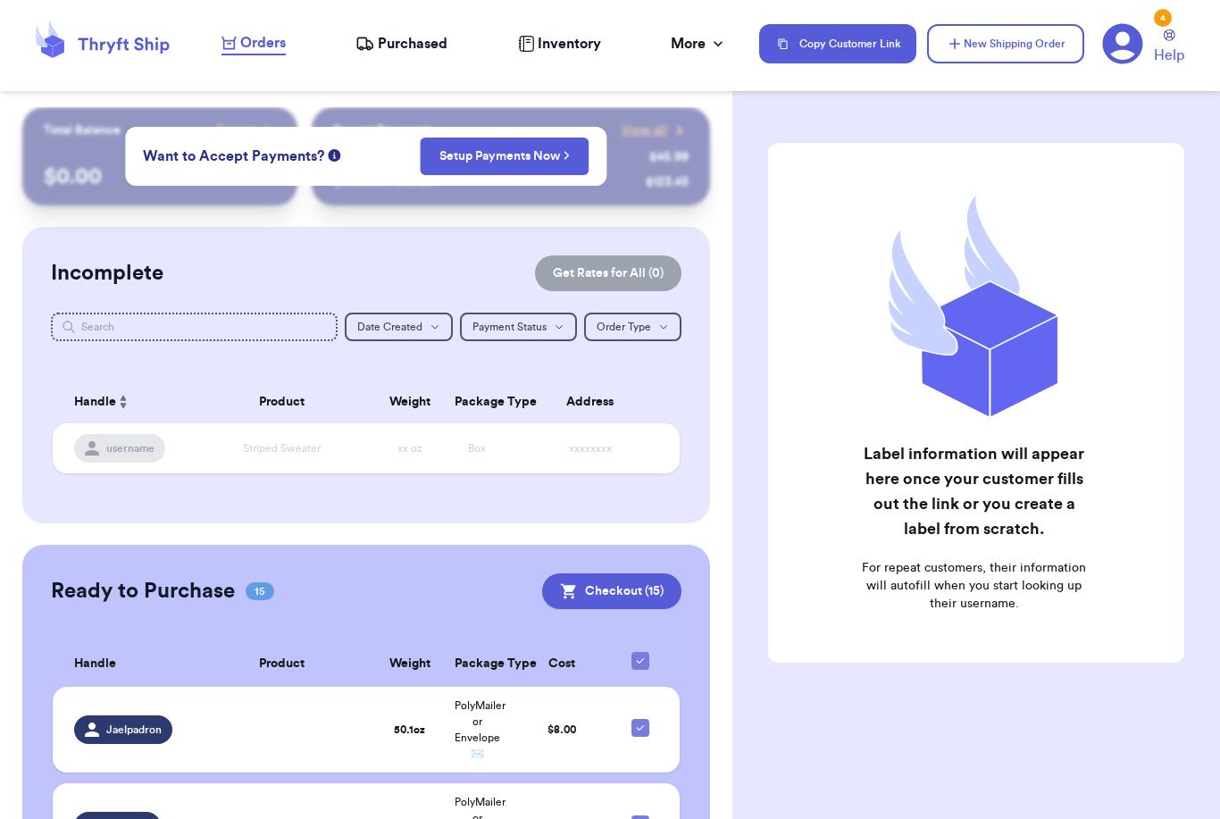
click at [640, 654] on icon at bounding box center [640, 661] width 14 height 14
click at [640, 651] on input "checkbox" at bounding box center [640, 651] width 1 height 1
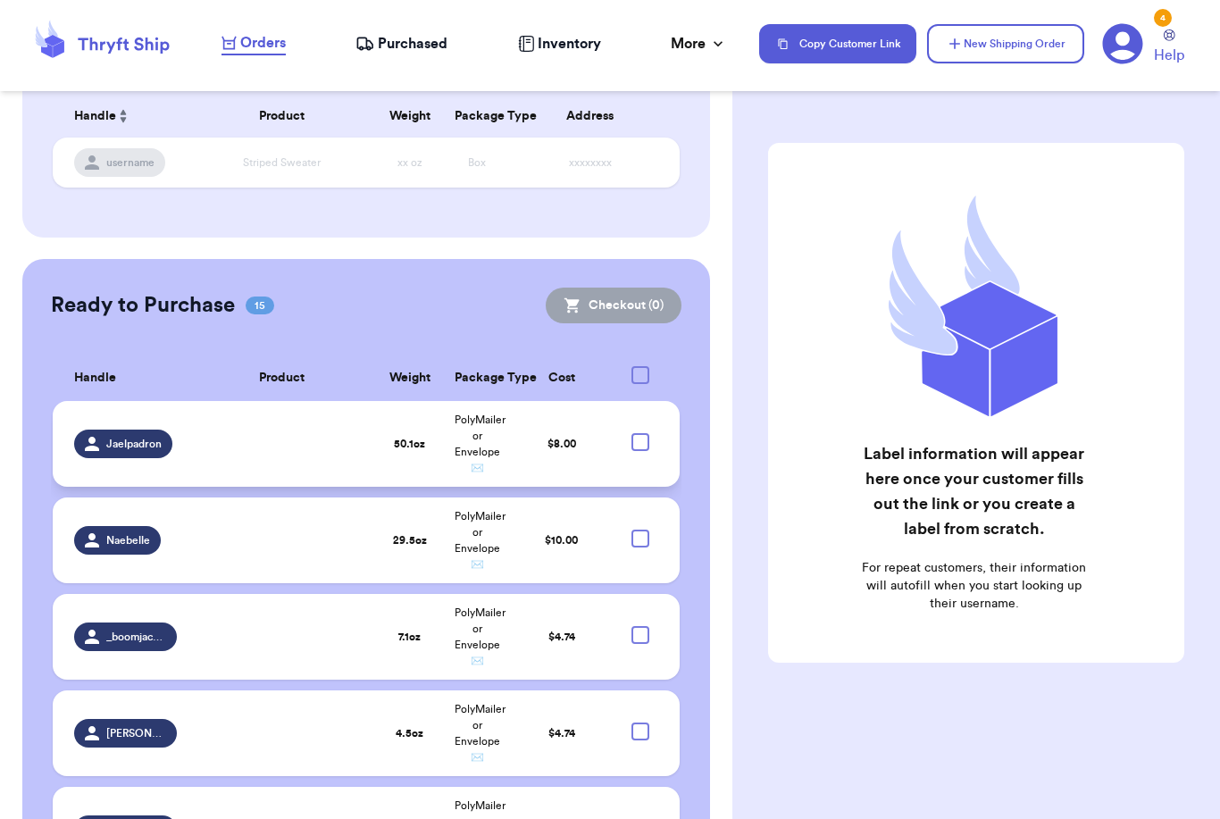
click at [642, 433] on div at bounding box center [640, 442] width 18 height 18
click at [640, 432] on input "checkbox" at bounding box center [640, 432] width 1 height 1
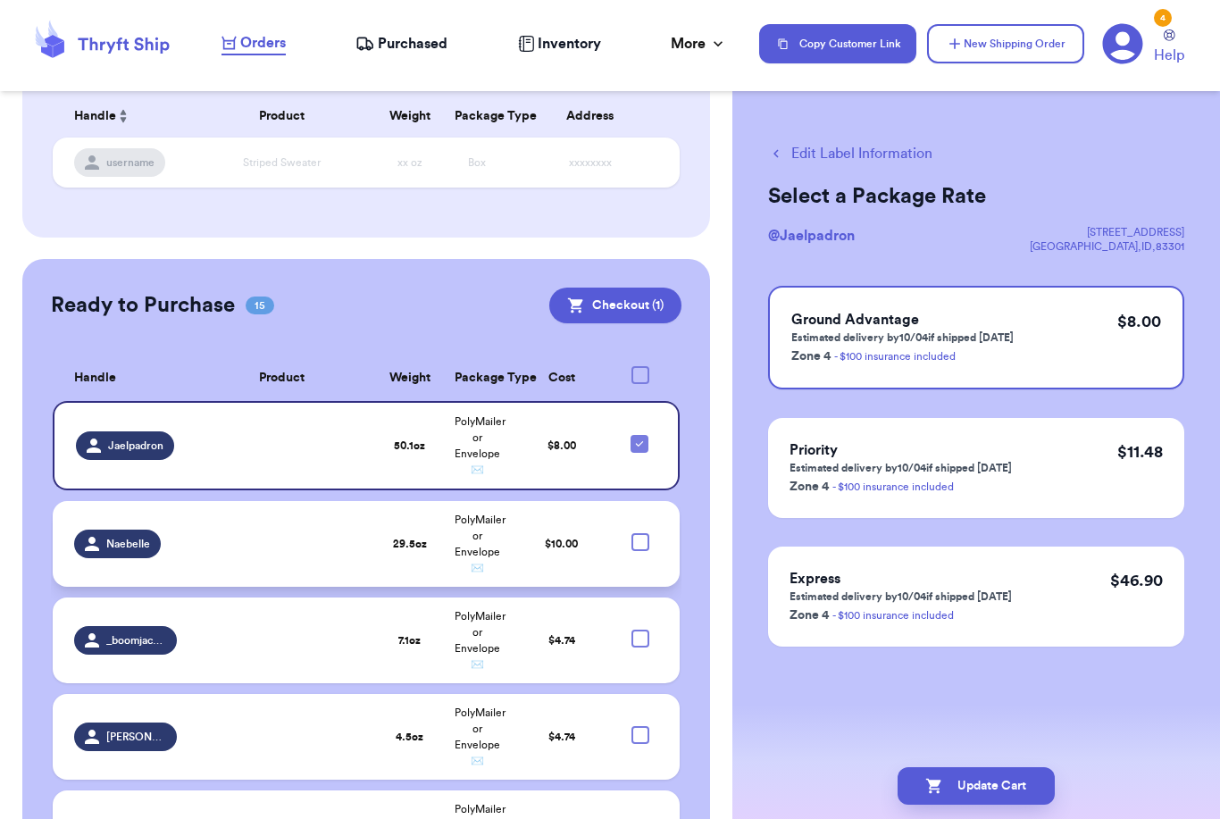
click at [640, 533] on div at bounding box center [640, 542] width 18 height 18
click at [640, 532] on input "checkbox" at bounding box center [640, 532] width 1 height 1
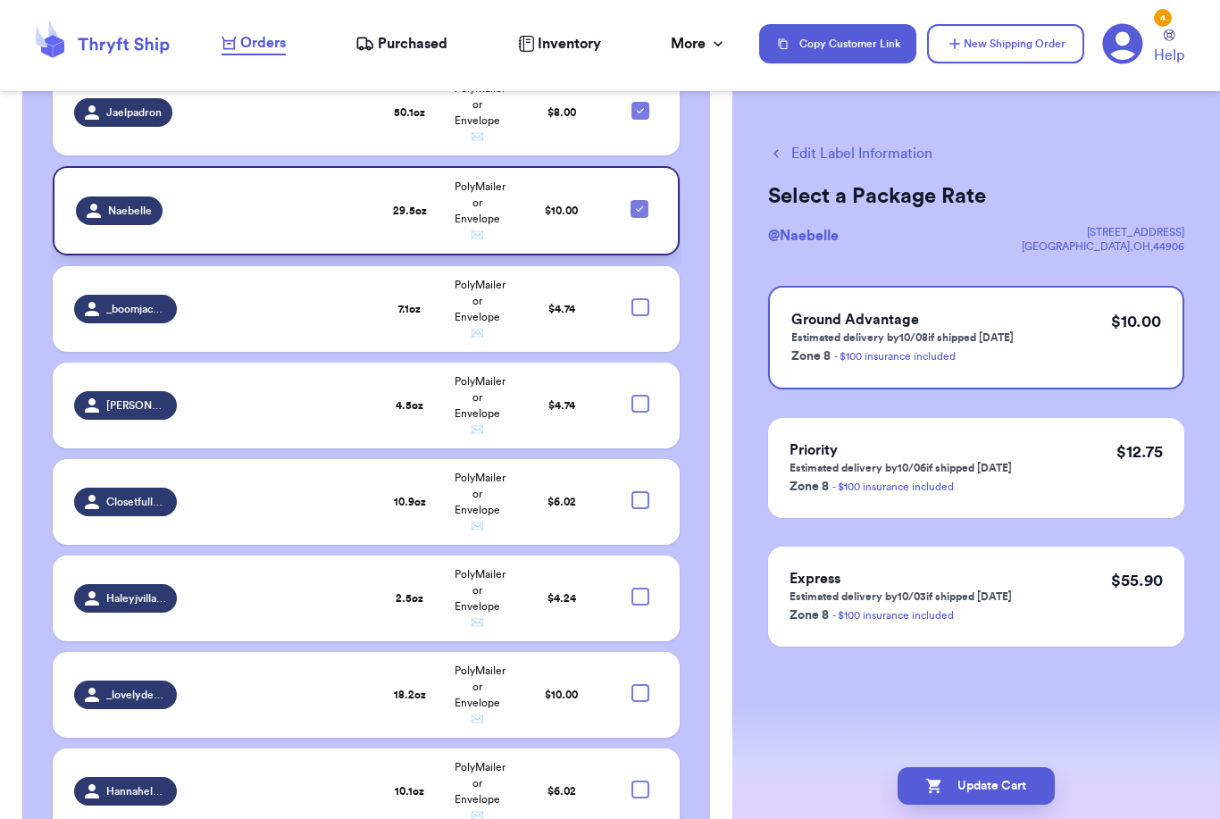
scroll to position [658, 0]
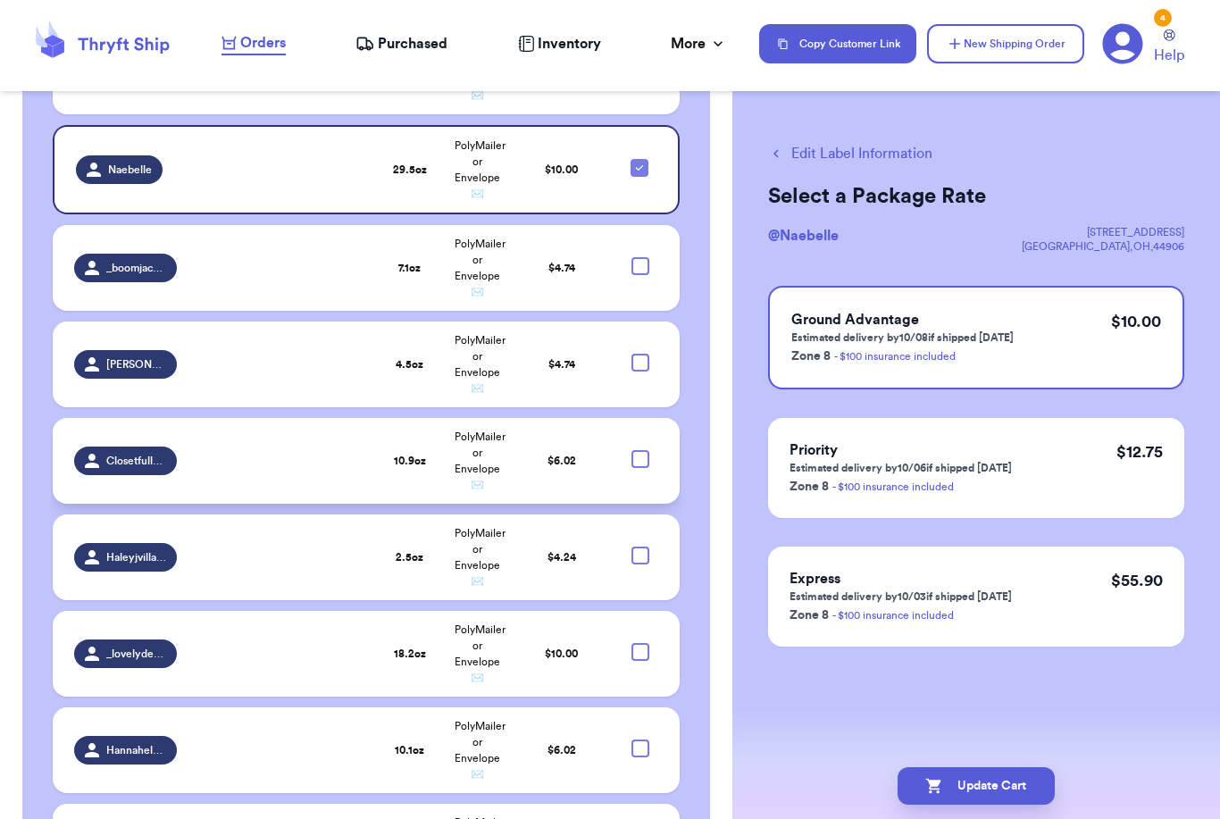
click at [642, 450] on div at bounding box center [640, 459] width 18 height 18
click at [640, 449] on input "checkbox" at bounding box center [640, 449] width 1 height 1
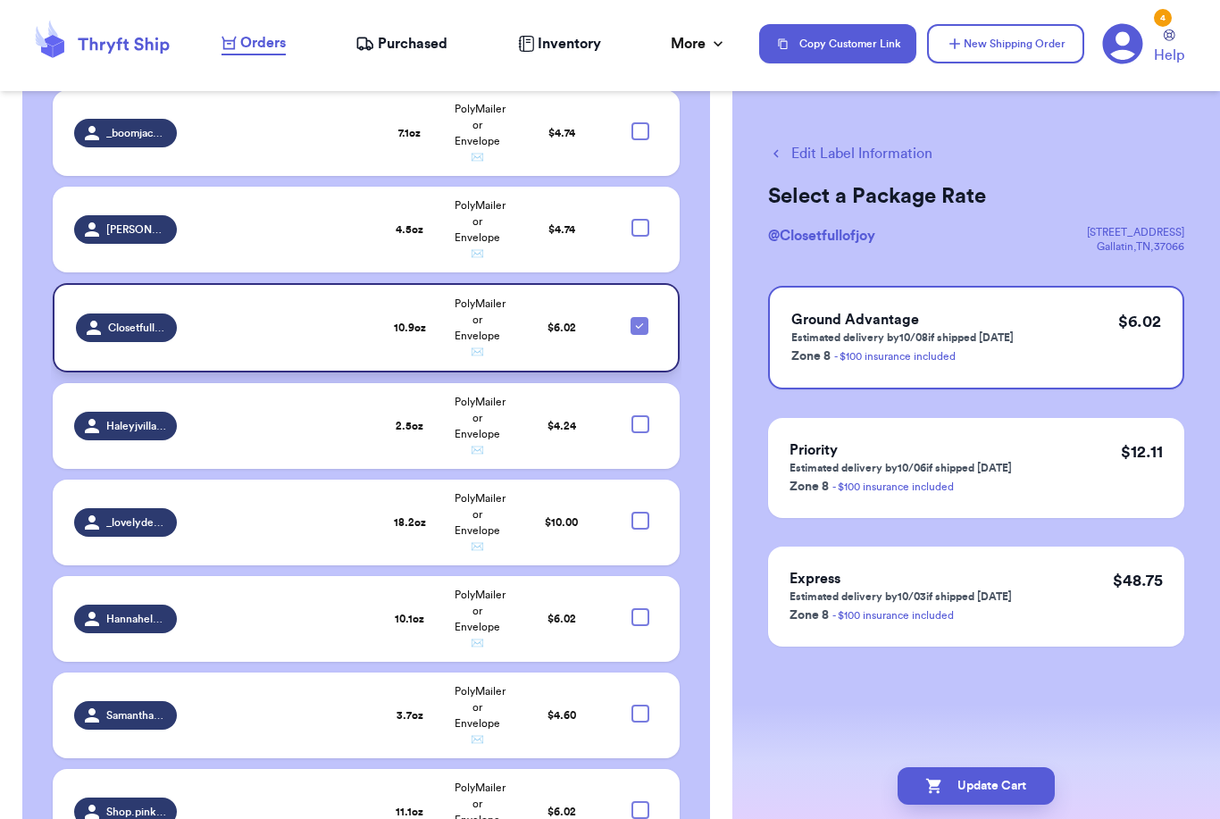
scroll to position [818, 0]
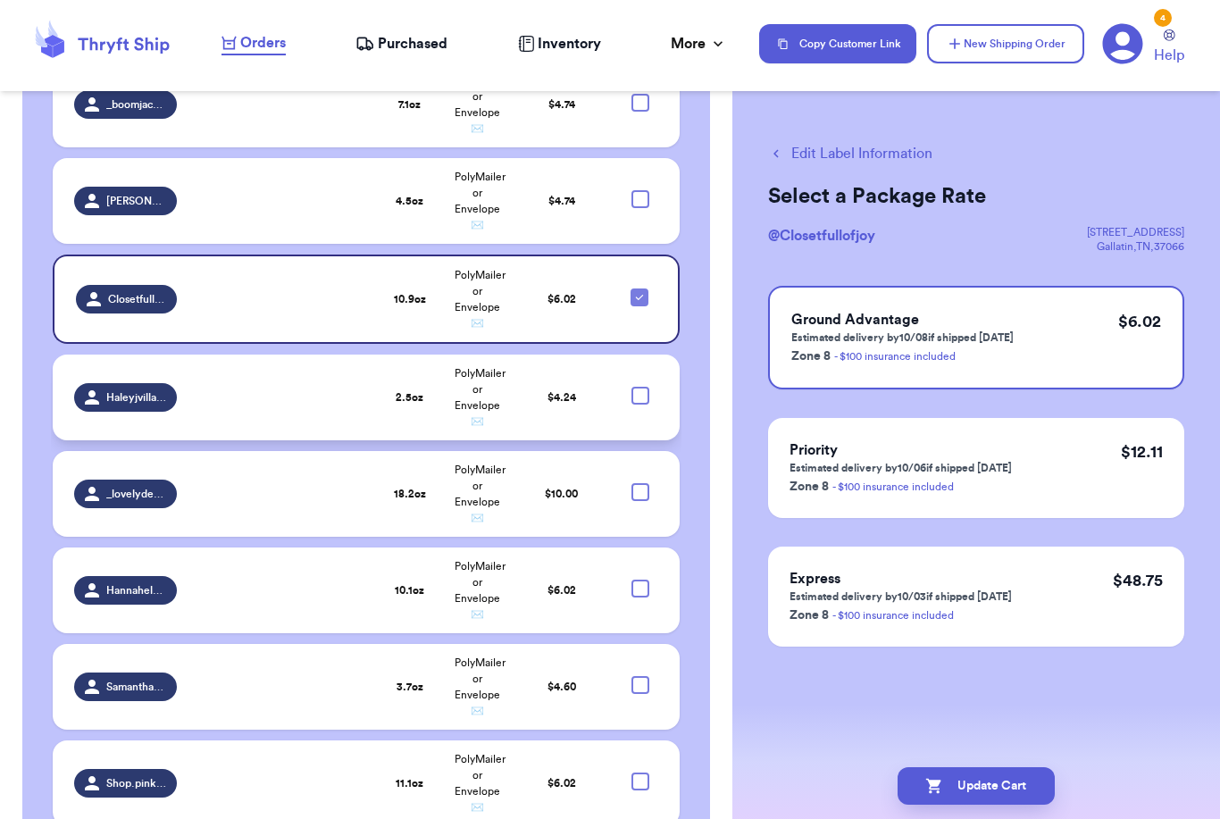
click at [647, 387] on div at bounding box center [640, 396] width 18 height 18
click at [640, 386] on input "checkbox" at bounding box center [640, 386] width 1 height 1
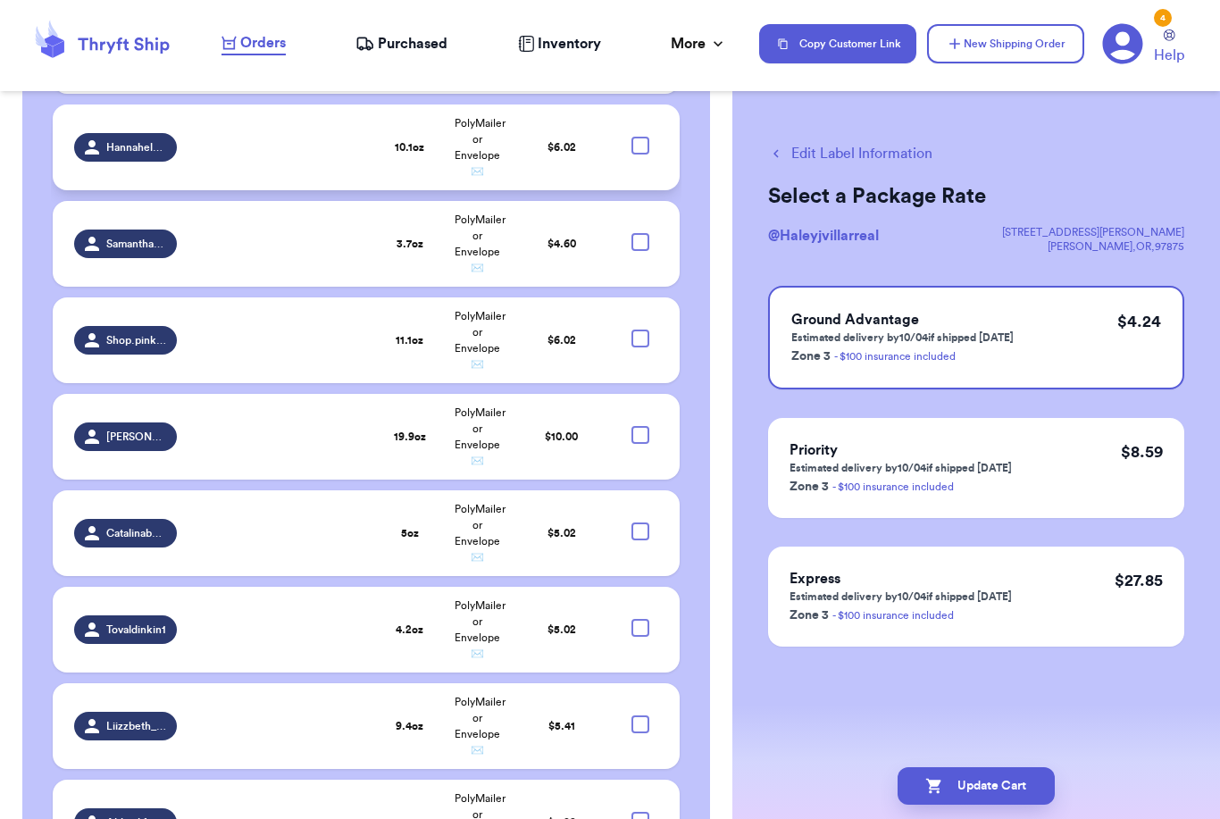
scroll to position [1244, 0]
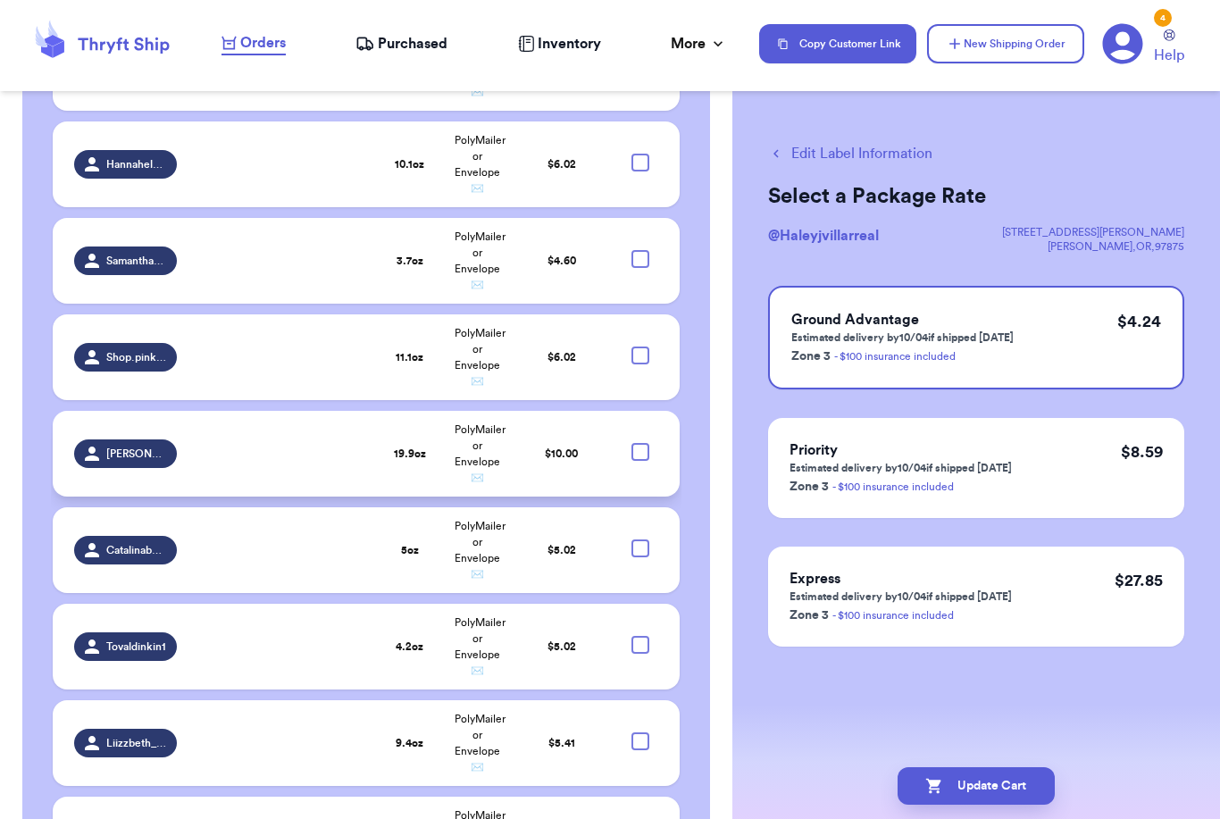
click at [641, 443] on div at bounding box center [640, 452] width 18 height 18
click at [640, 442] on input "checkbox" at bounding box center [640, 442] width 1 height 1
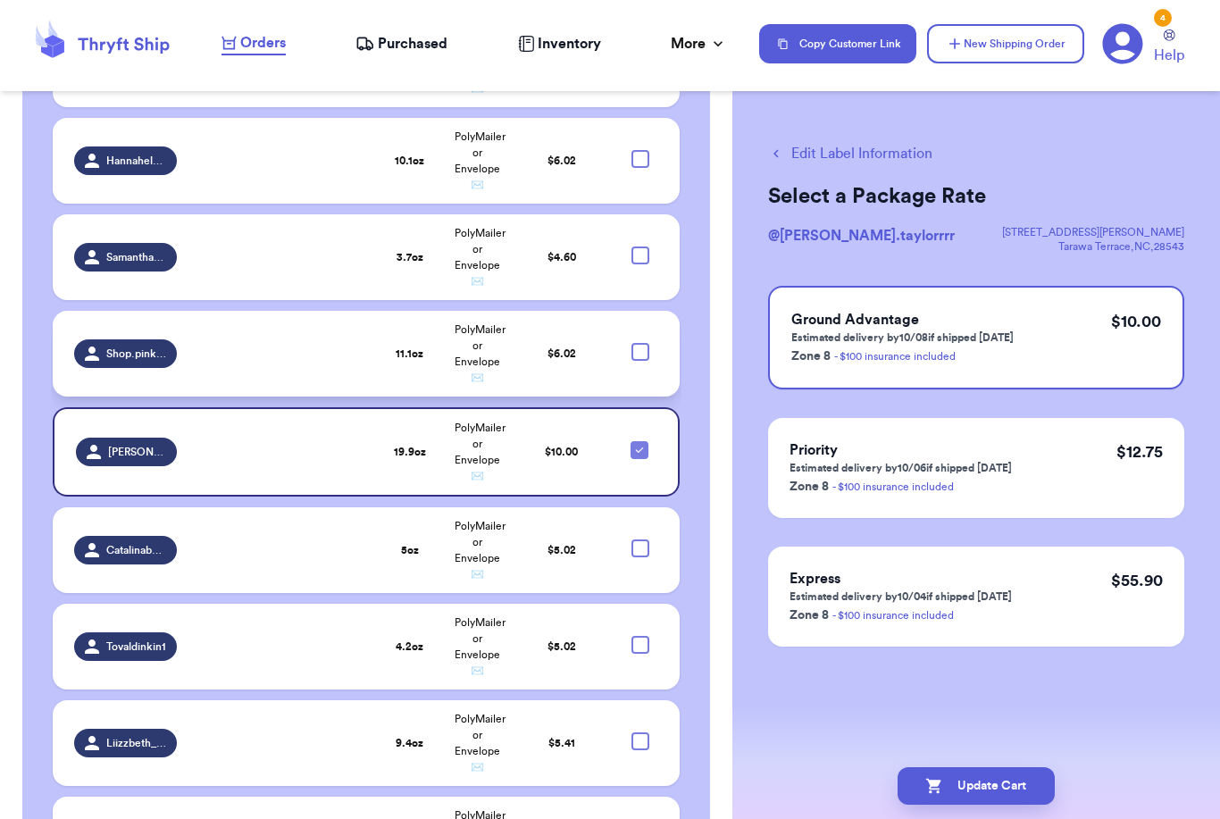
click at [642, 343] on div at bounding box center [640, 352] width 18 height 18
click at [640, 342] on input "checkbox" at bounding box center [640, 342] width 1 height 1
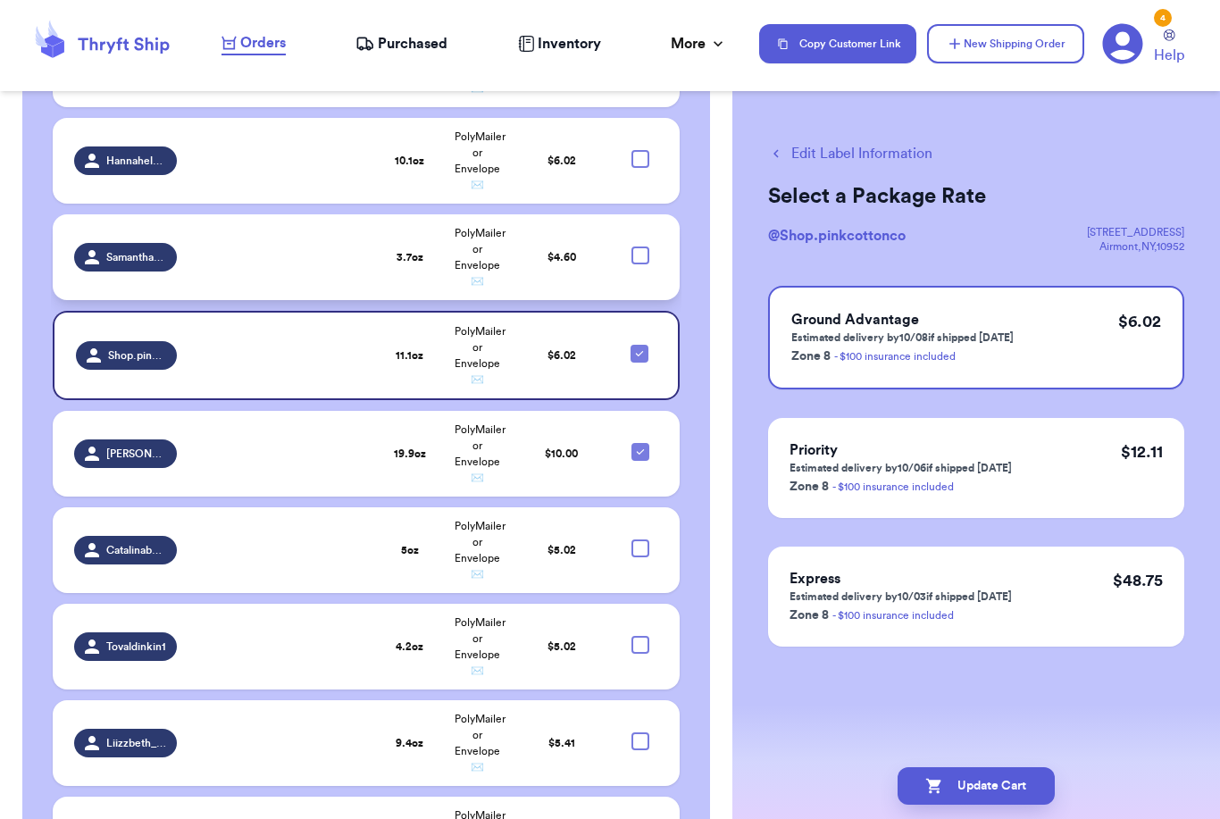
click at [641, 247] on div at bounding box center [640, 256] width 18 height 18
click at [640, 246] on input "checkbox" at bounding box center [640, 246] width 1 height 1
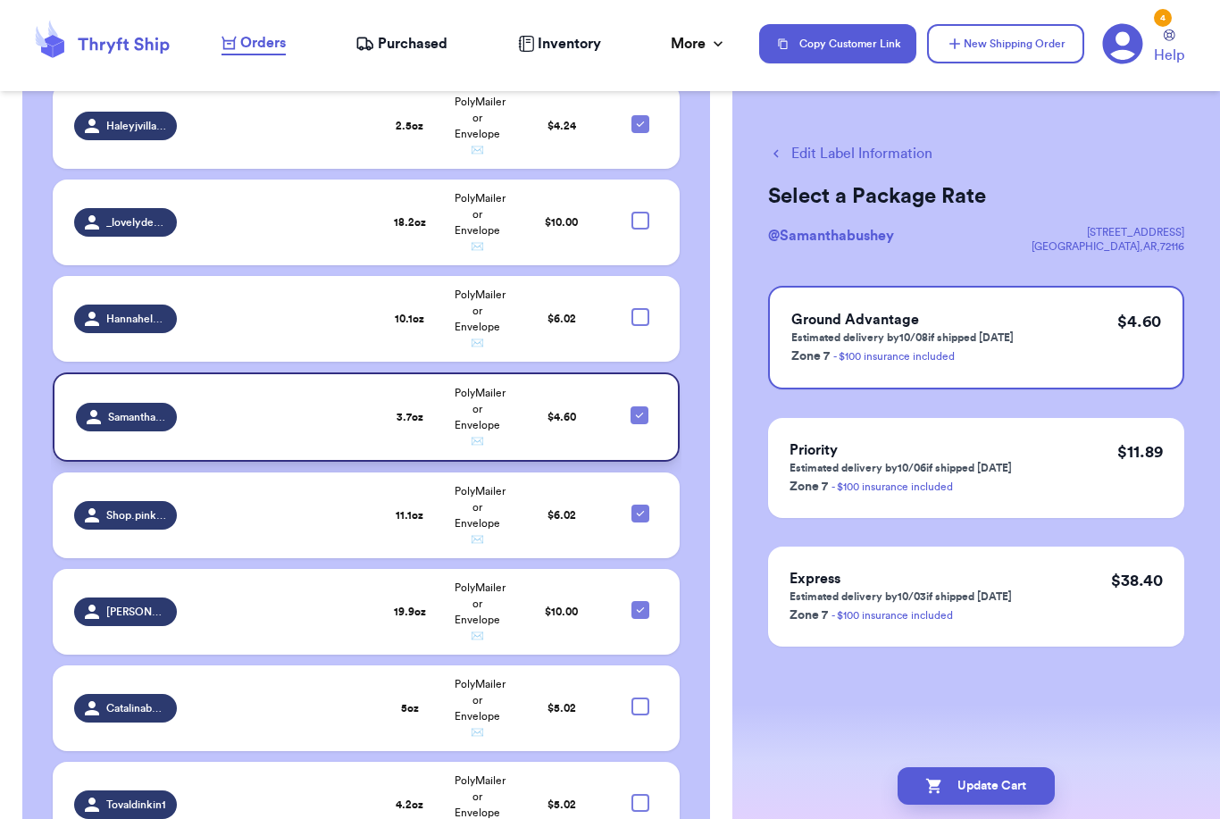
scroll to position [1083, 0]
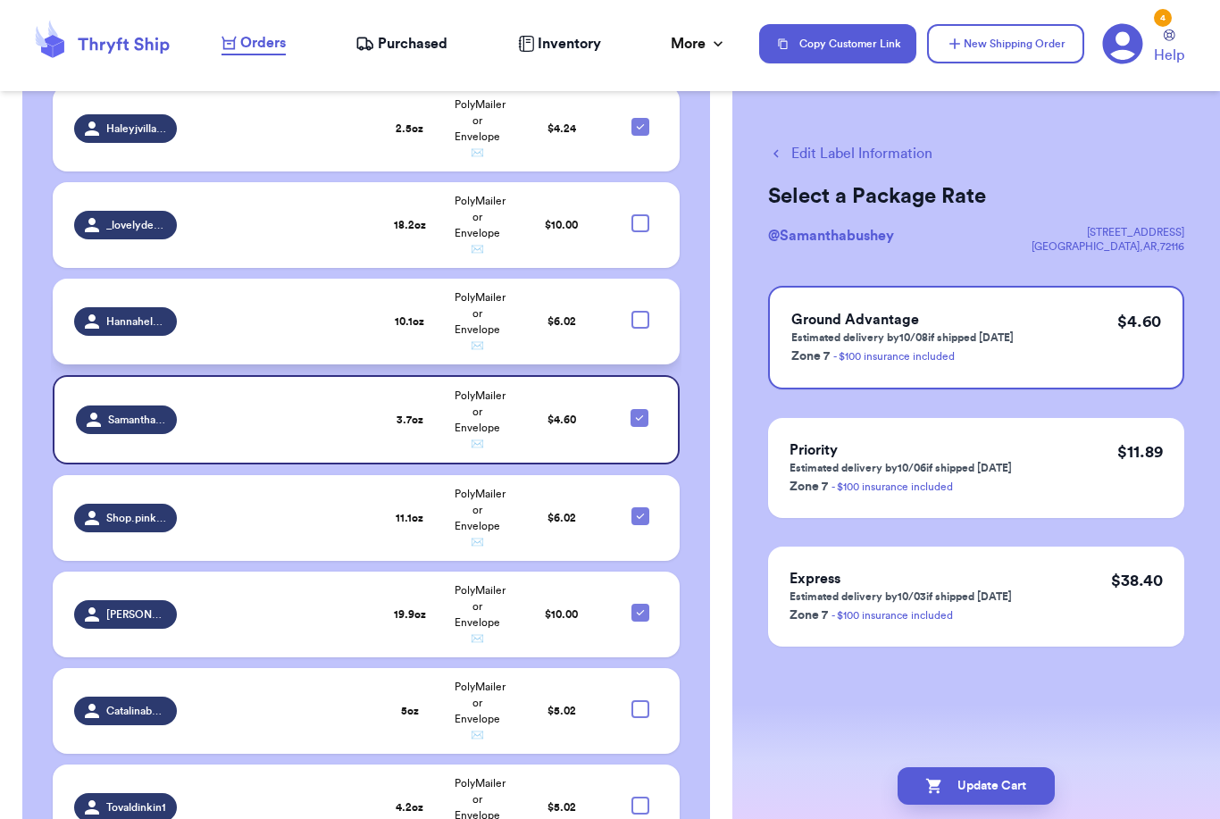
click at [647, 311] on div at bounding box center [640, 320] width 18 height 18
click at [640, 310] on input "checkbox" at bounding box center [640, 310] width 1 height 1
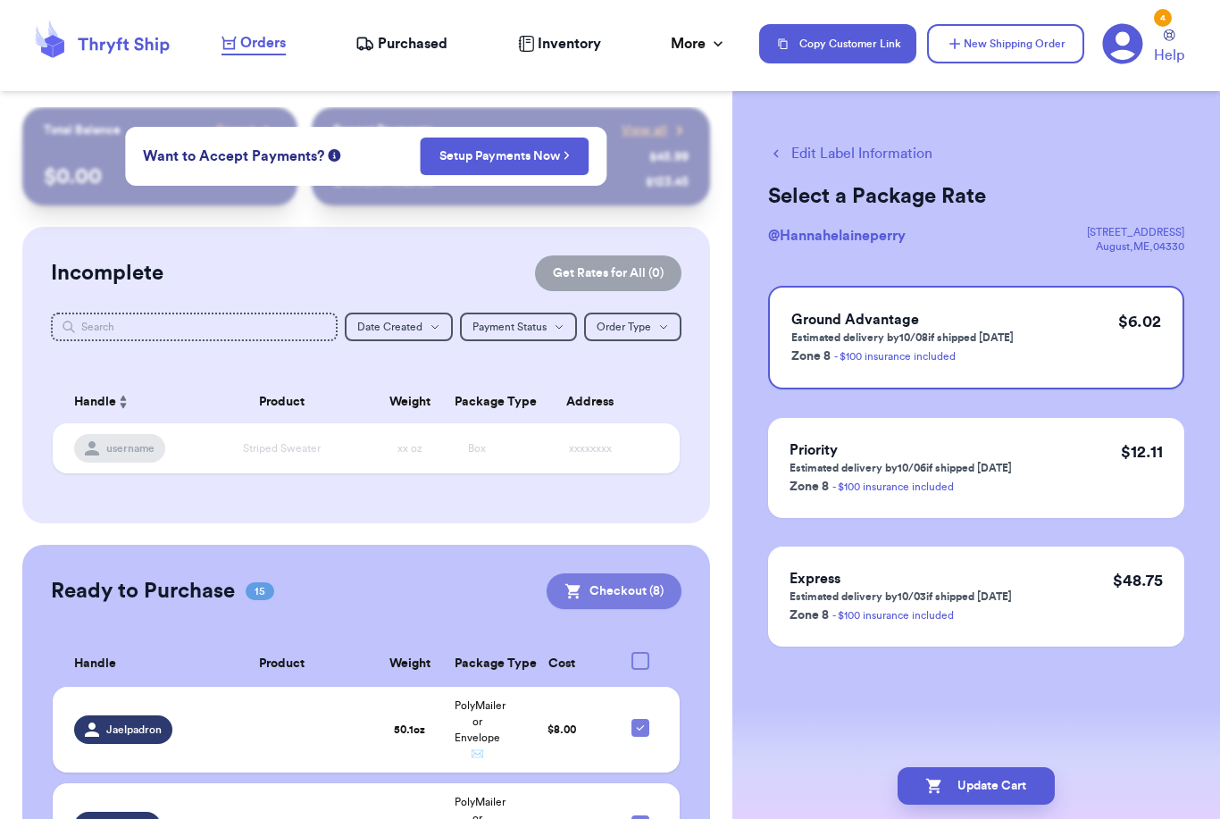
scroll to position [-1, 0]
click at [639, 573] on button "Checkout ( 8 )" at bounding box center [614, 591] width 135 height 36
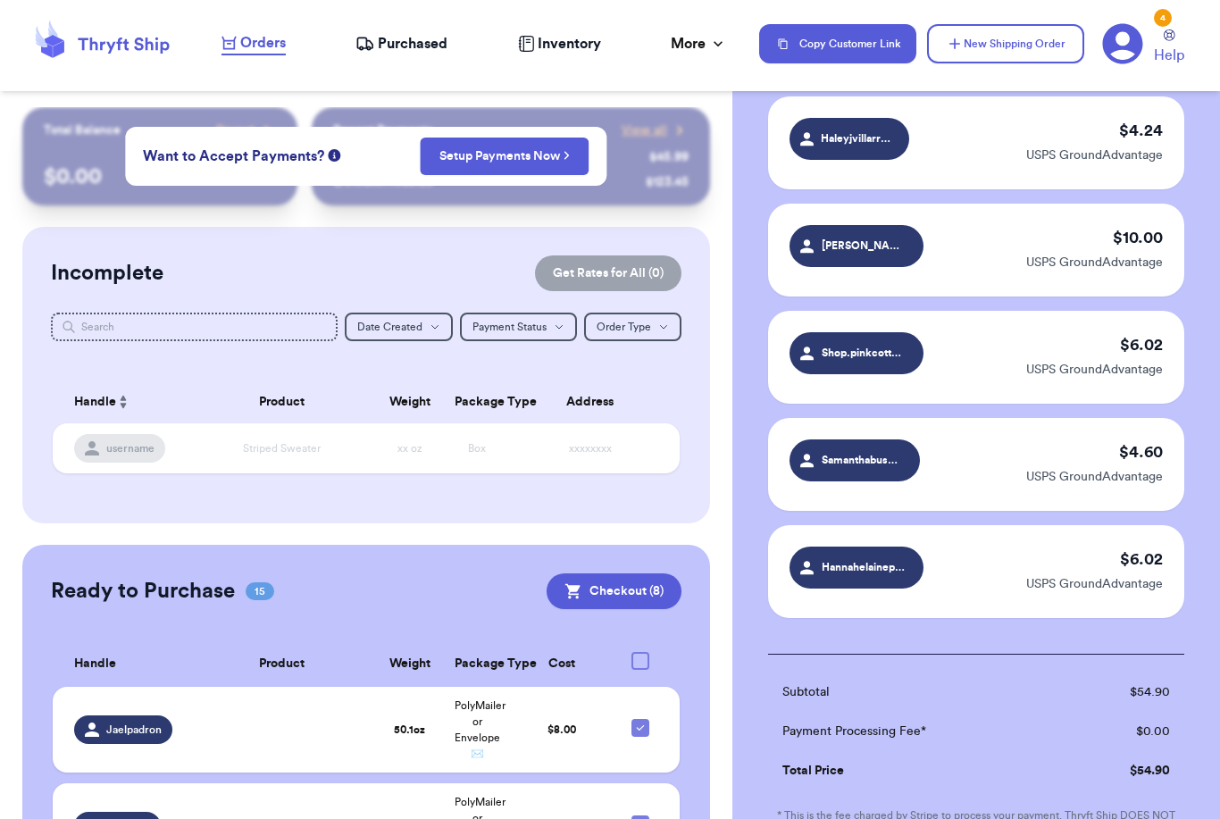
scroll to position [663, 0]
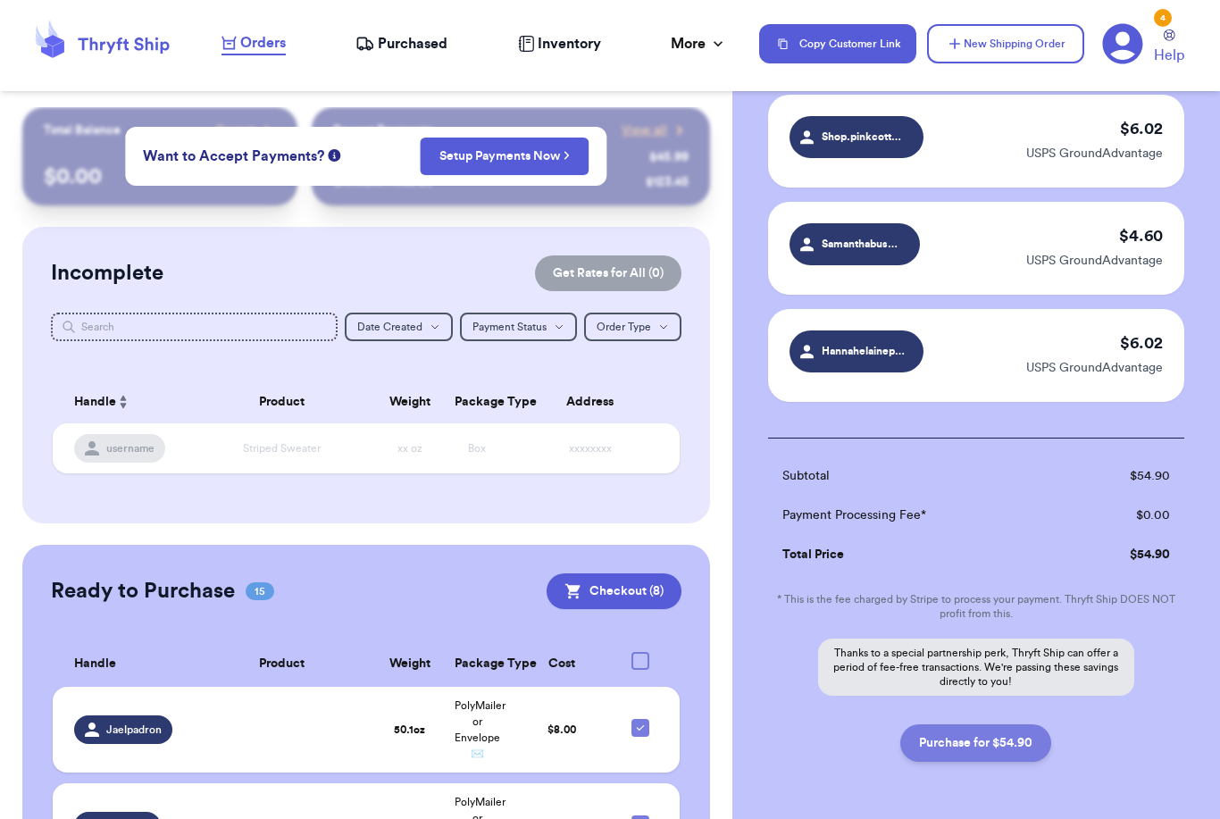
click at [957, 749] on button "Purchase for $54.90" at bounding box center [975, 743] width 151 height 38
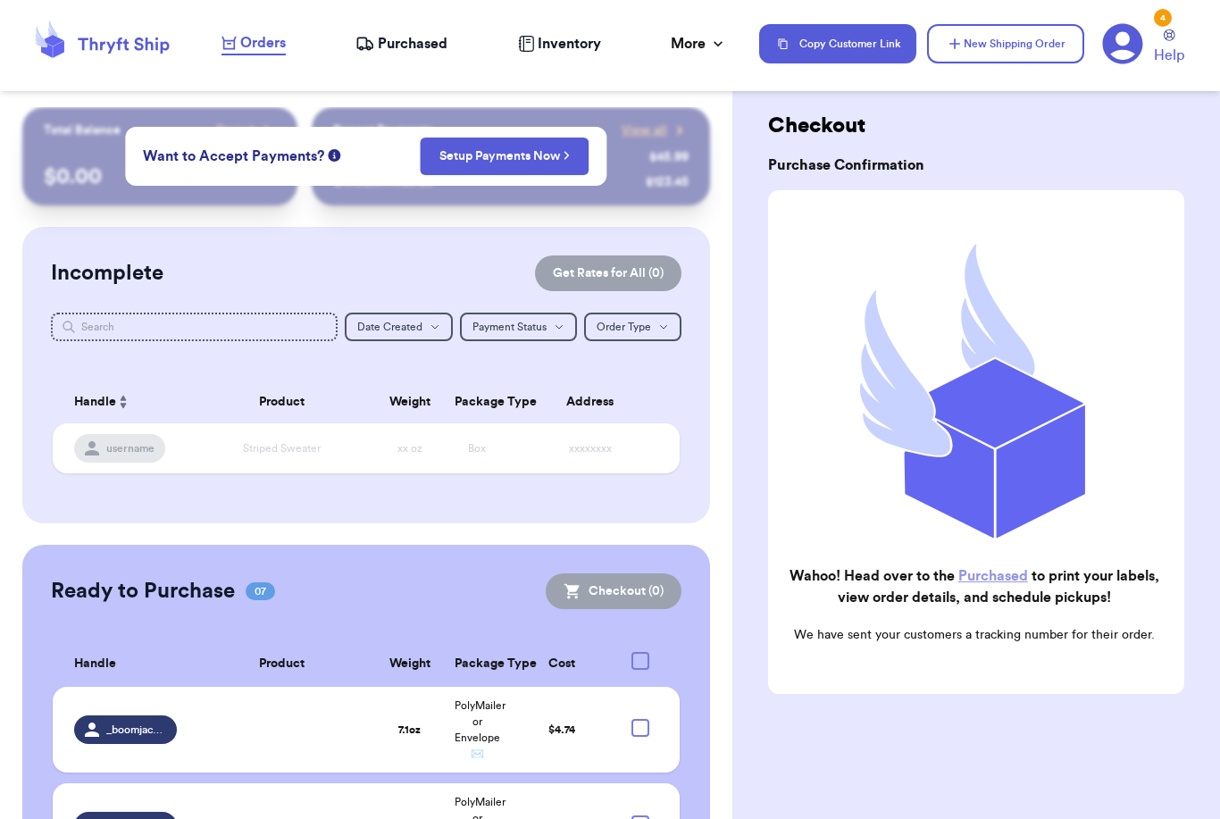
click at [389, 44] on span "Purchased" at bounding box center [413, 43] width 70 height 21
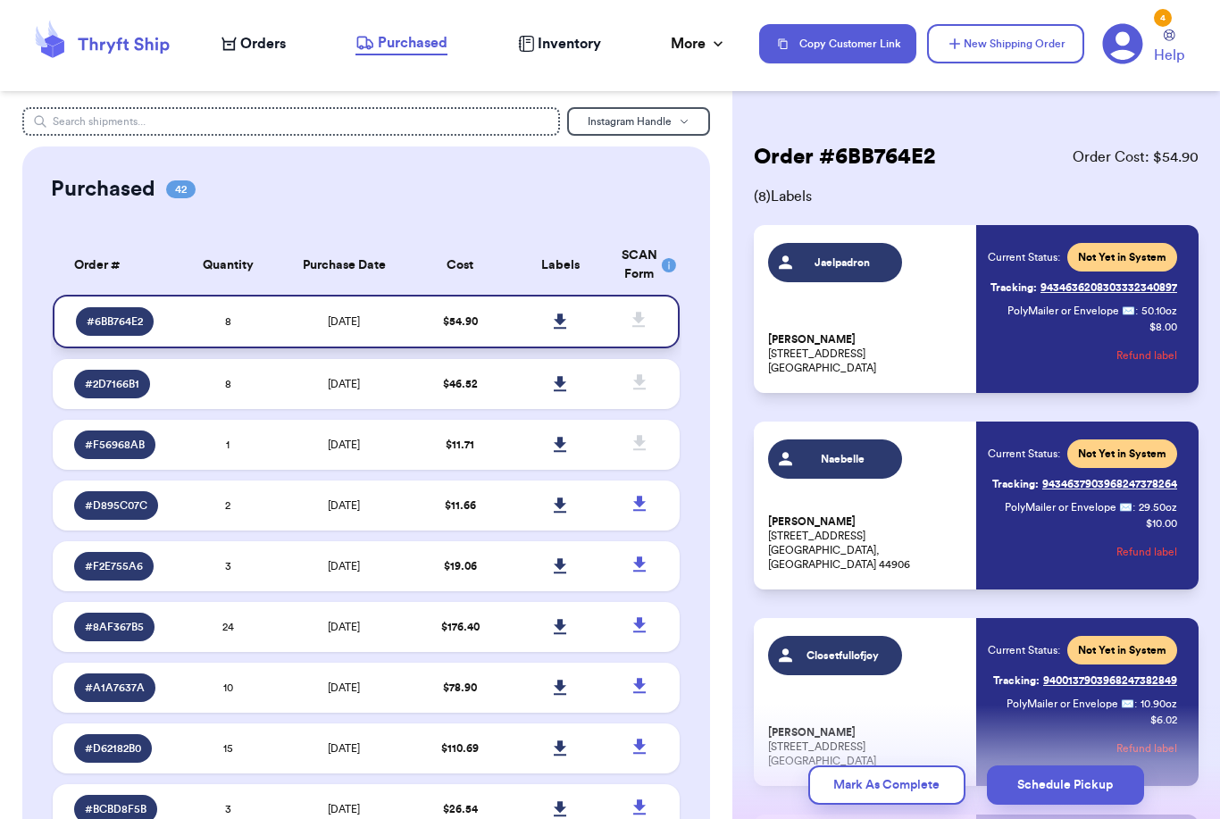
click at [564, 329] on icon at bounding box center [560, 321] width 13 height 15
